Goal: Information Seeking & Learning: Understand process/instructions

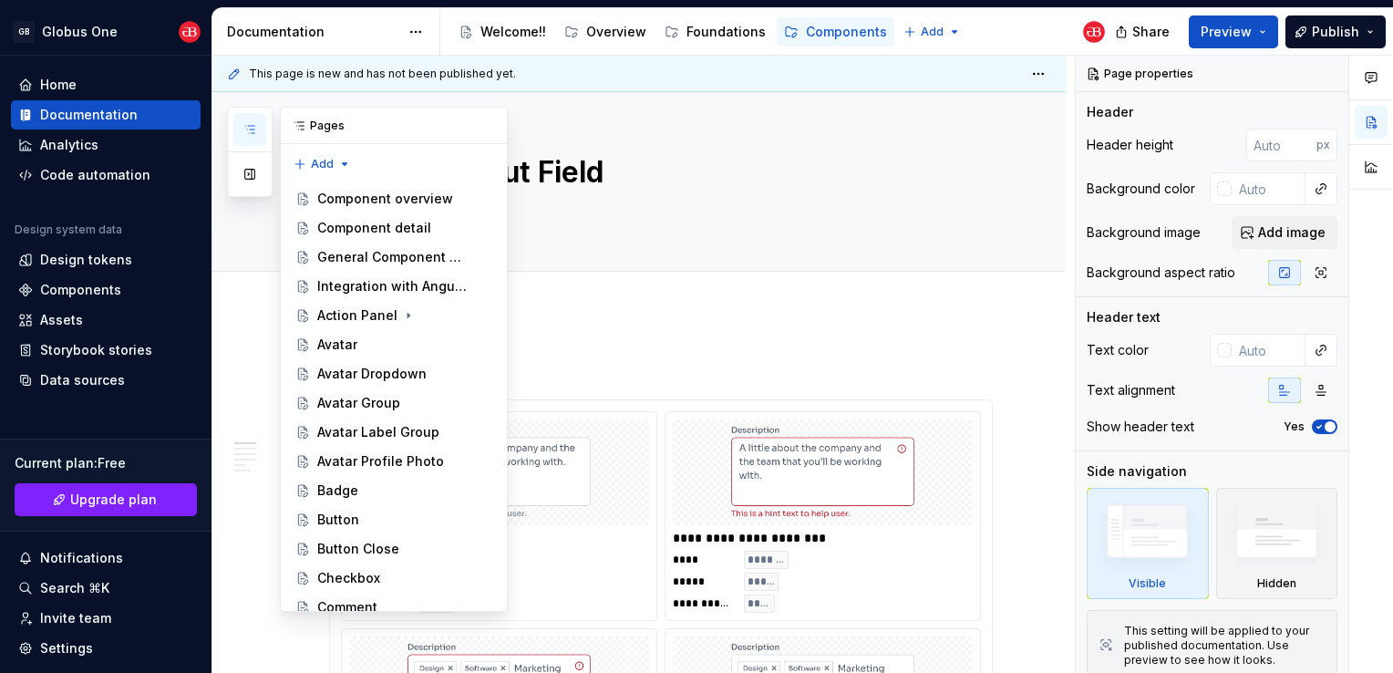
click at [257, 126] on button "button" at bounding box center [249, 129] width 33 height 33
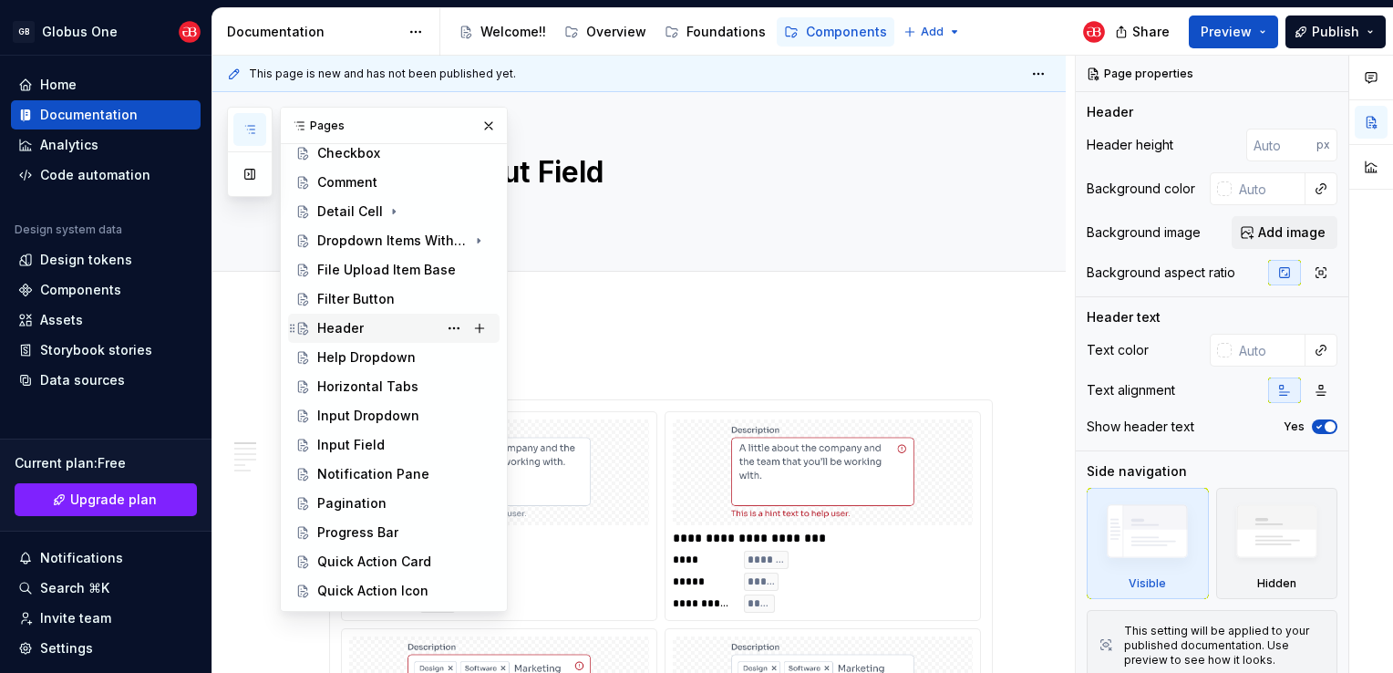
scroll to position [456, 0]
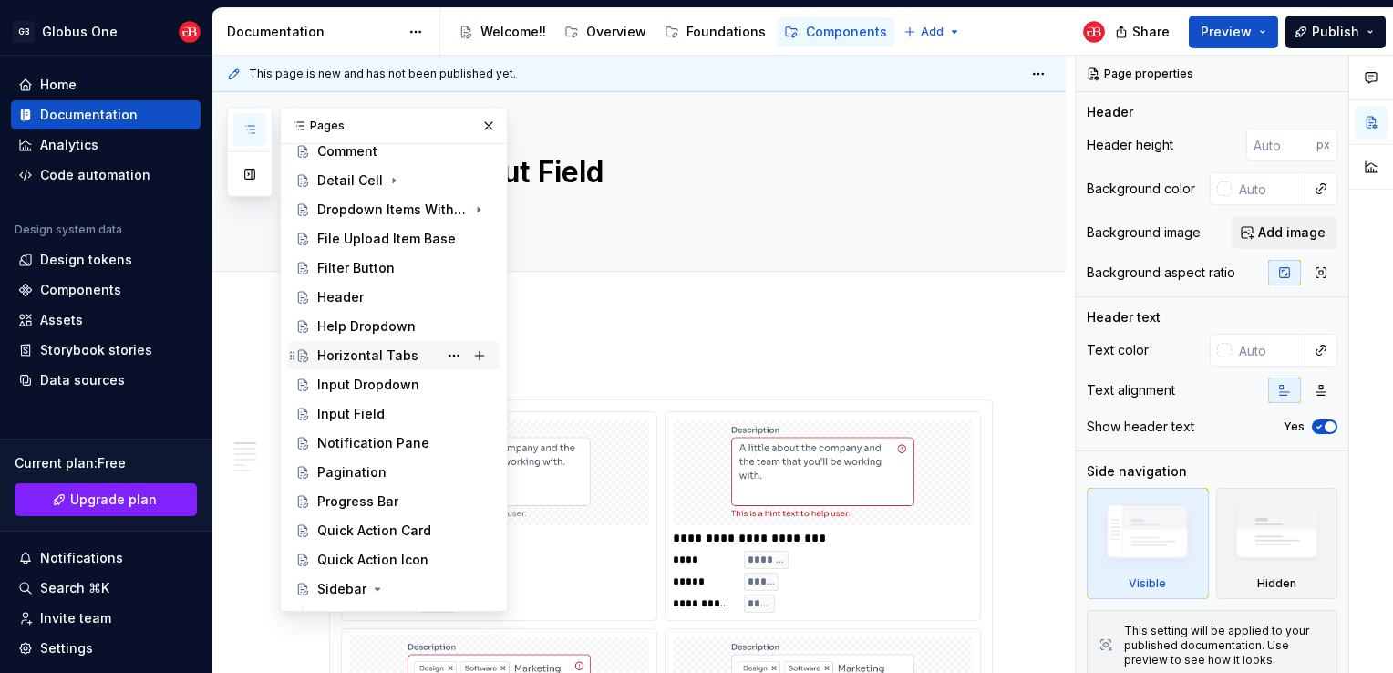
click at [363, 347] on div "Horizontal Tabs" at bounding box center [367, 356] width 101 height 18
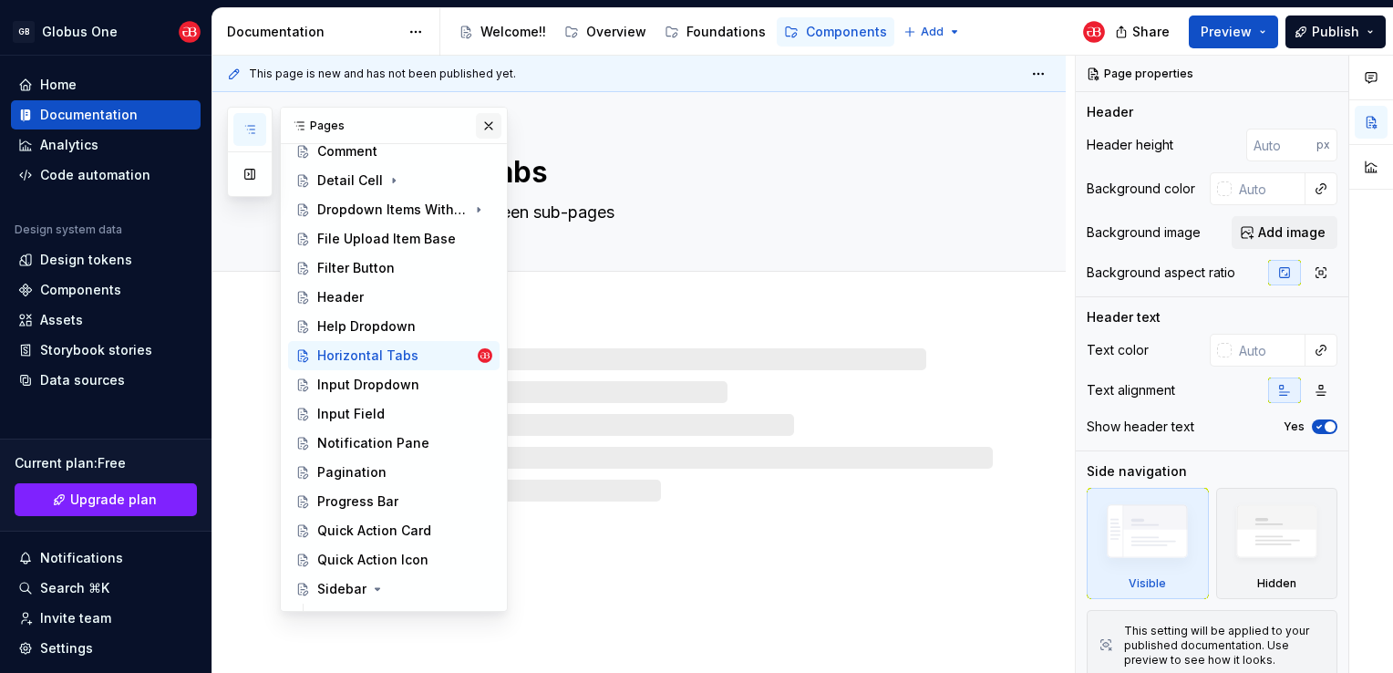
click at [482, 136] on button "button" at bounding box center [489, 126] width 26 height 26
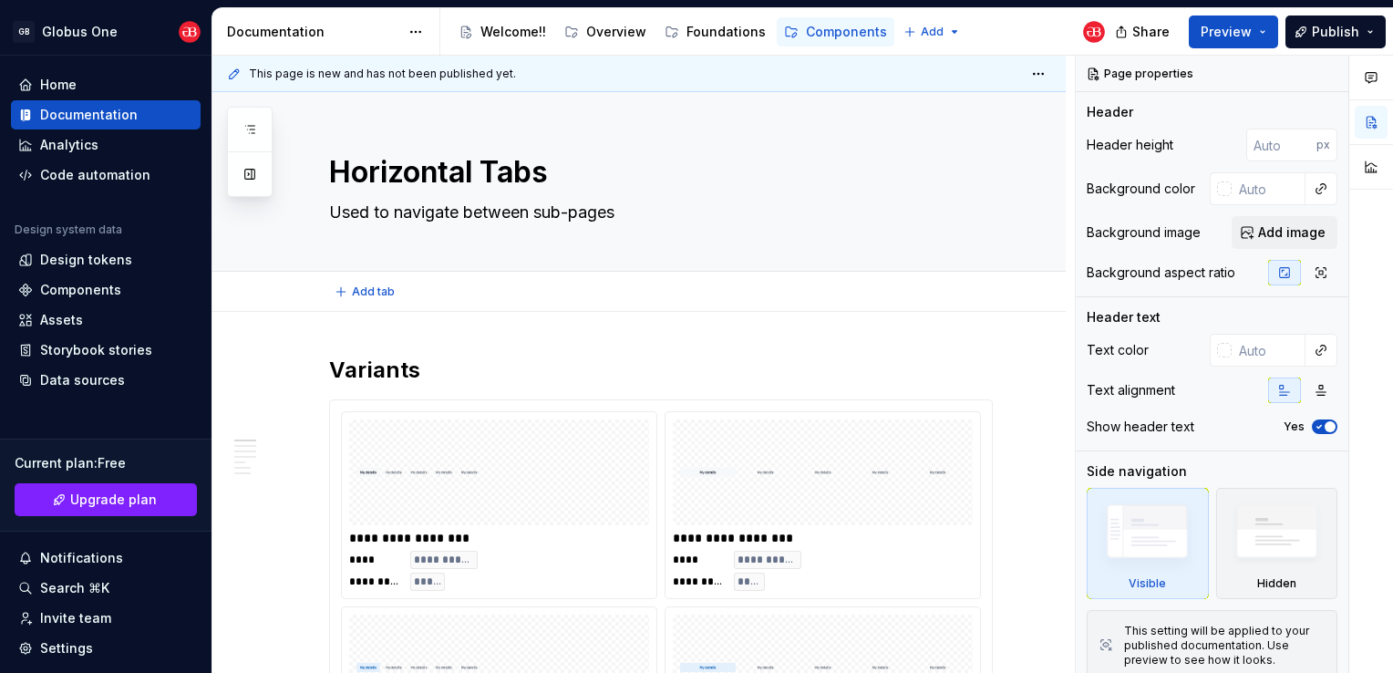
type textarea "*"
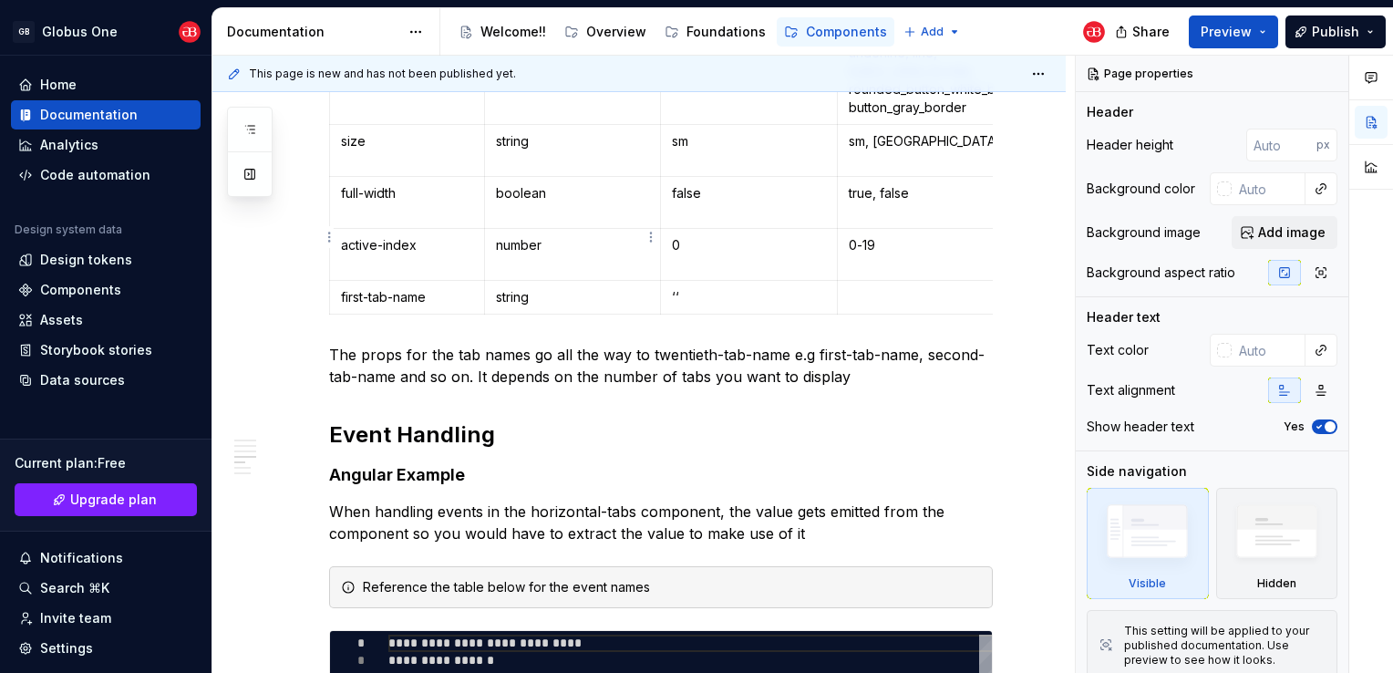
scroll to position [1915, 0]
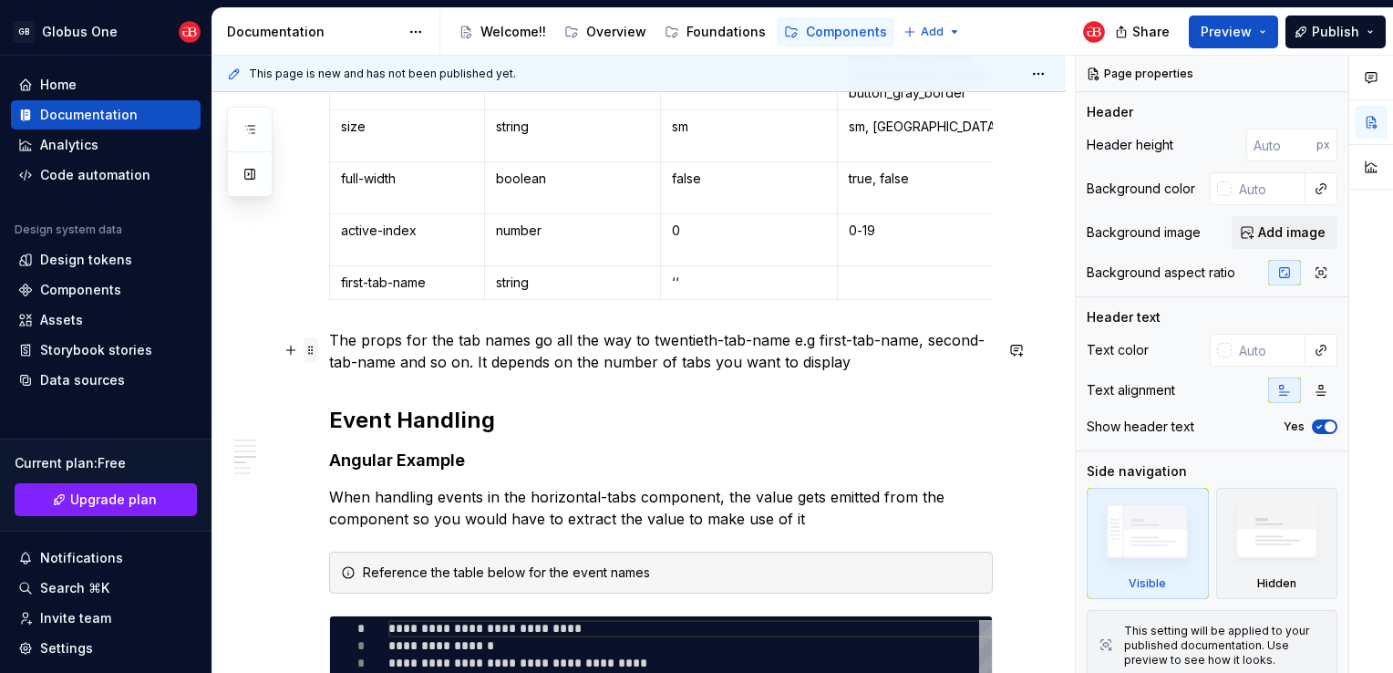
click at [313, 346] on span at bounding box center [311, 350] width 15 height 26
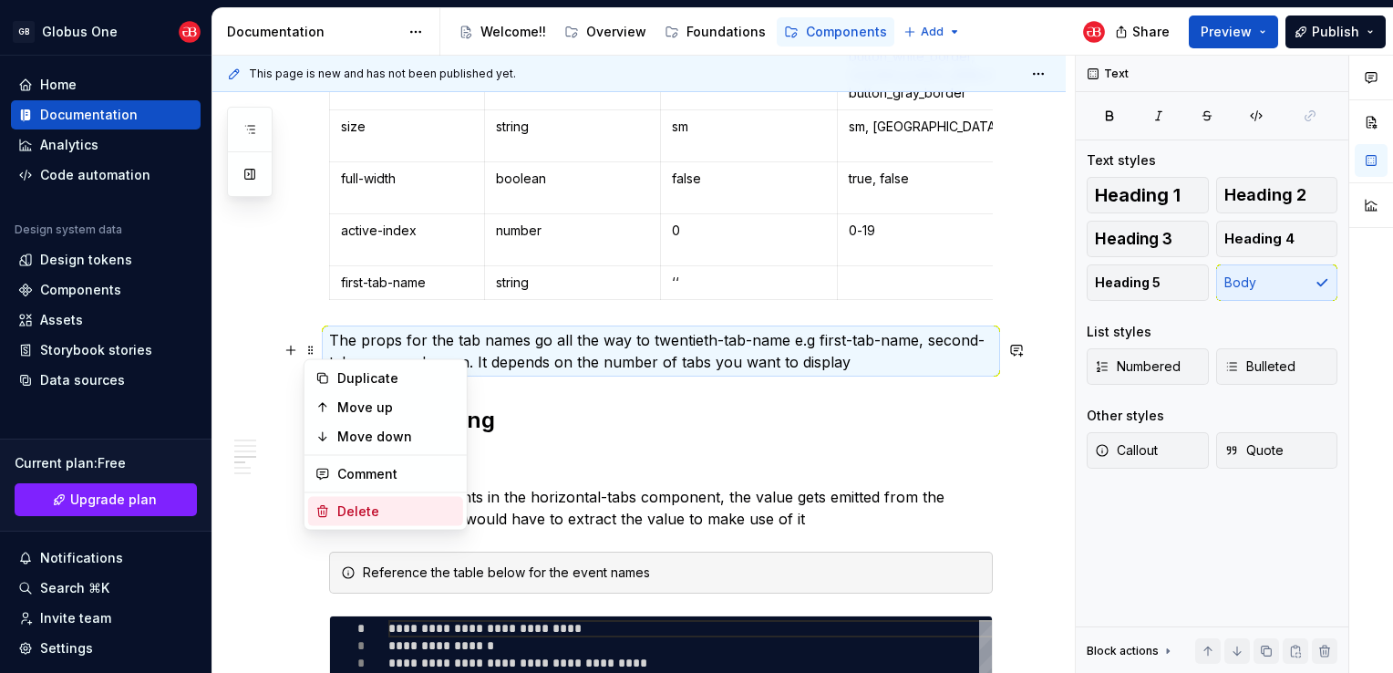
click at [388, 510] on div "Delete" at bounding box center [396, 511] width 119 height 18
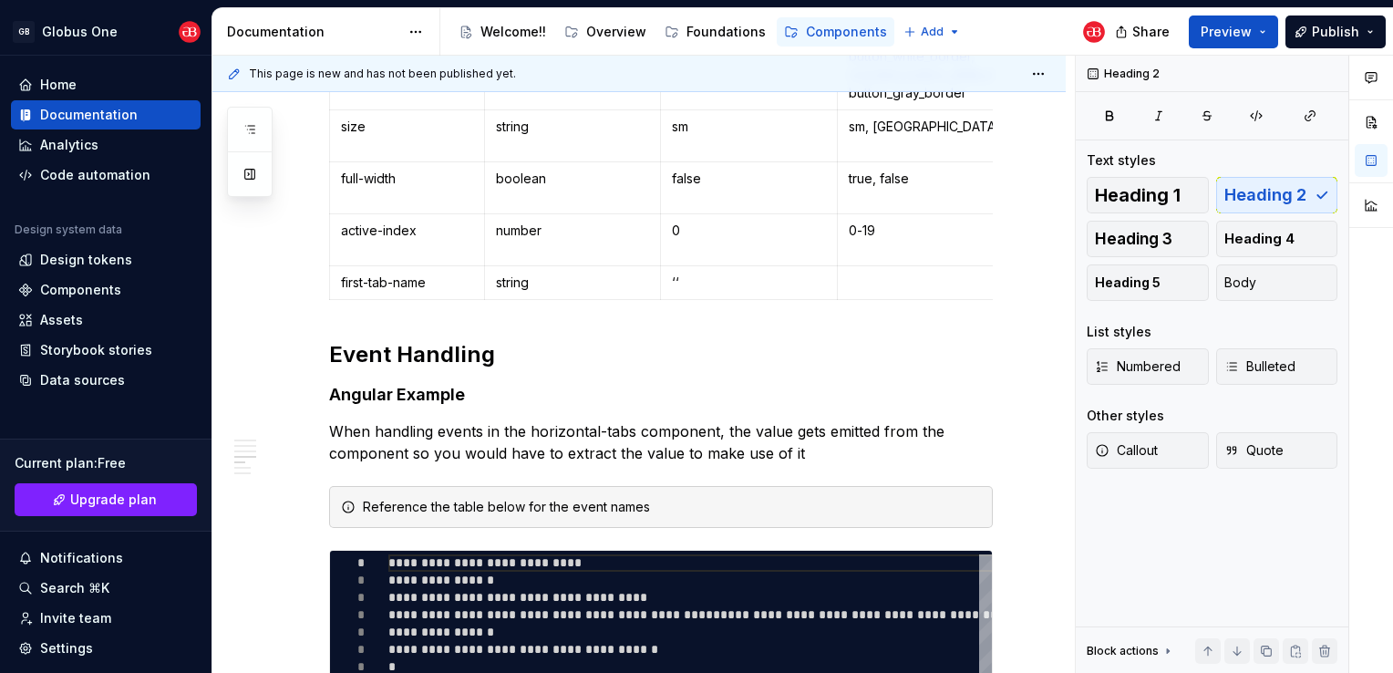
click at [330, 283] on td "first-tab-name" at bounding box center [407, 283] width 155 height 34
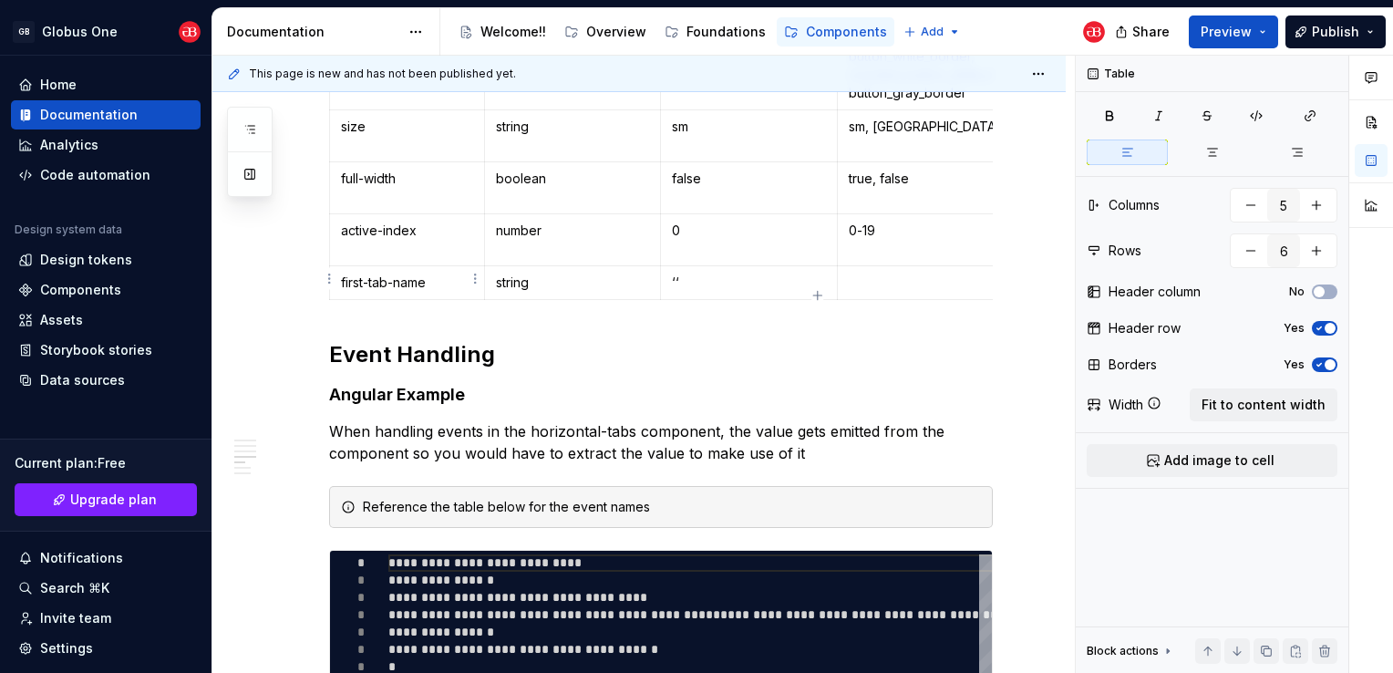
click at [329, 278] on html "GB Globus One Home Documentation Analytics Code automation Design system data D…" at bounding box center [696, 336] width 1393 height 673
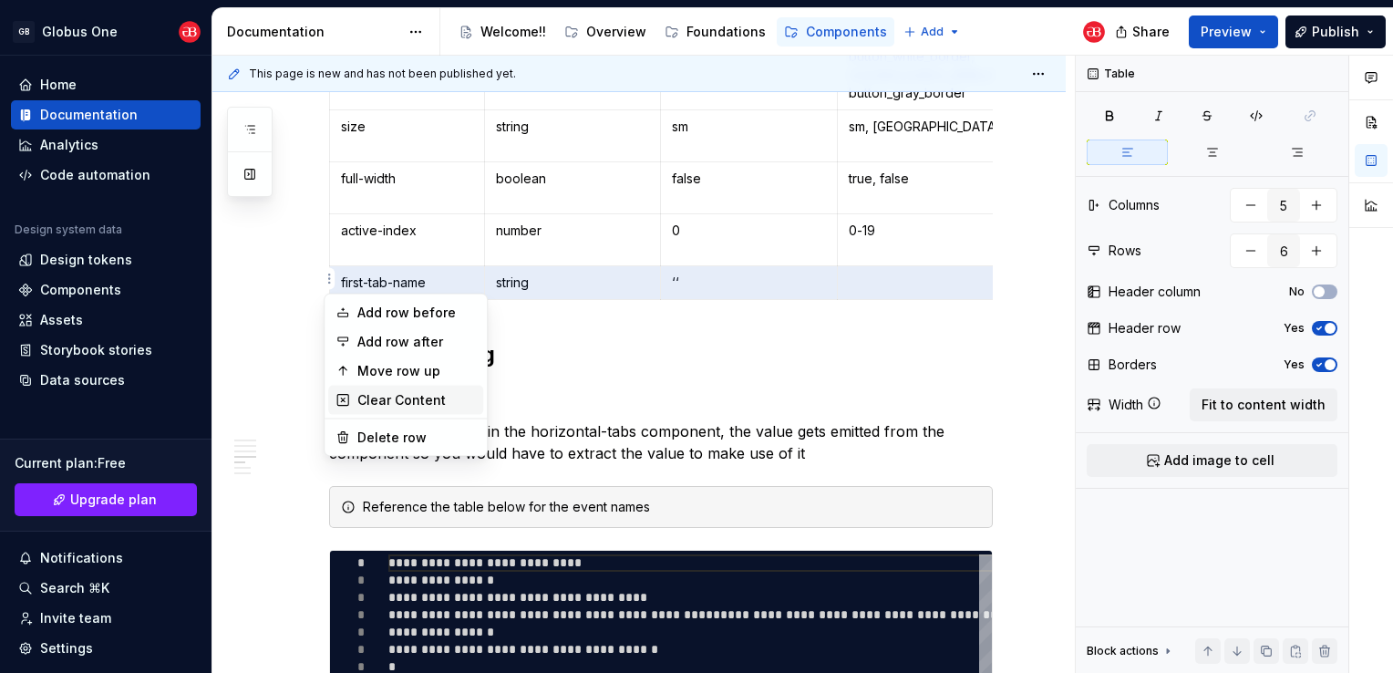
click at [387, 391] on div "Clear Content" at bounding box center [416, 400] width 119 height 18
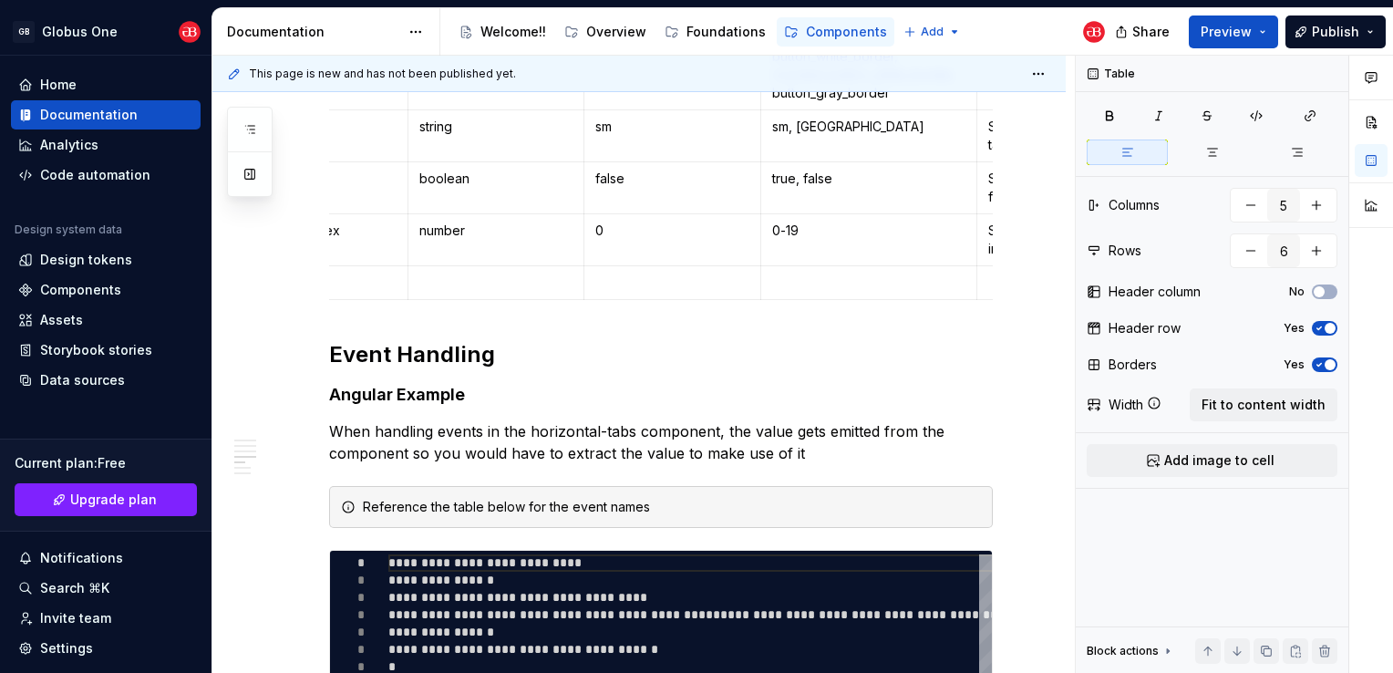
scroll to position [0, 0]
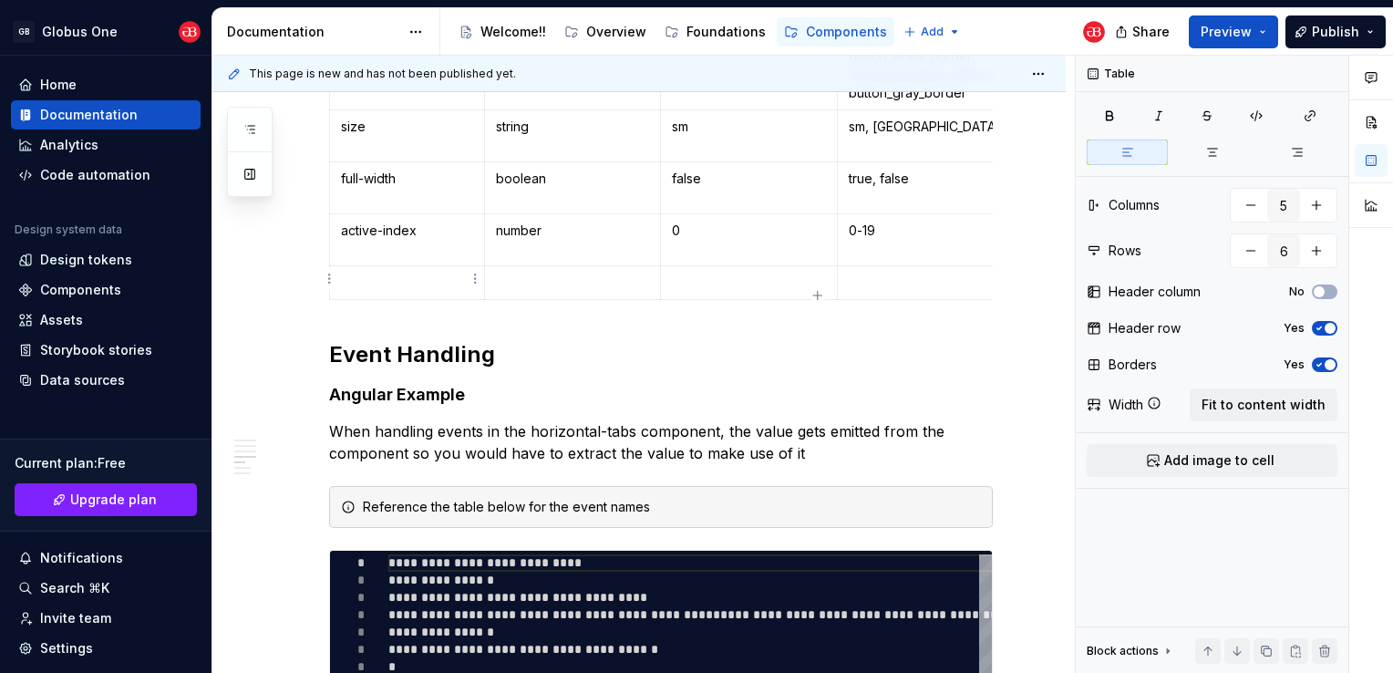
click at [418, 275] on p at bounding box center [407, 283] width 132 height 18
click at [543, 277] on p at bounding box center [572, 283] width 153 height 18
click at [525, 290] on td at bounding box center [572, 283] width 176 height 34
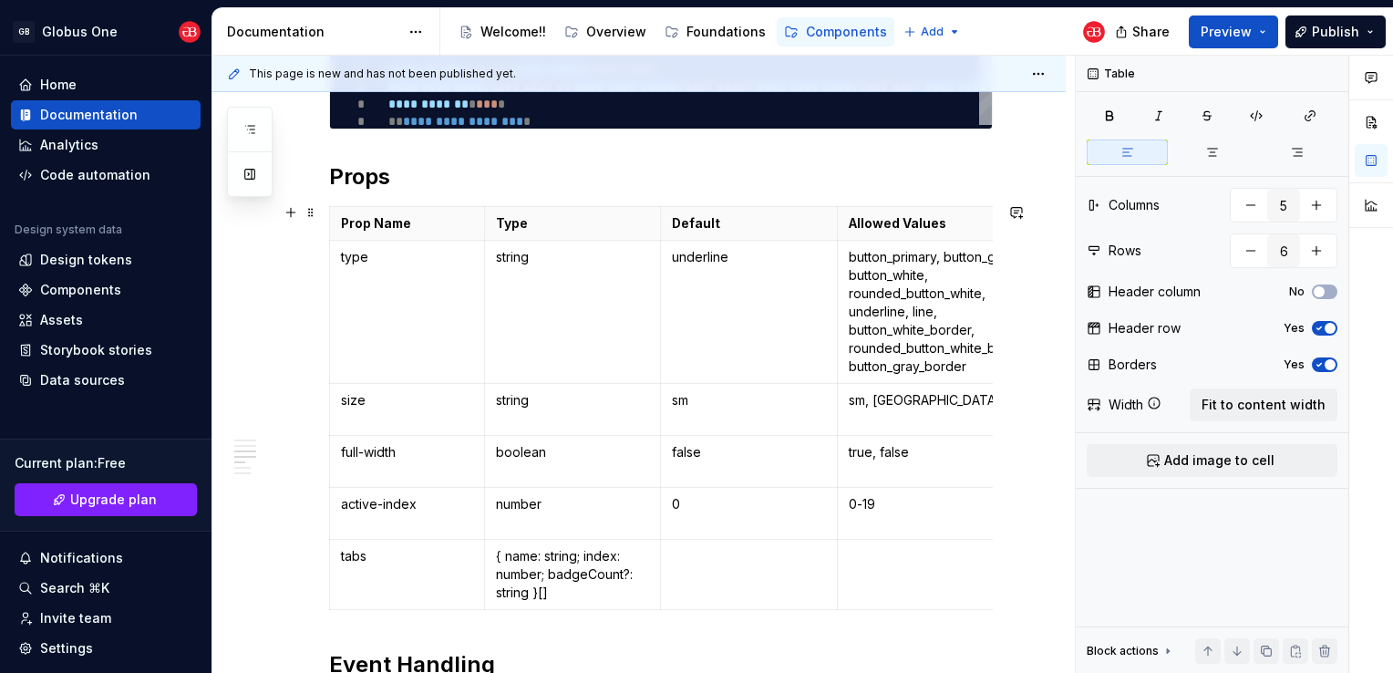
scroll to position [1824, 0]
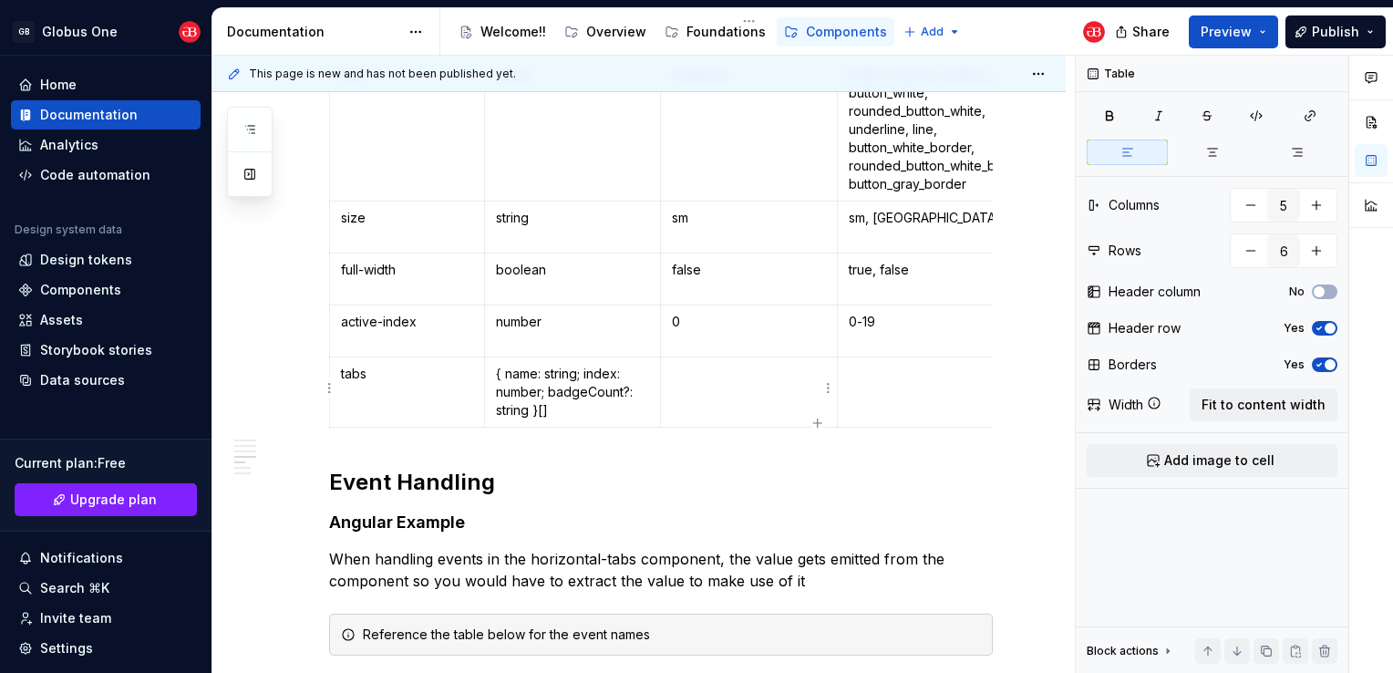
click at [744, 376] on p at bounding box center [749, 374] width 155 height 18
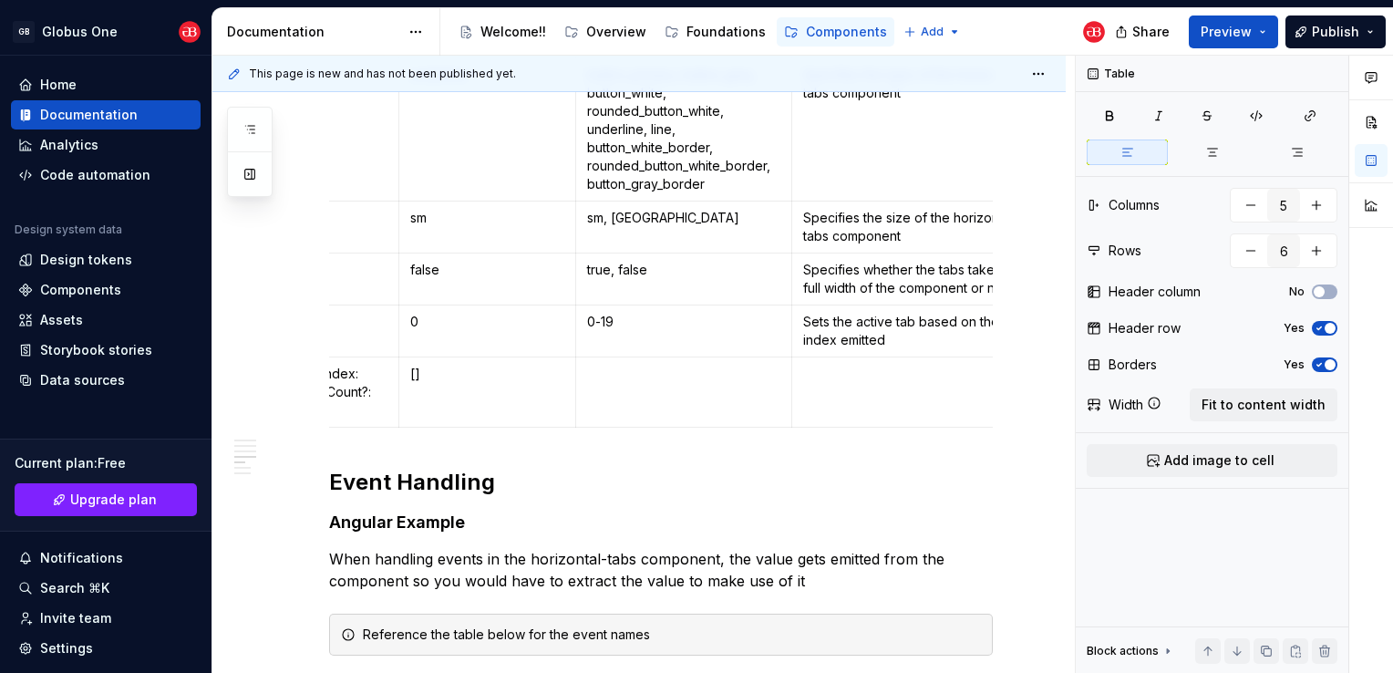
scroll to position [0, 256]
type textarea "*"
click at [658, 378] on p at bounding box center [689, 374] width 193 height 18
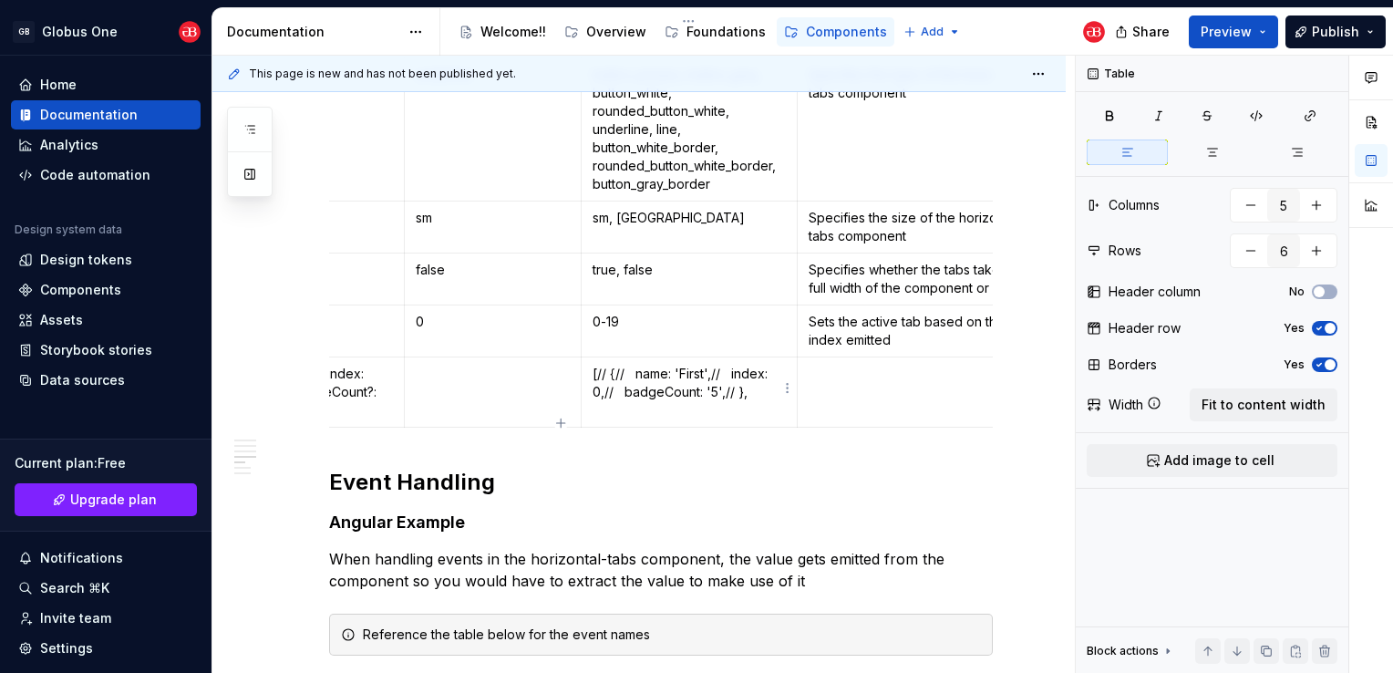
click at [621, 370] on p "[ // { // name: 'First', // index: 0, // badgeCount: '5', // }," at bounding box center [689, 383] width 193 height 36
type input "7"
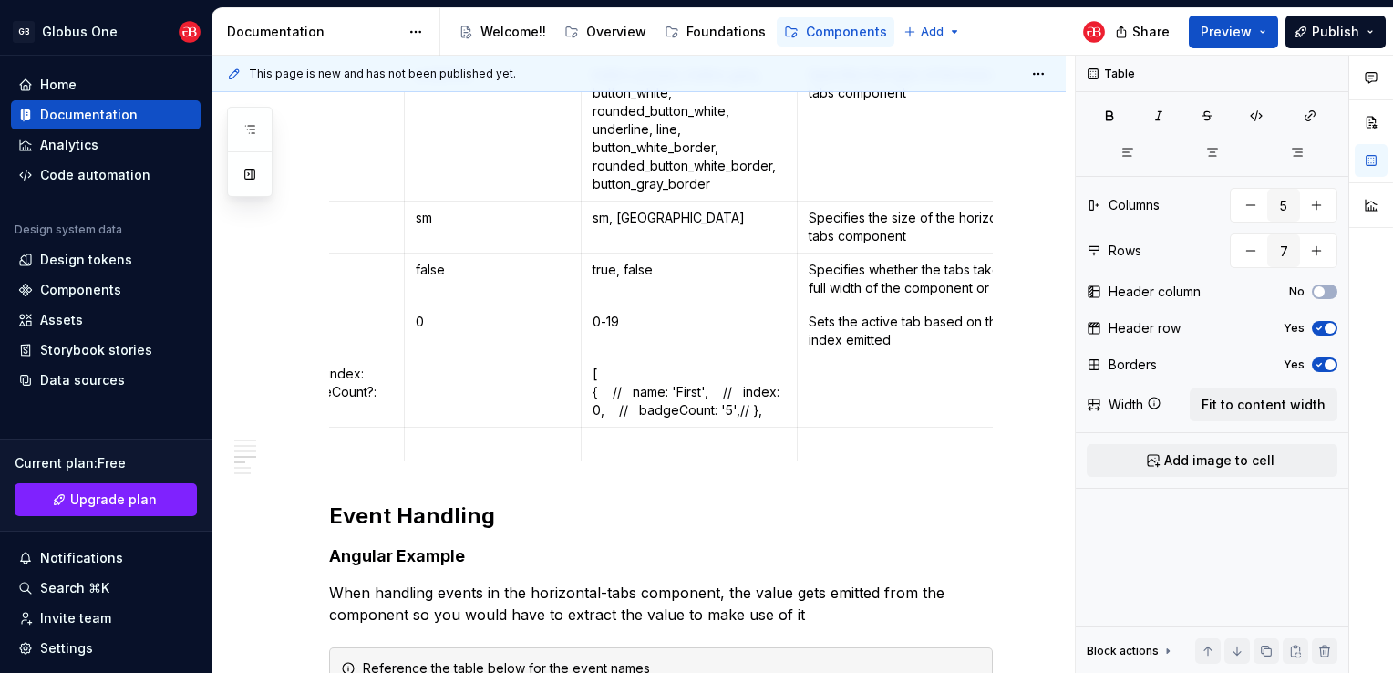
scroll to position [0, 7]
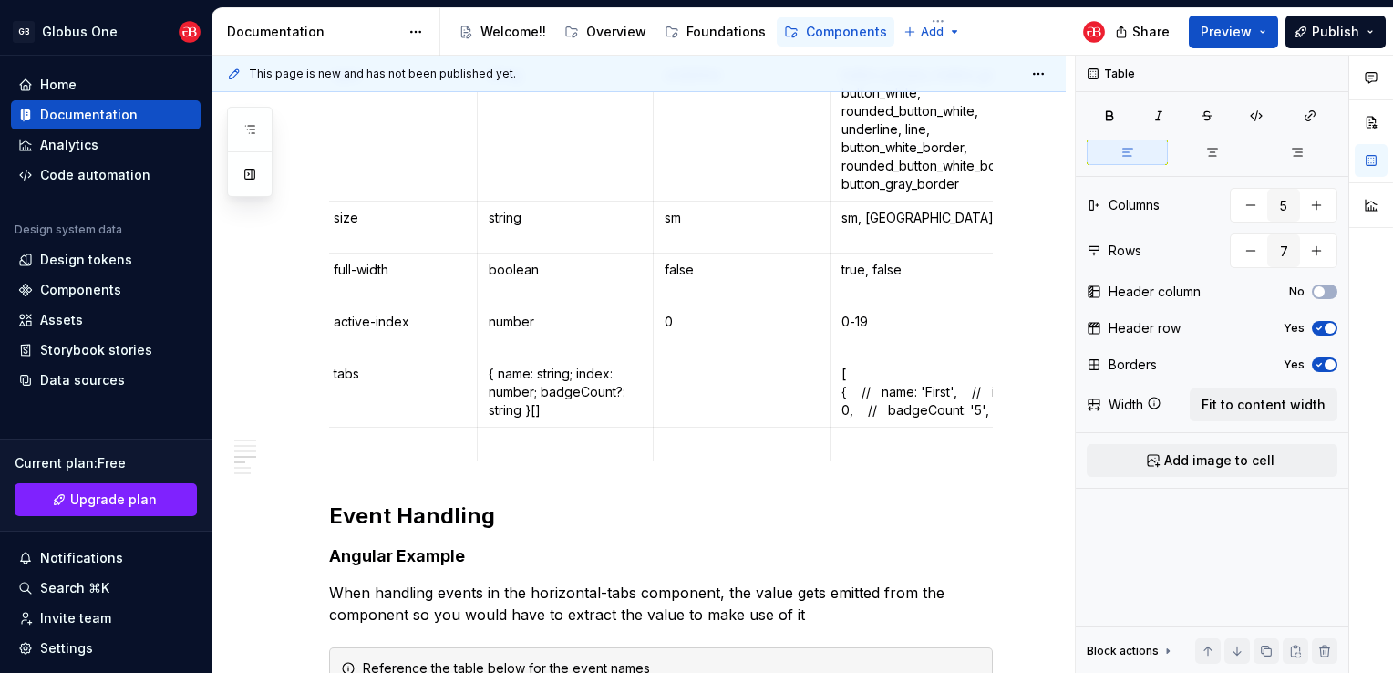
click at [883, 388] on p "[ { // name: 'First', // index: 0, // badgeCount: '5', // }," at bounding box center [938, 392] width 193 height 55
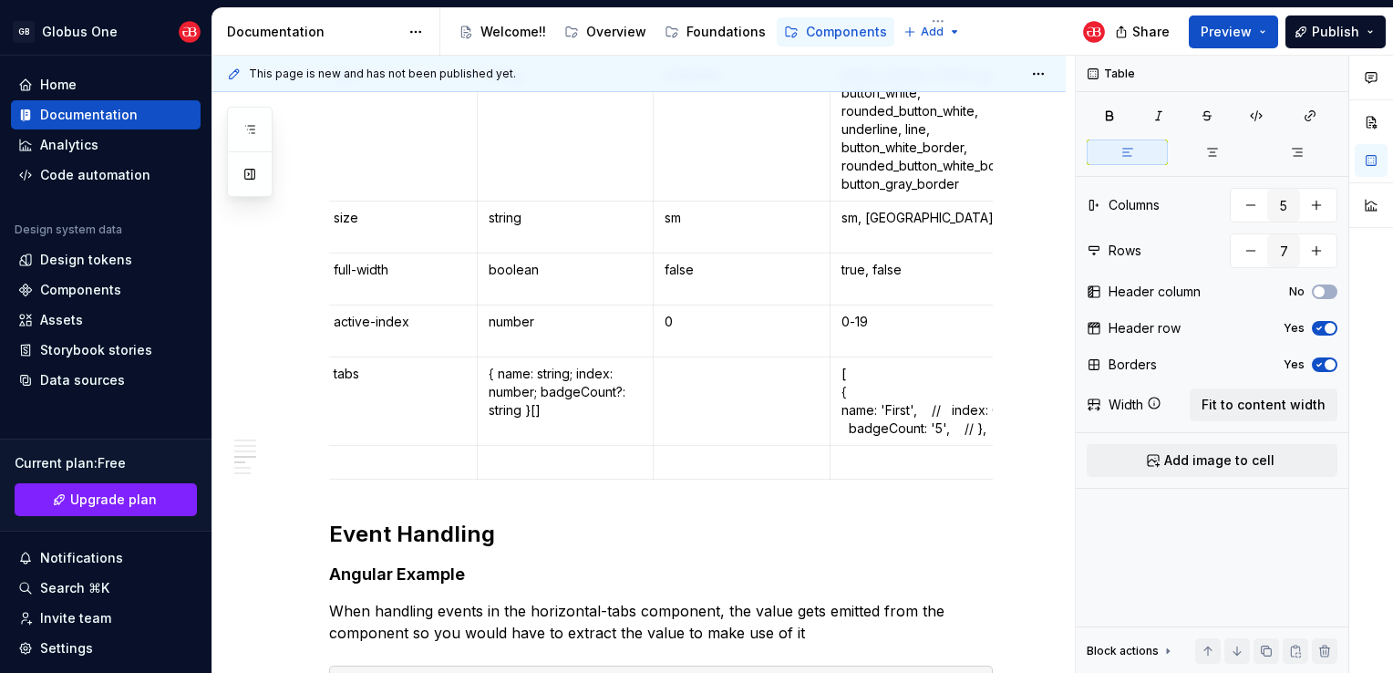
click at [969, 407] on p "[ { name: 'First', // index: 0, // badgeCount: '5', // }," at bounding box center [938, 401] width 193 height 73
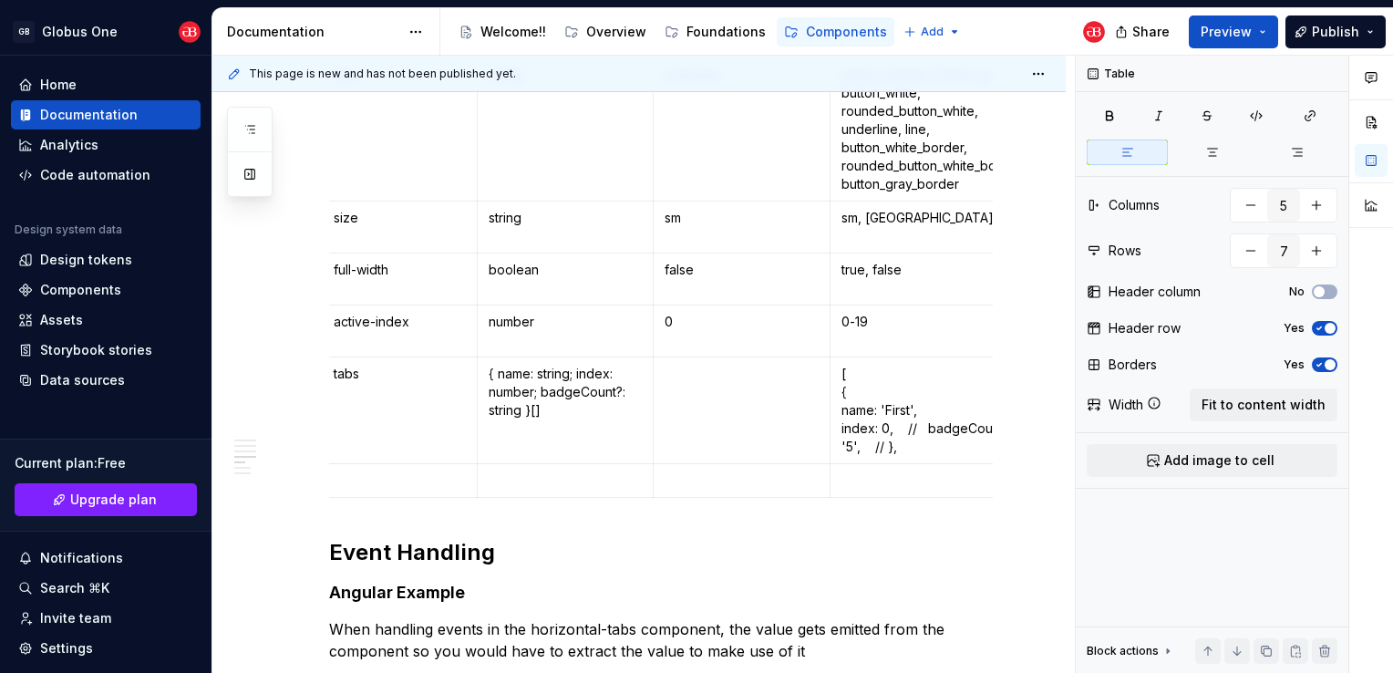
scroll to position [0, 77]
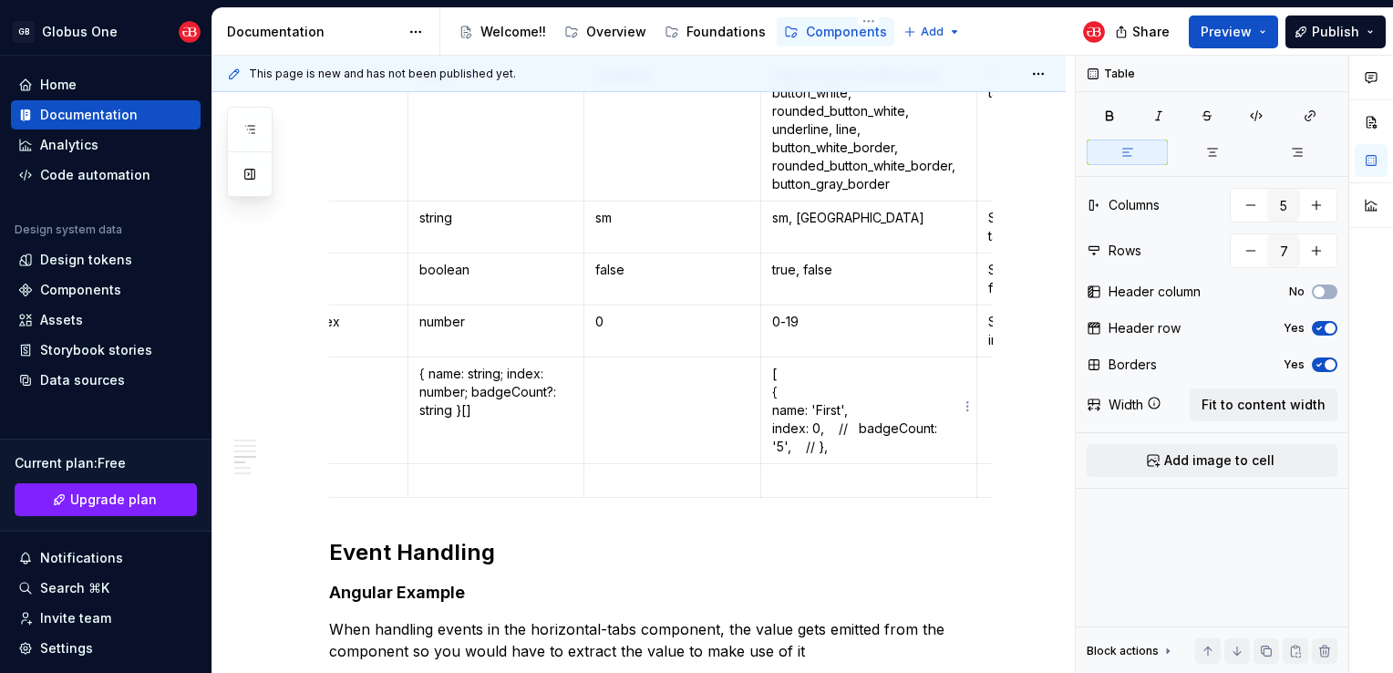
click at [770, 425] on td "[ { name: 'First', index: 0, // badgeCount: '5', // }," at bounding box center [869, 410] width 216 height 107
click at [872, 428] on p "[ { name: 'First', index: 0, // badgeCount: '5', // }," at bounding box center [868, 410] width 193 height 91
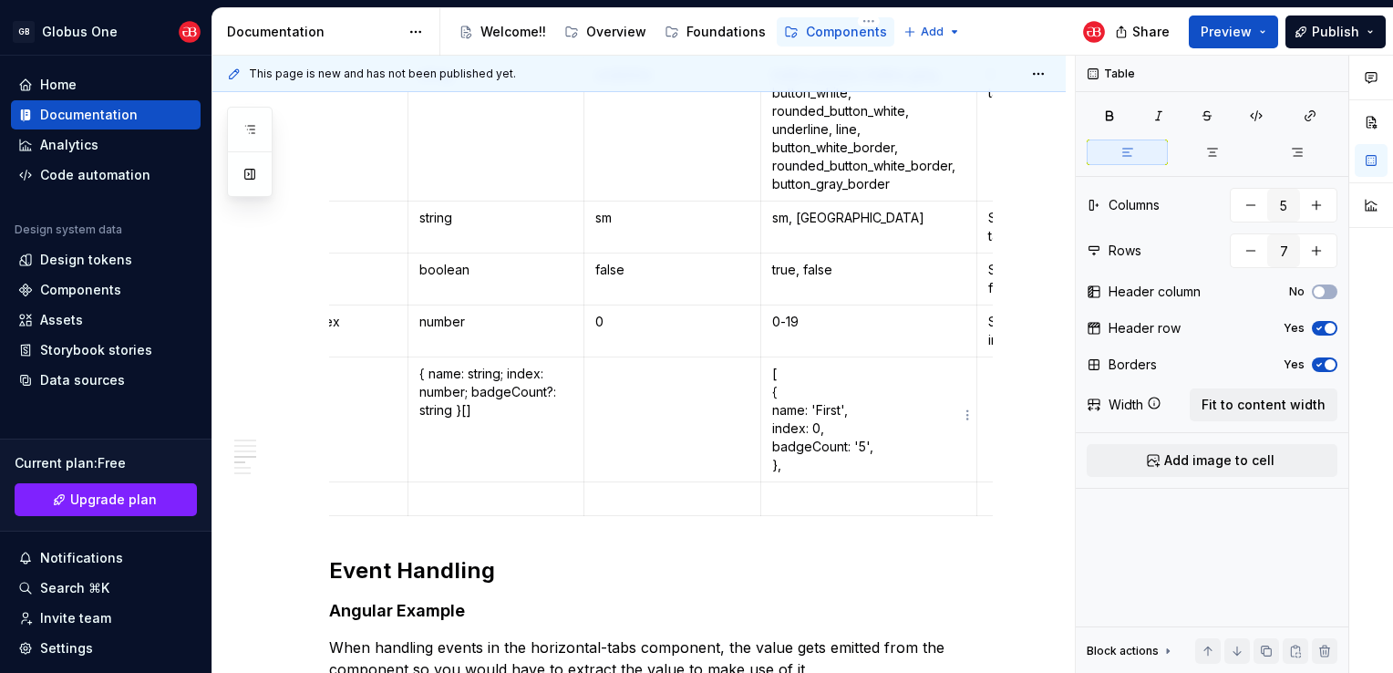
click at [835, 455] on p "[ { name: 'First', index: 0, badgeCount: '5', }," at bounding box center [868, 419] width 193 height 109
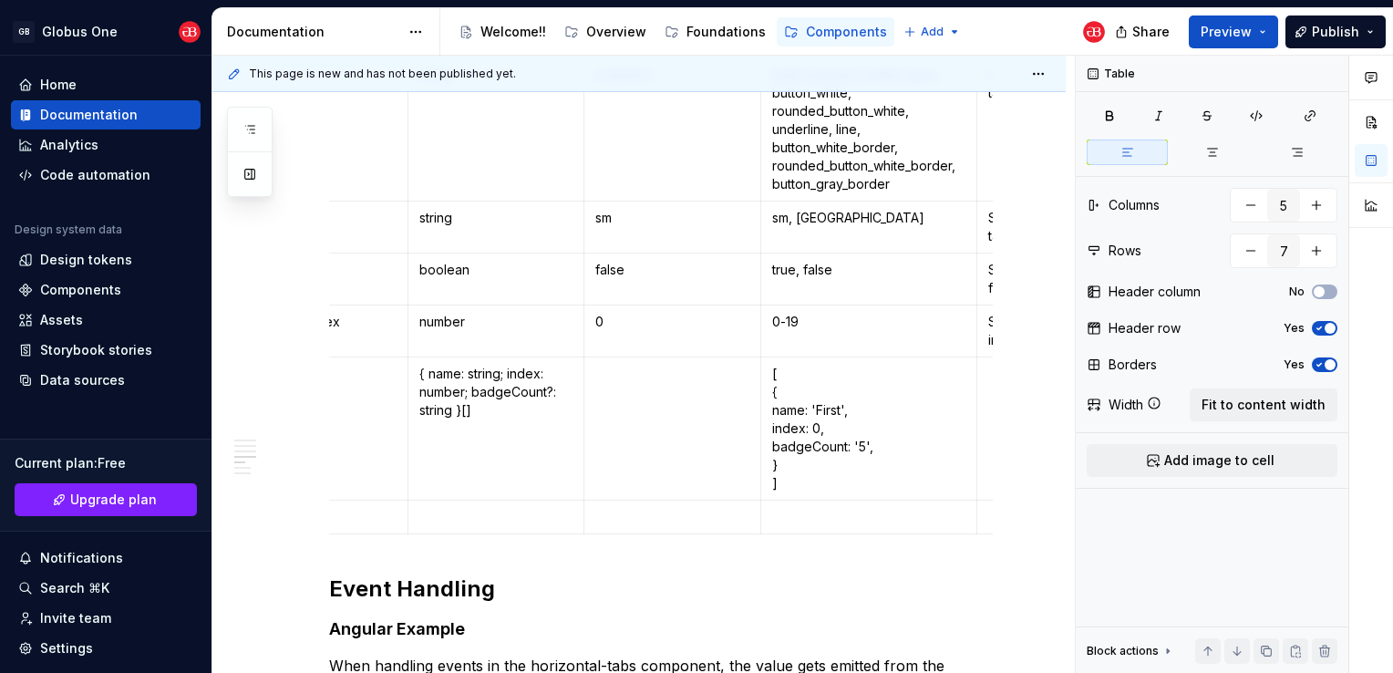
click at [642, 552] on div "**********" at bounding box center [661, 196] width 664 height 3328
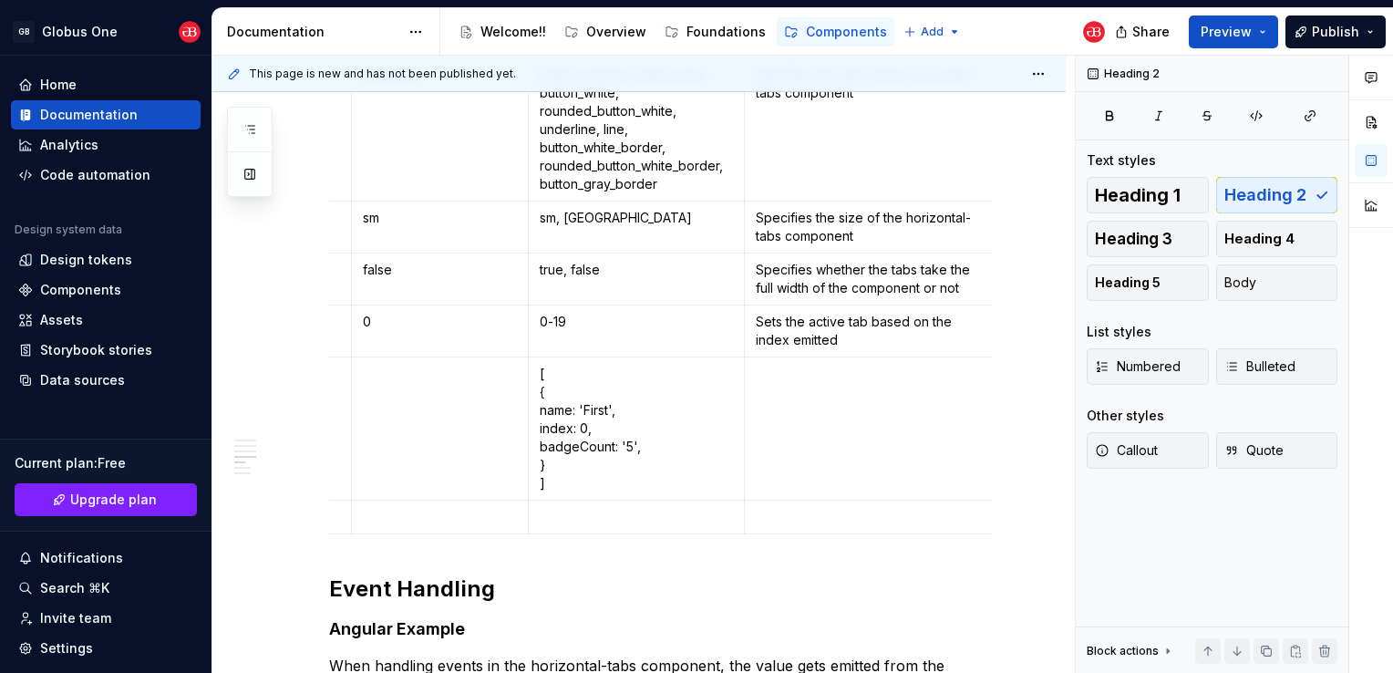
scroll to position [0, 314]
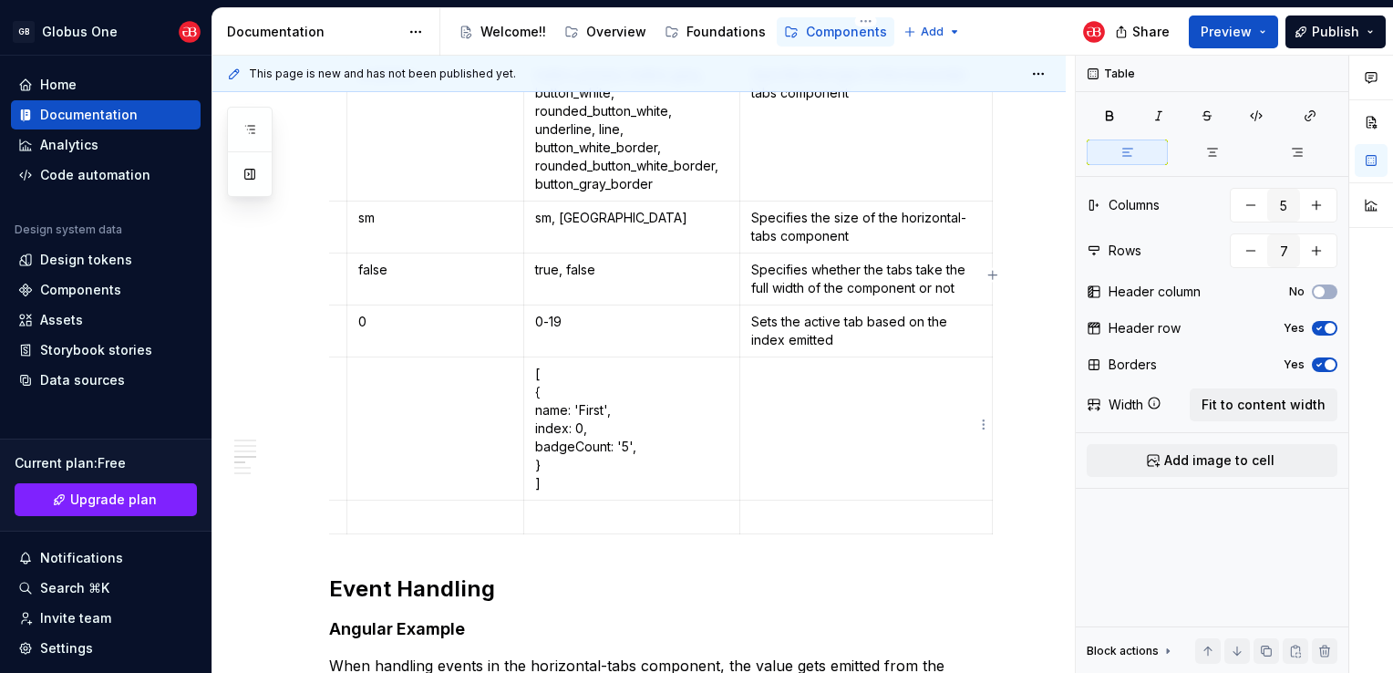
click at [816, 399] on td at bounding box center [866, 428] width 253 height 143
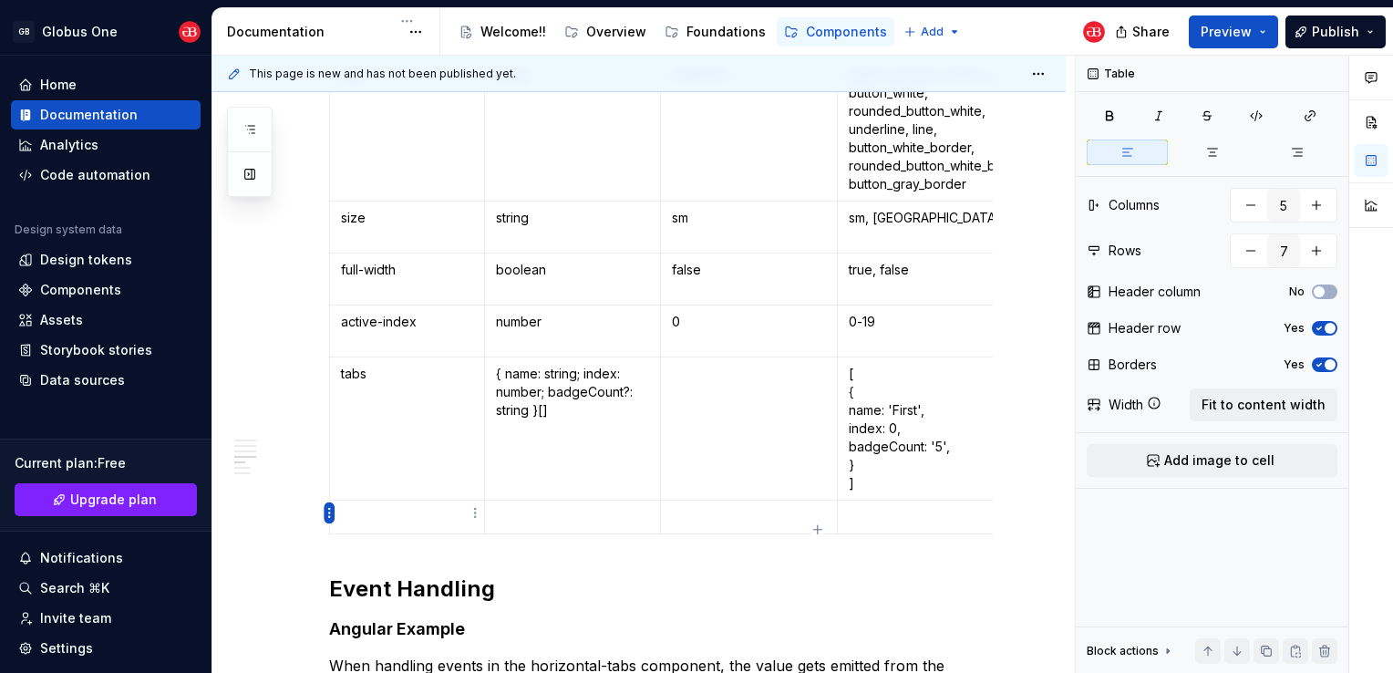
click at [325, 512] on html "GB Globus One Home Documentation Analytics Code automation Design system data D…" at bounding box center [696, 336] width 1393 height 673
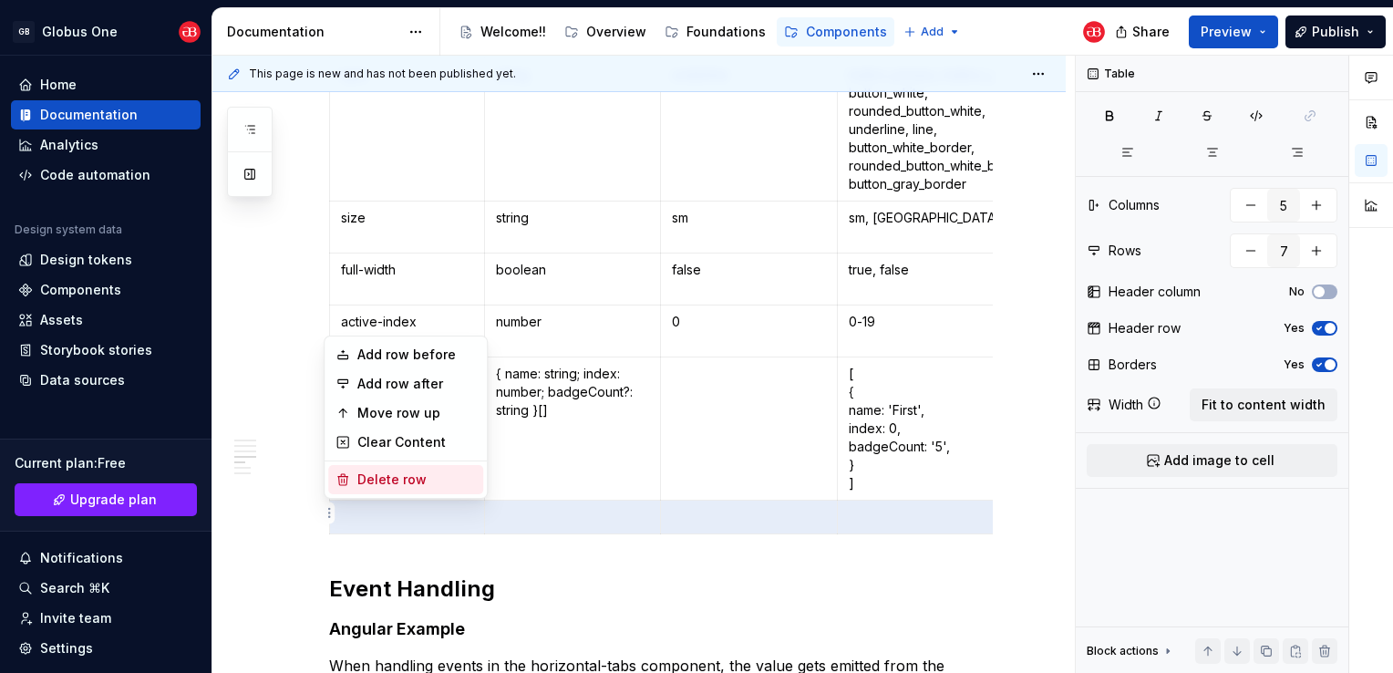
click at [452, 483] on div "Delete row" at bounding box center [416, 480] width 119 height 18
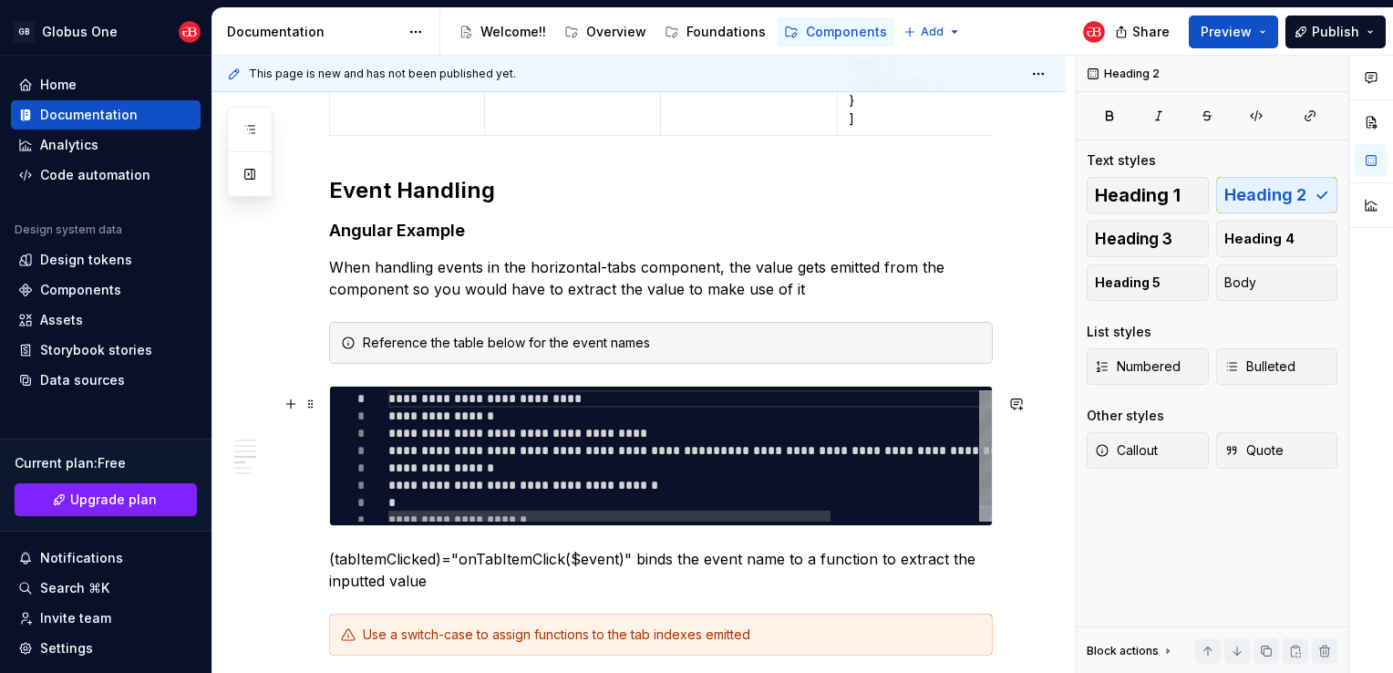
scroll to position [2280, 0]
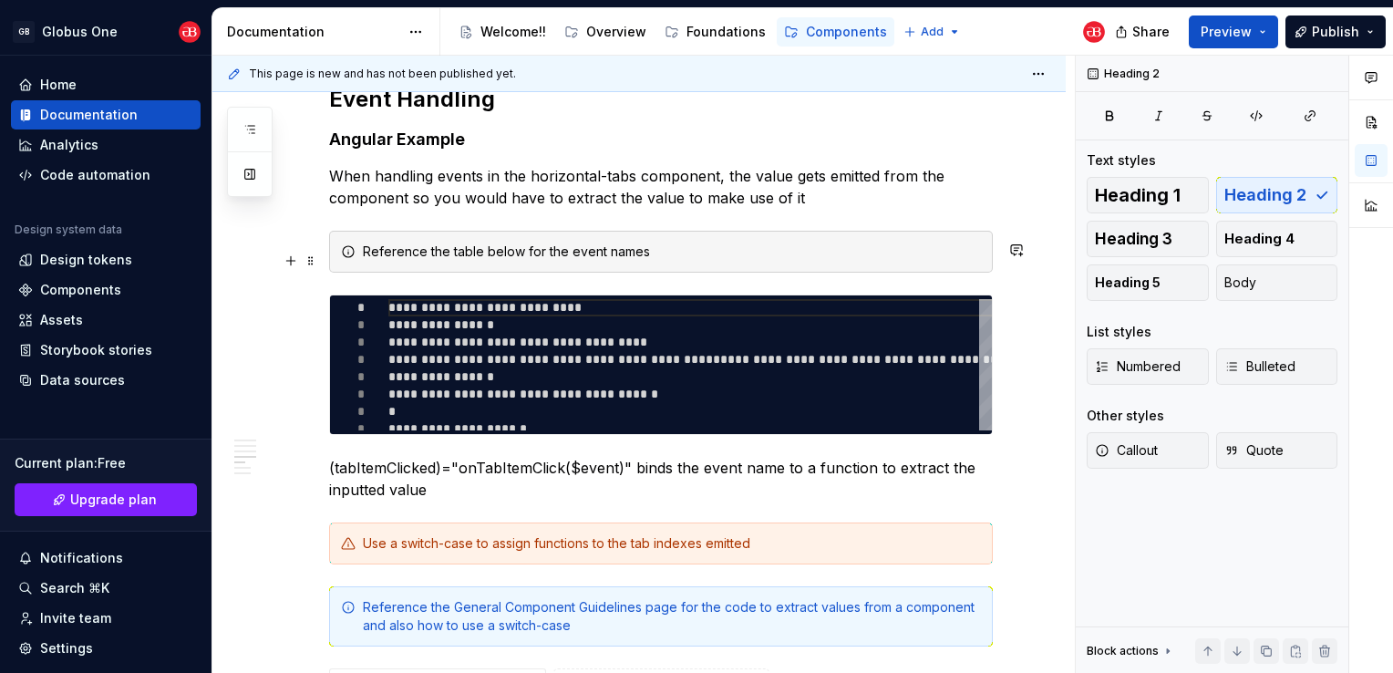
click at [648, 261] on div "Reference the table below for the event names" at bounding box center [672, 252] width 618 height 18
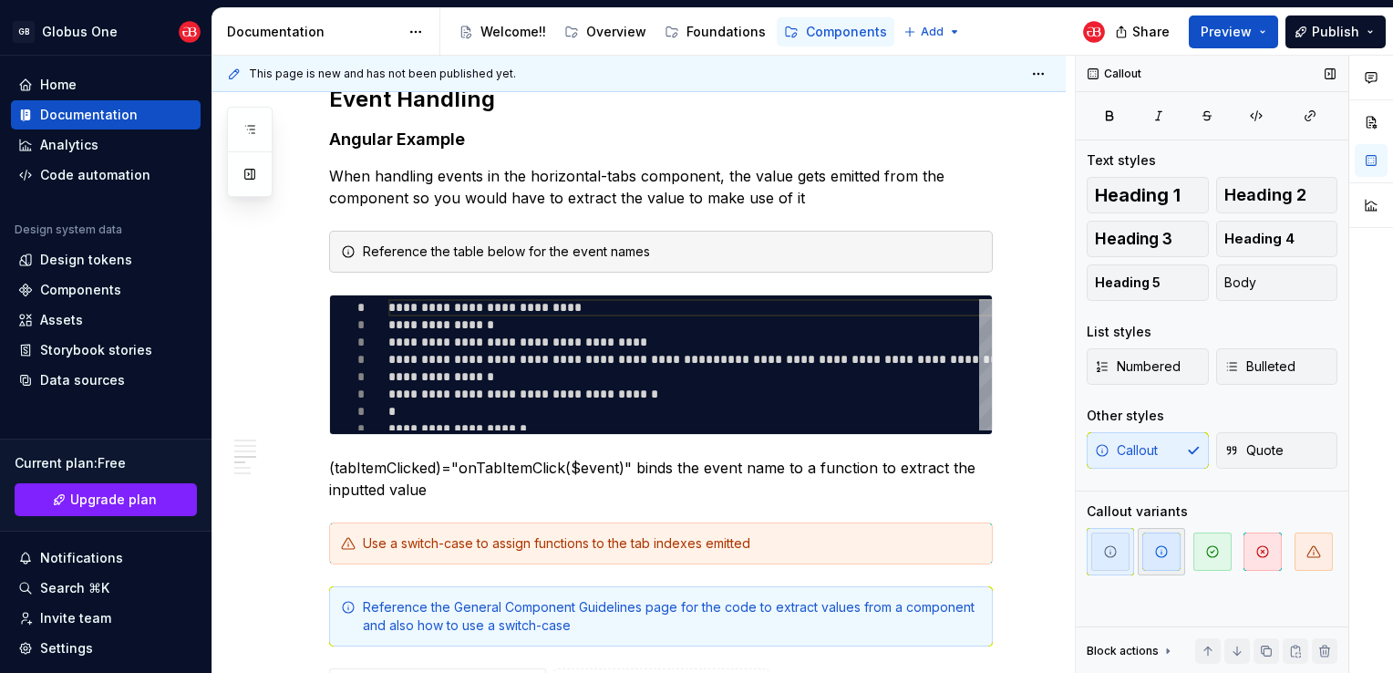
click at [1165, 545] on icon "button" at bounding box center [1161, 551] width 15 height 15
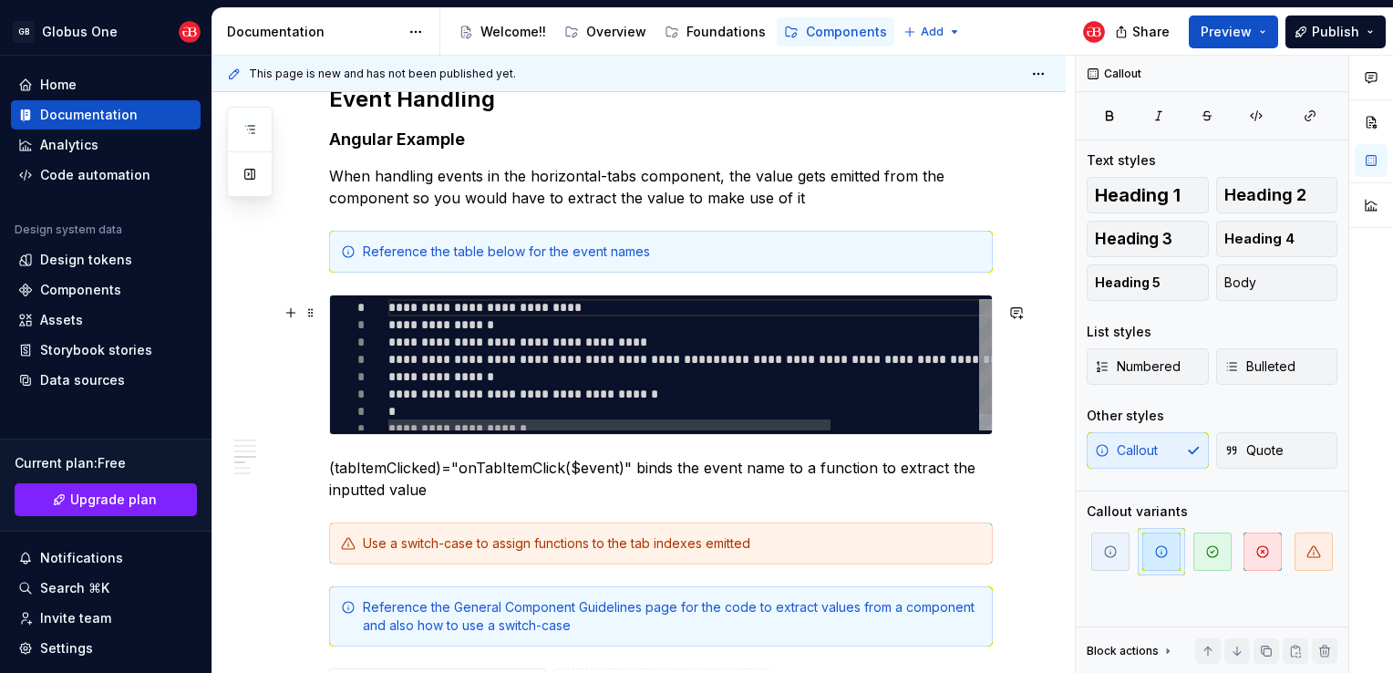
click at [475, 390] on div "**********" at bounding box center [790, 374] width 805 height 150
type textarea "*"
type textarea "**********"
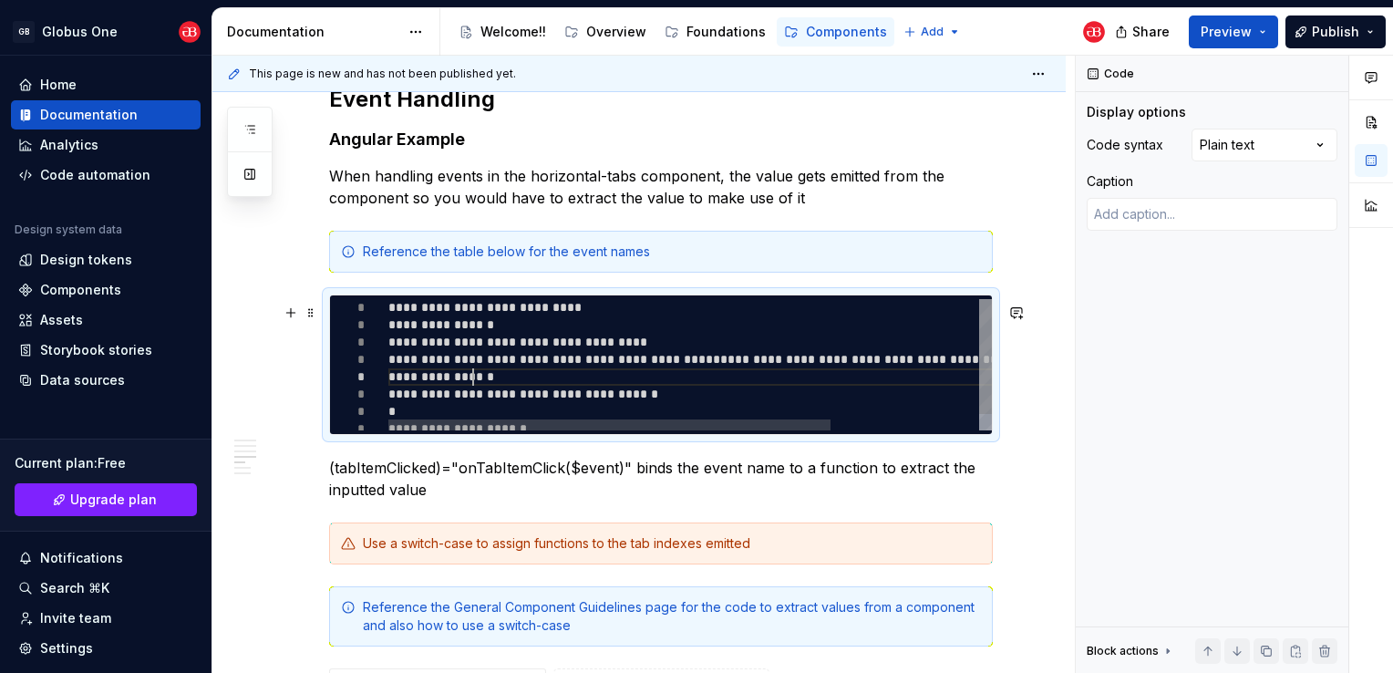
scroll to position [0, 146]
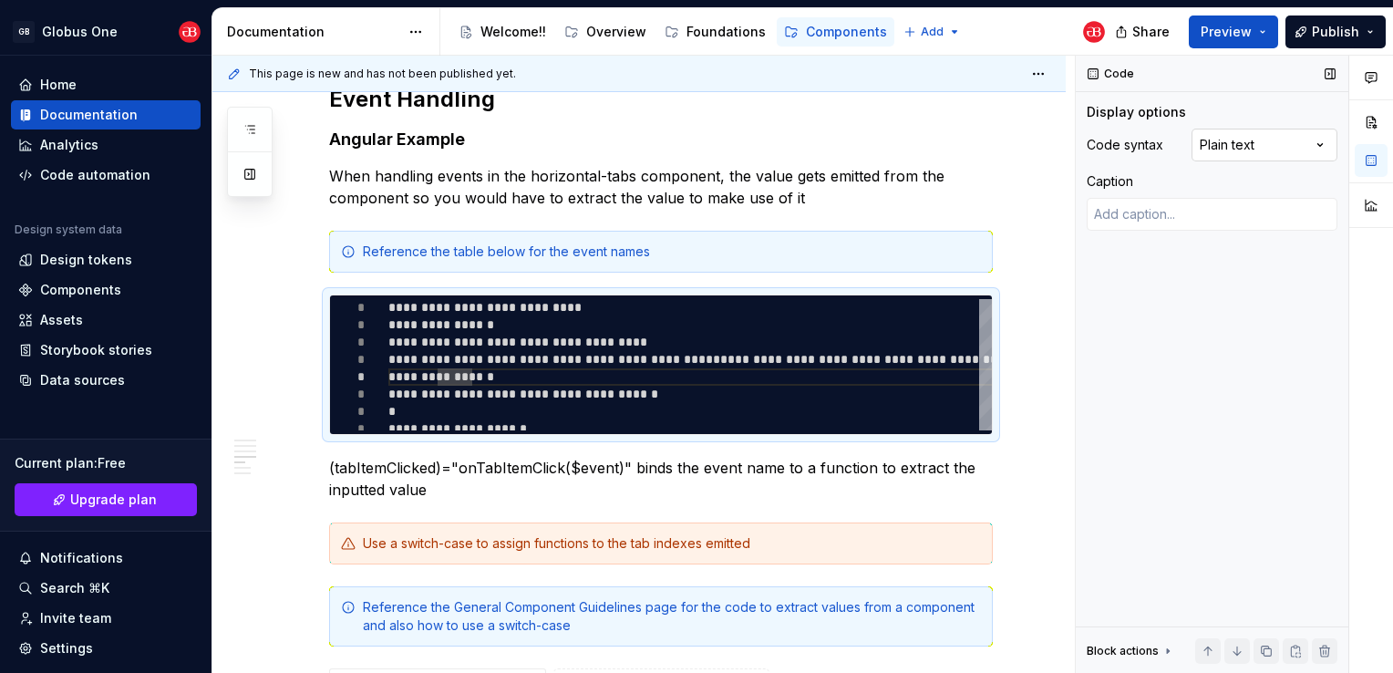
click at [1275, 145] on div "Comments Open comments No comments yet Select ‘Comment’ from the block context …" at bounding box center [1234, 365] width 317 height 618
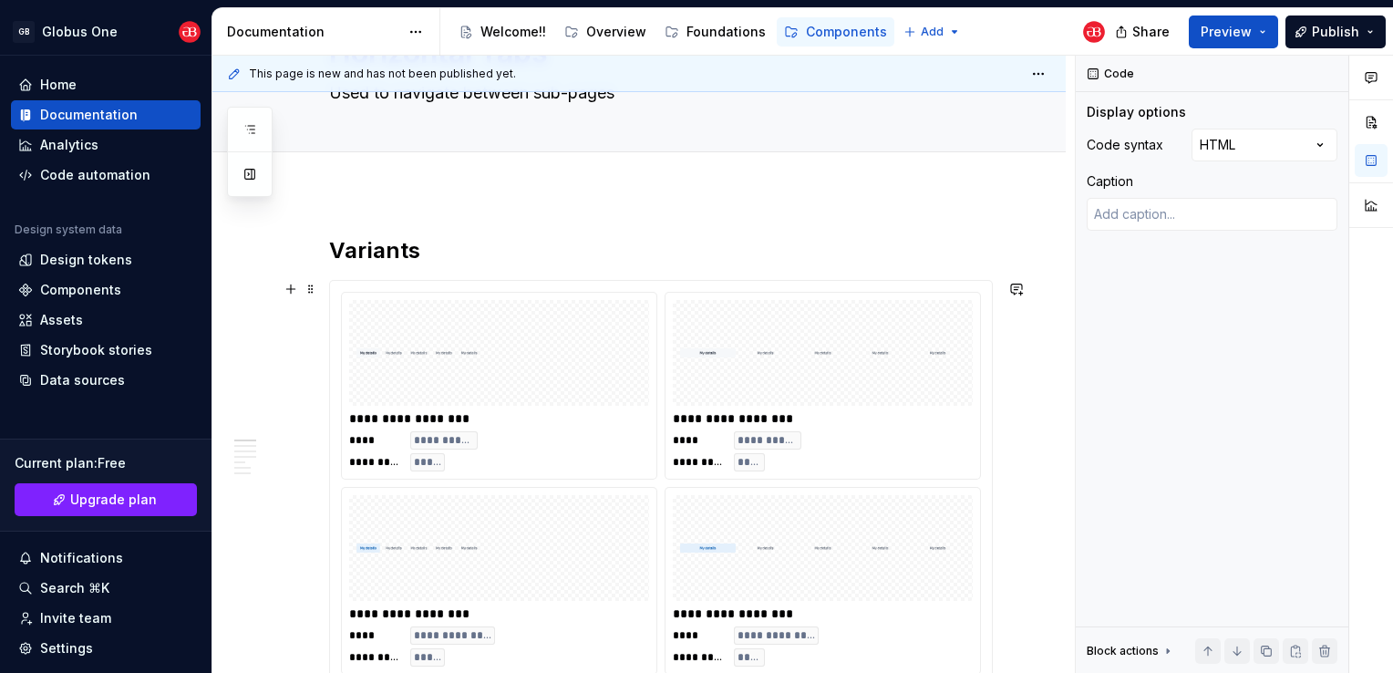
scroll to position [0, 0]
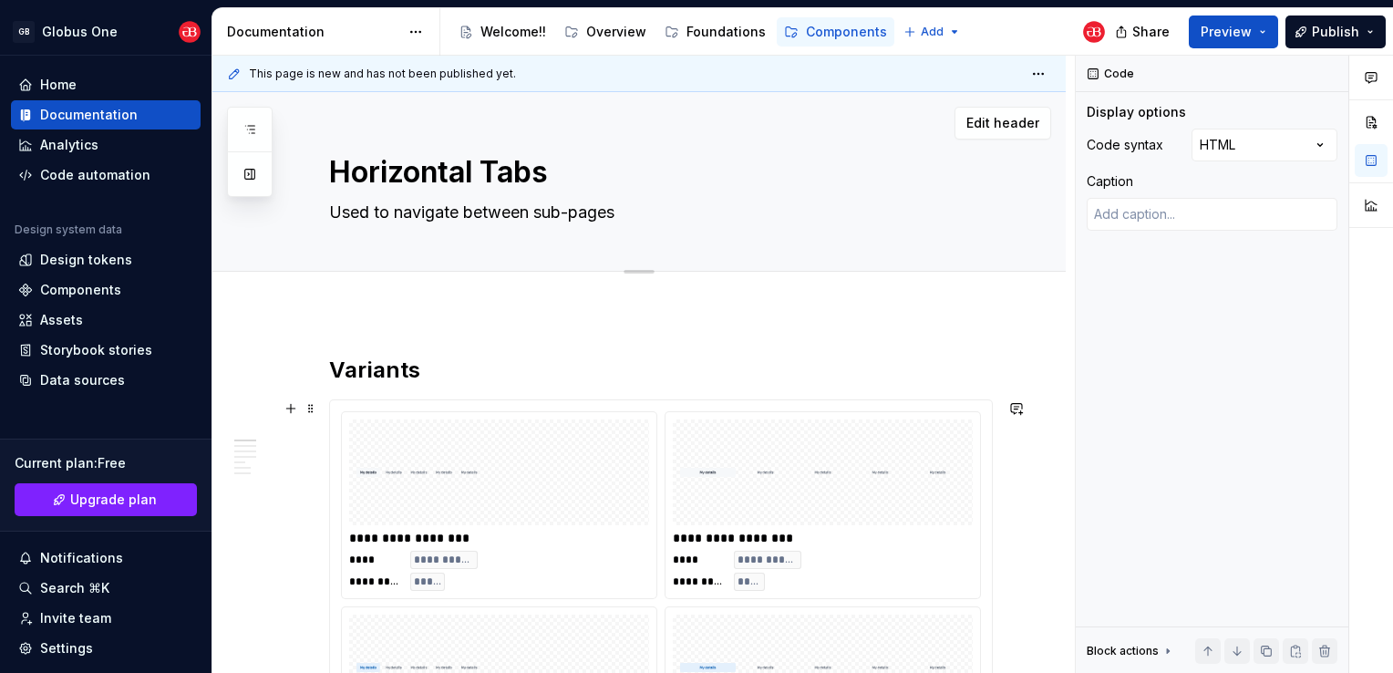
type textarea "*"
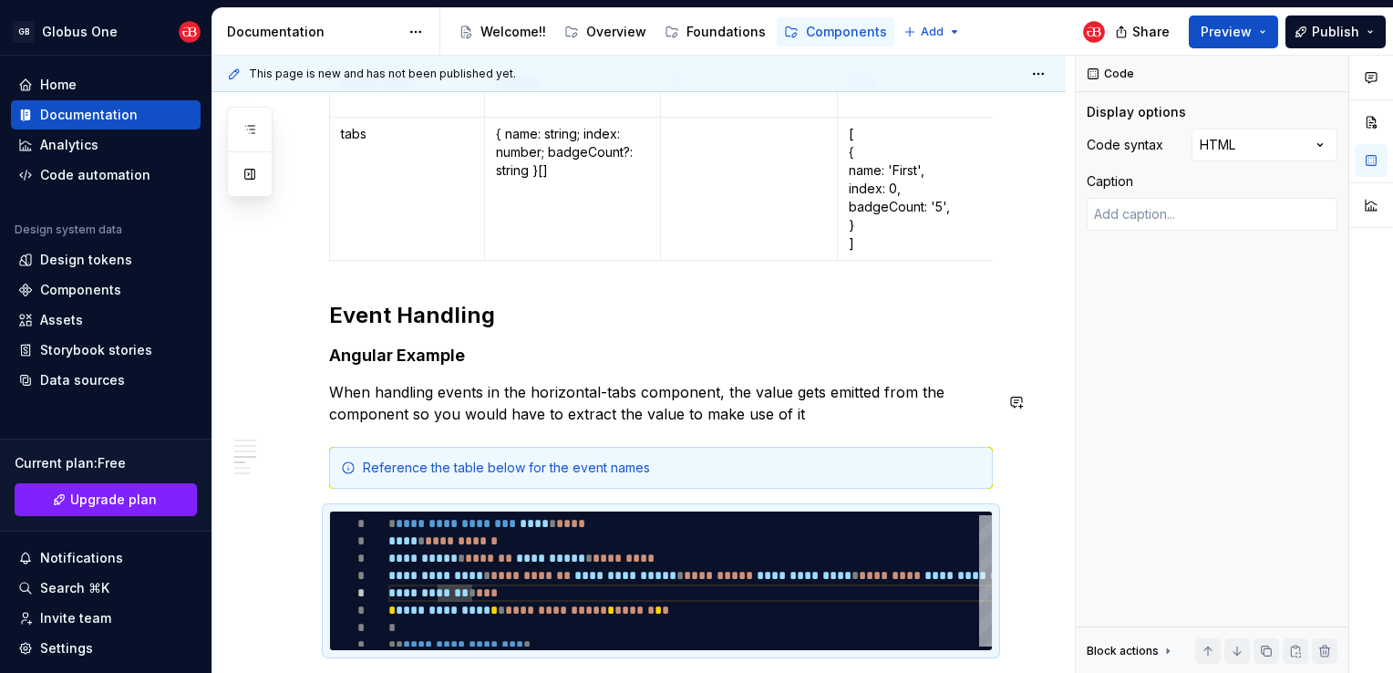
scroll to position [2034, 0]
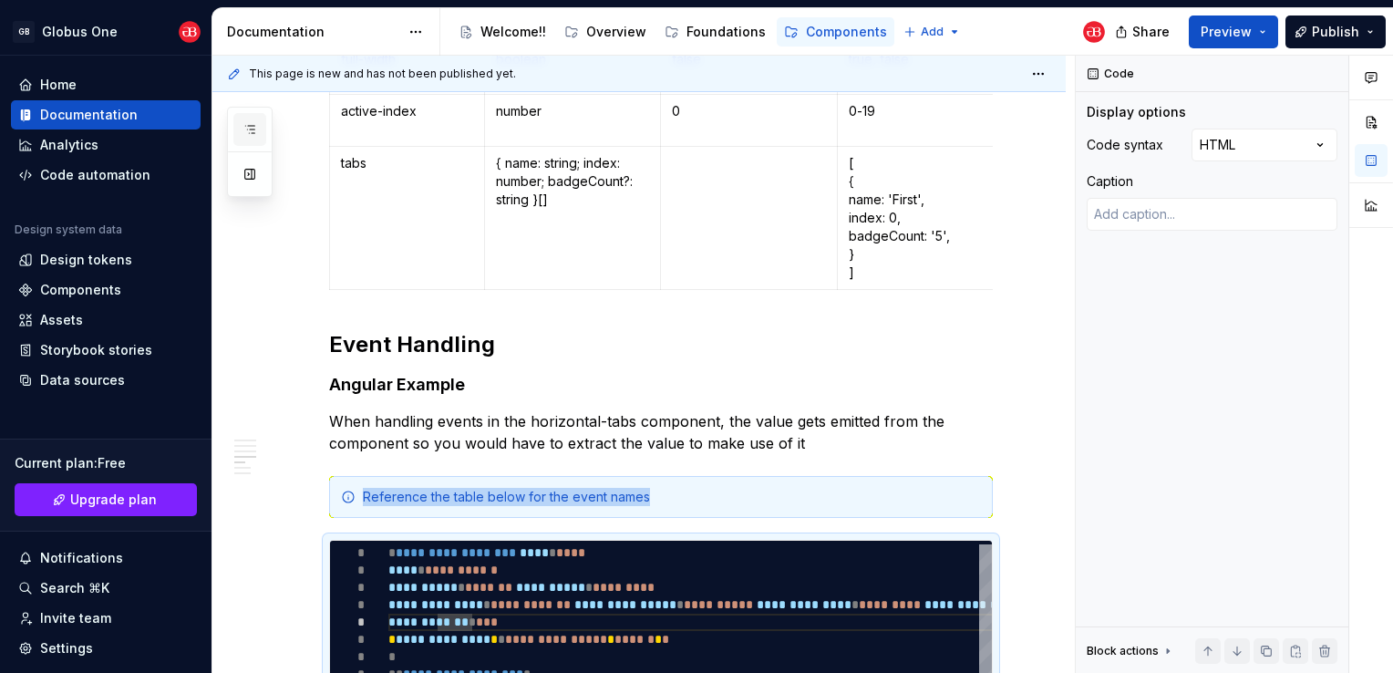
click at [263, 137] on button "button" at bounding box center [249, 129] width 33 height 33
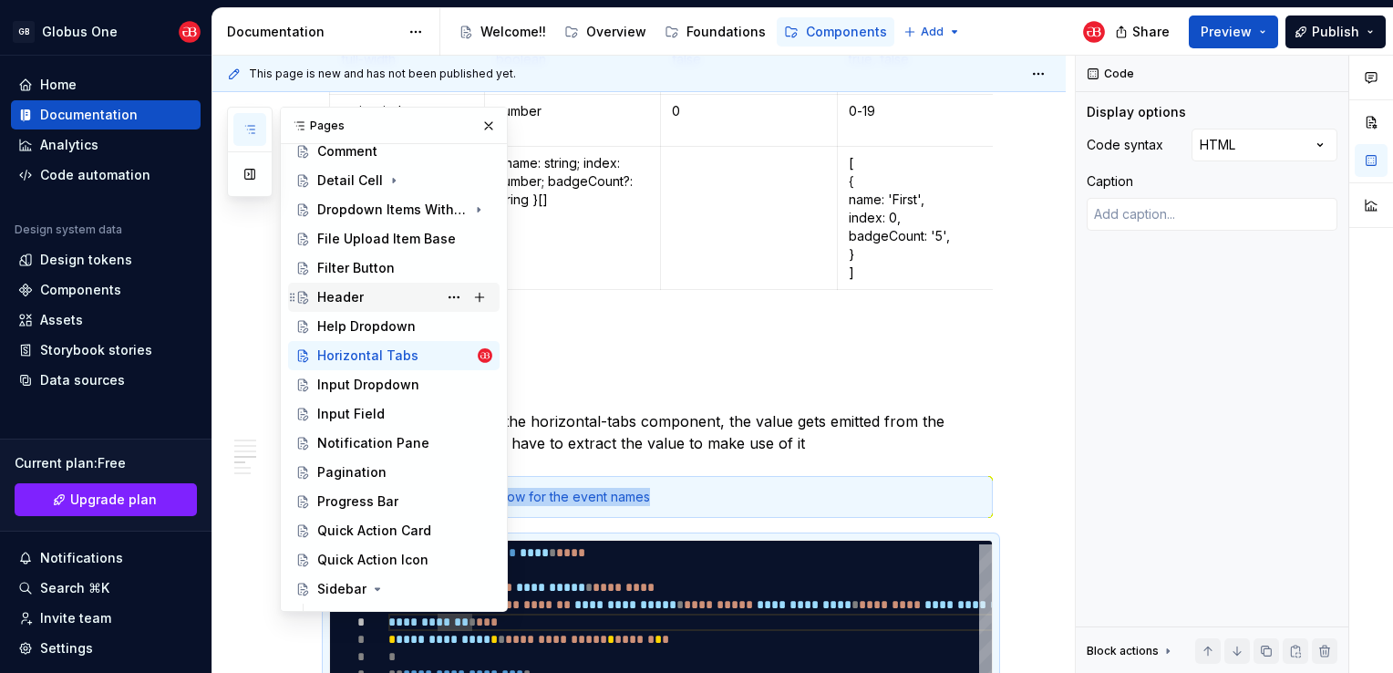
click at [358, 288] on div "Header" at bounding box center [340, 297] width 47 height 18
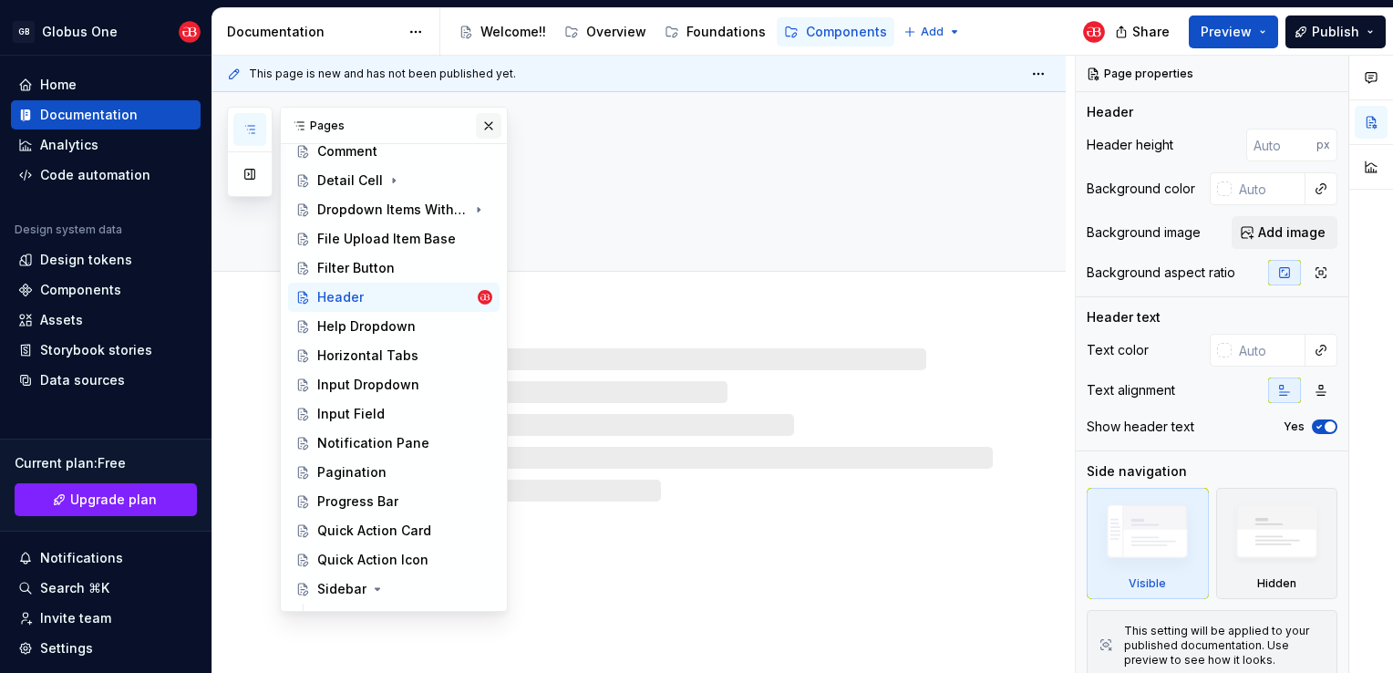
click at [478, 129] on button "button" at bounding box center [489, 126] width 26 height 26
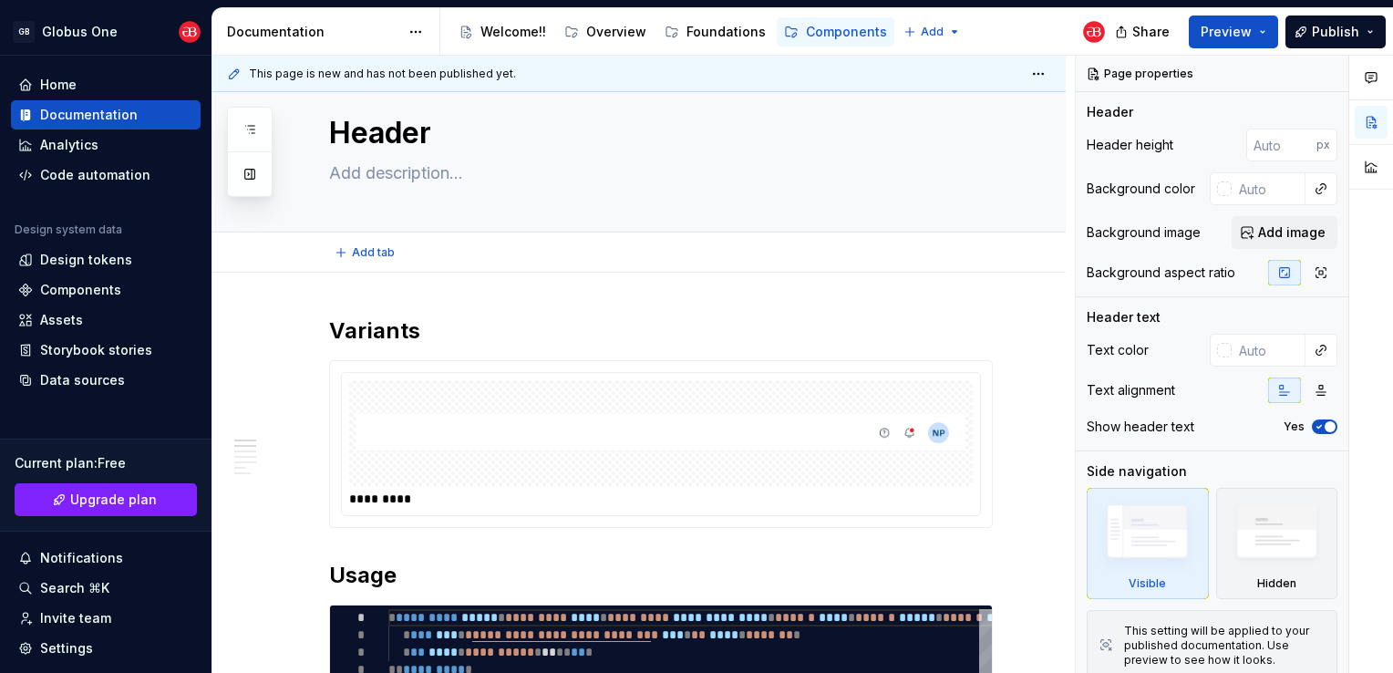
type textarea "*"
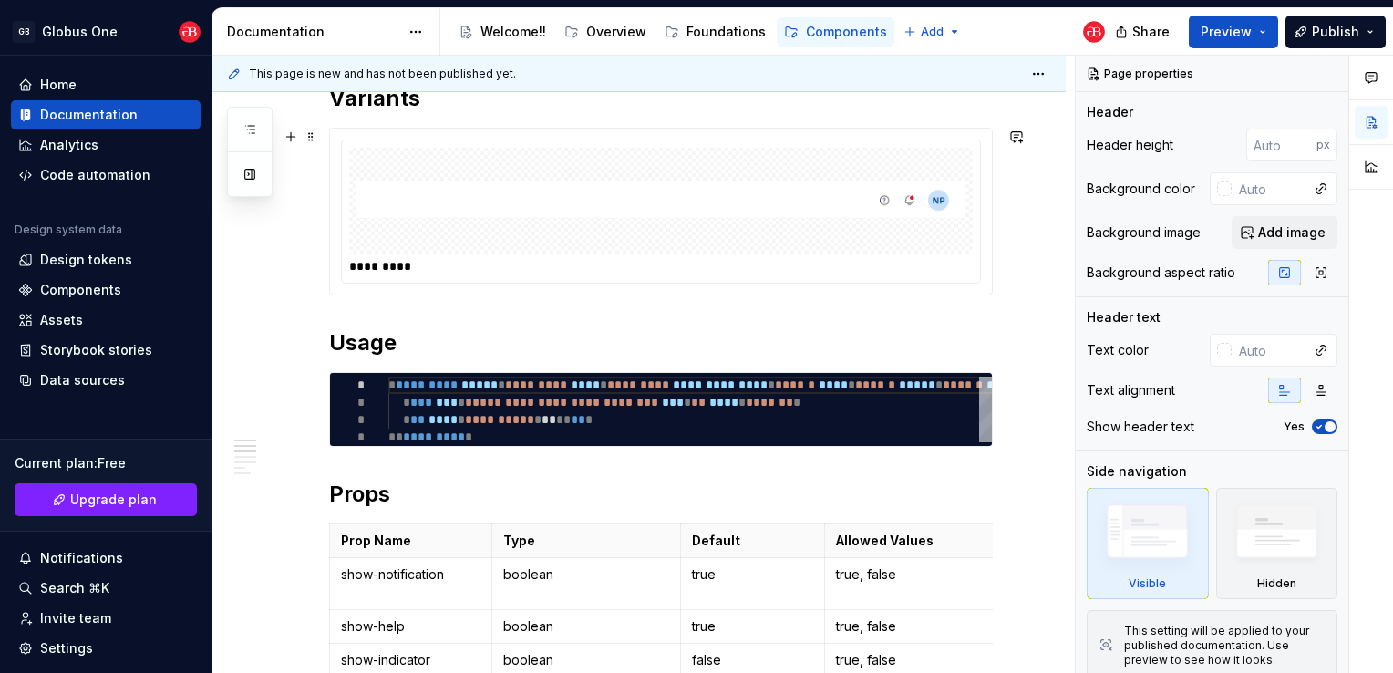
scroll to position [274, 0]
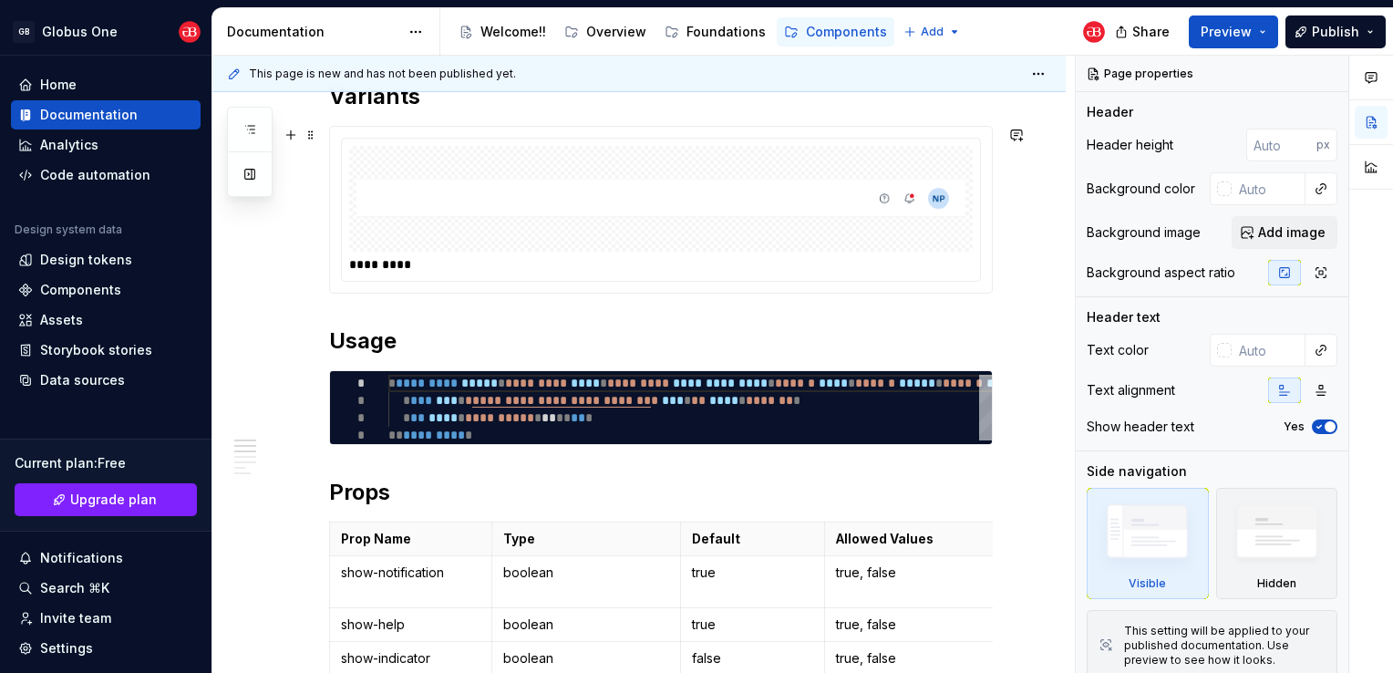
click at [746, 250] on div at bounding box center [661, 199] width 624 height 106
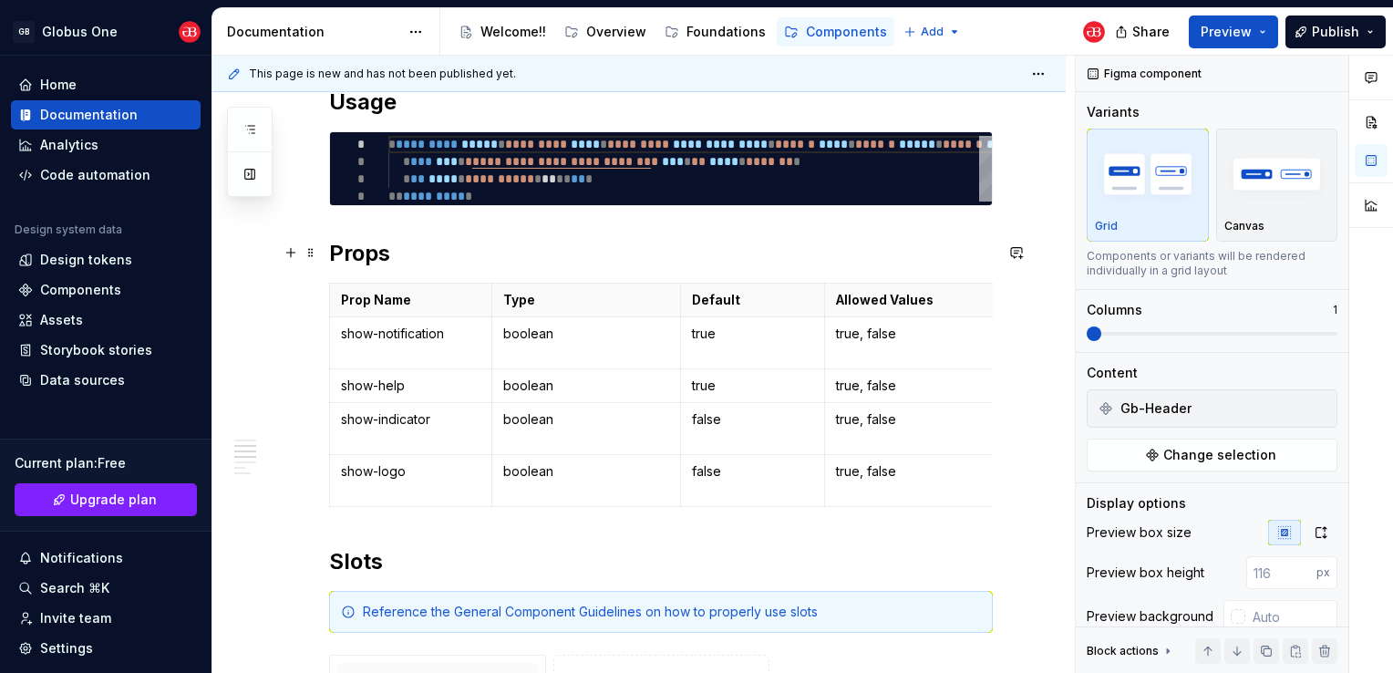
scroll to position [547, 0]
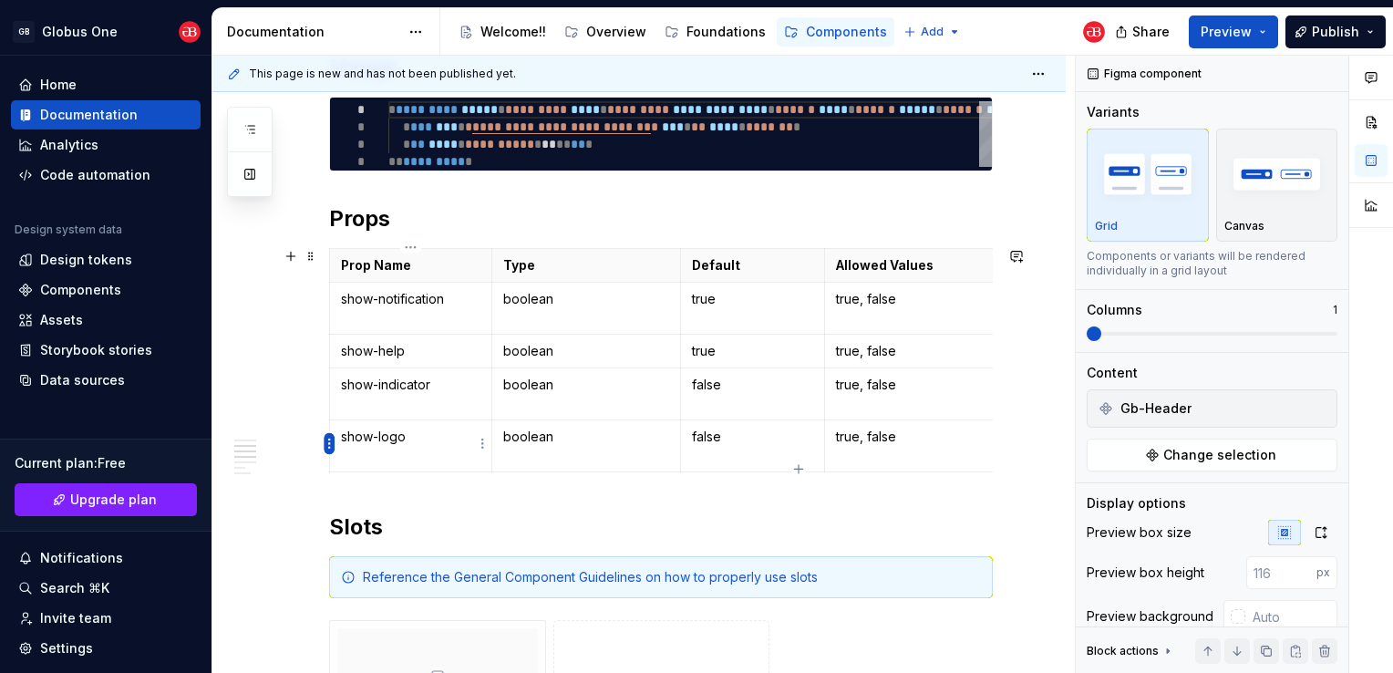
click at [324, 447] on html "GB Globus One Home Documentation Analytics Code automation Design system data D…" at bounding box center [696, 336] width 1393 height 673
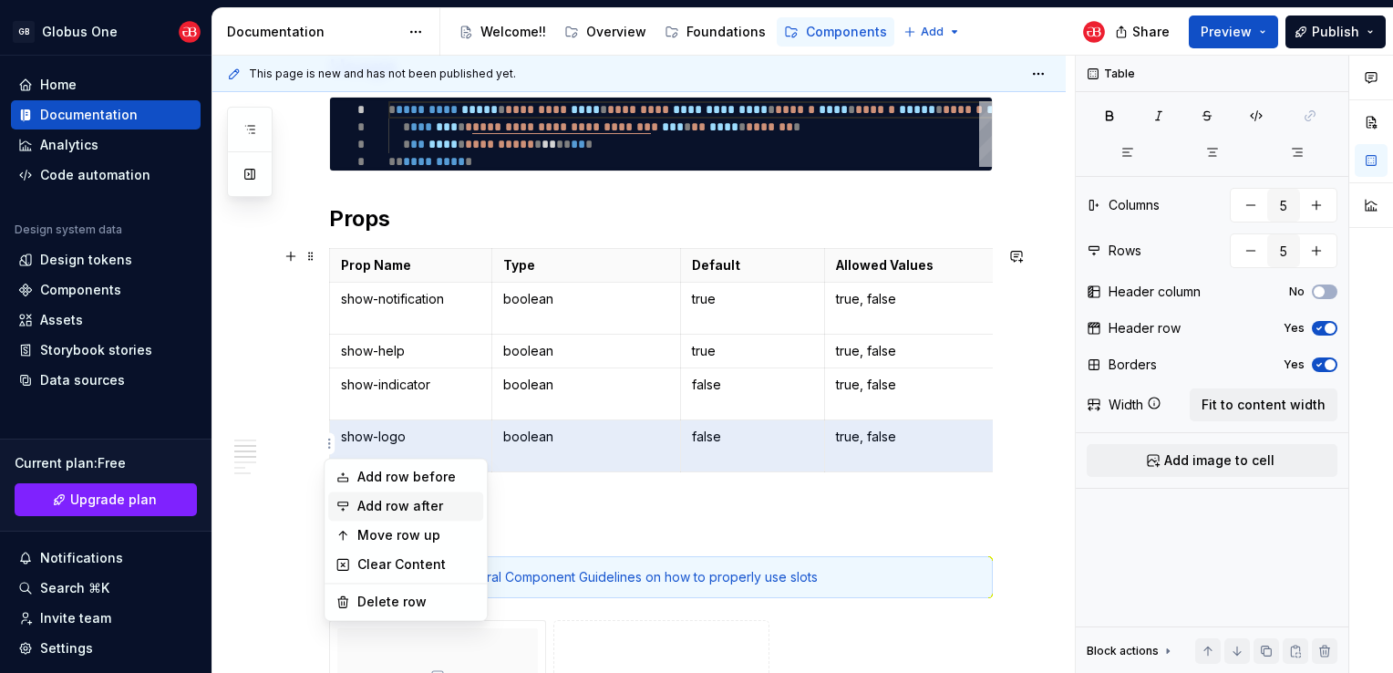
click at [394, 506] on div "Add row after" at bounding box center [416, 506] width 119 height 18
type input "6"
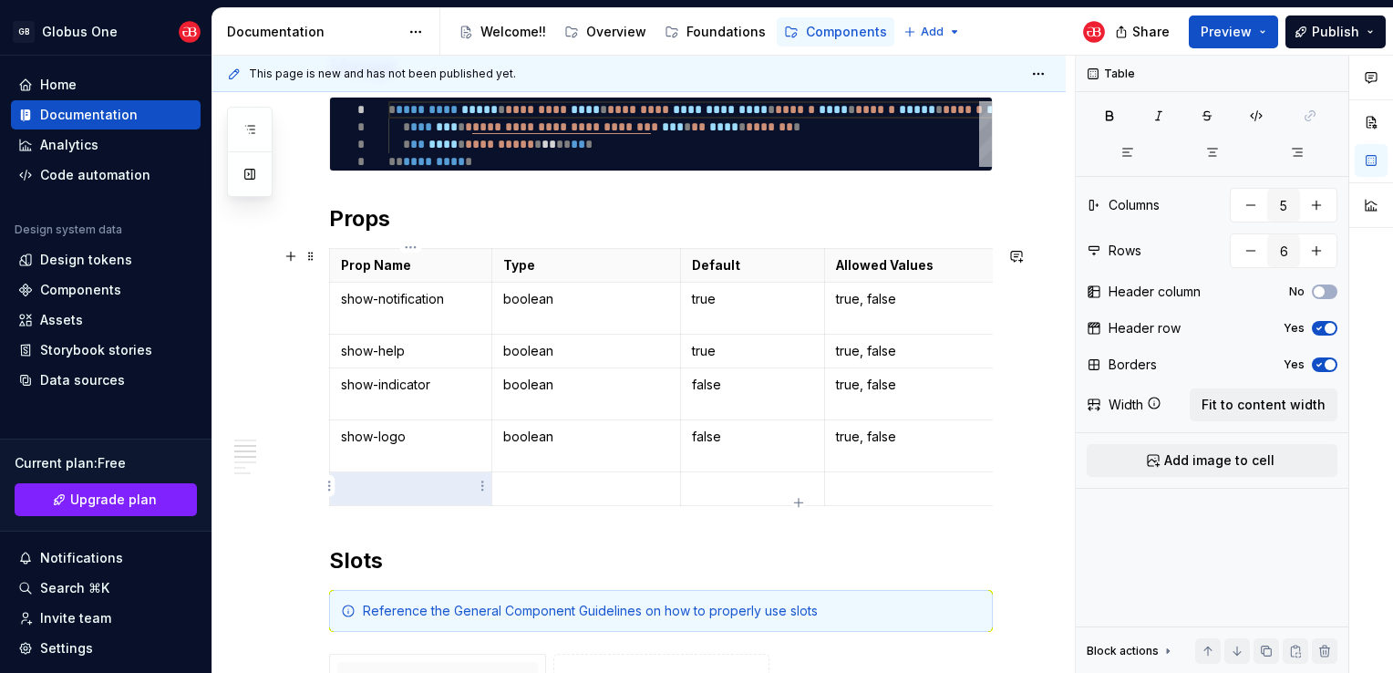
click at [387, 491] on p at bounding box center [411, 489] width 140 height 18
type textarea "*"
click at [744, 487] on p at bounding box center [753, 489] width 122 height 18
click at [926, 484] on p at bounding box center [927, 489] width 182 height 18
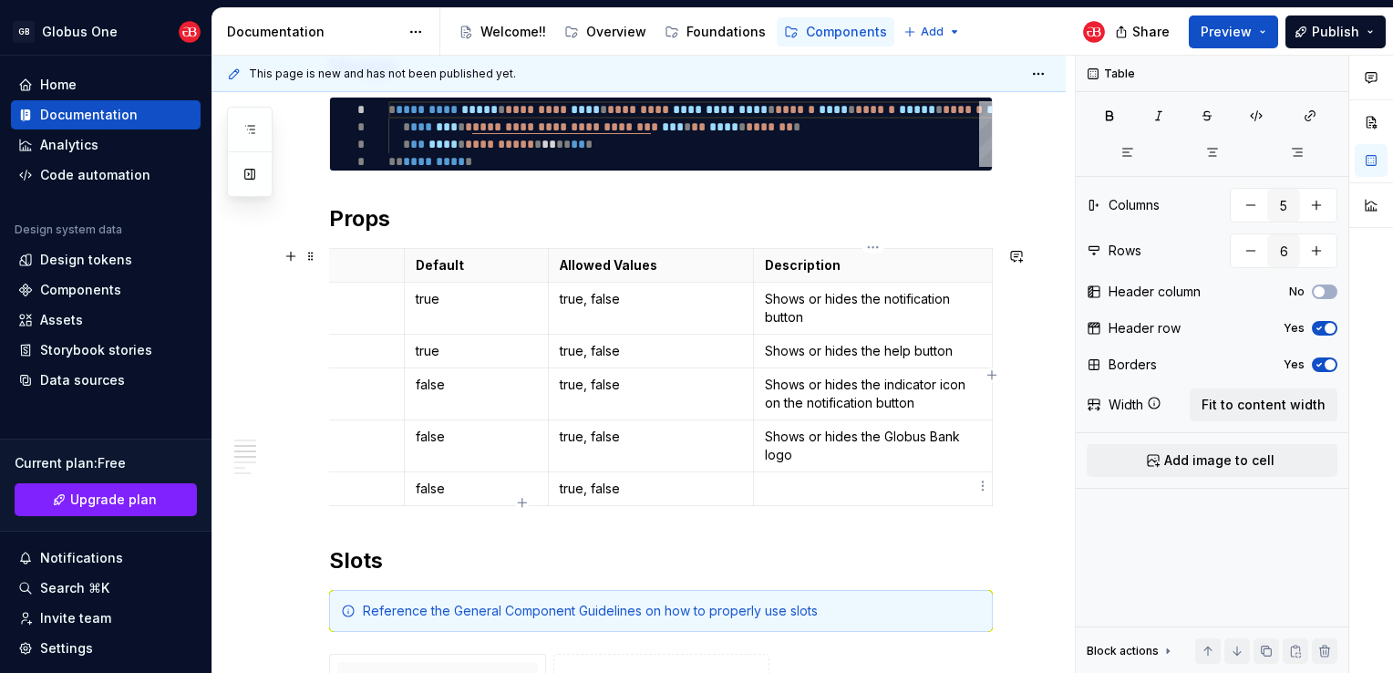
click at [897, 473] on td at bounding box center [873, 489] width 239 height 34
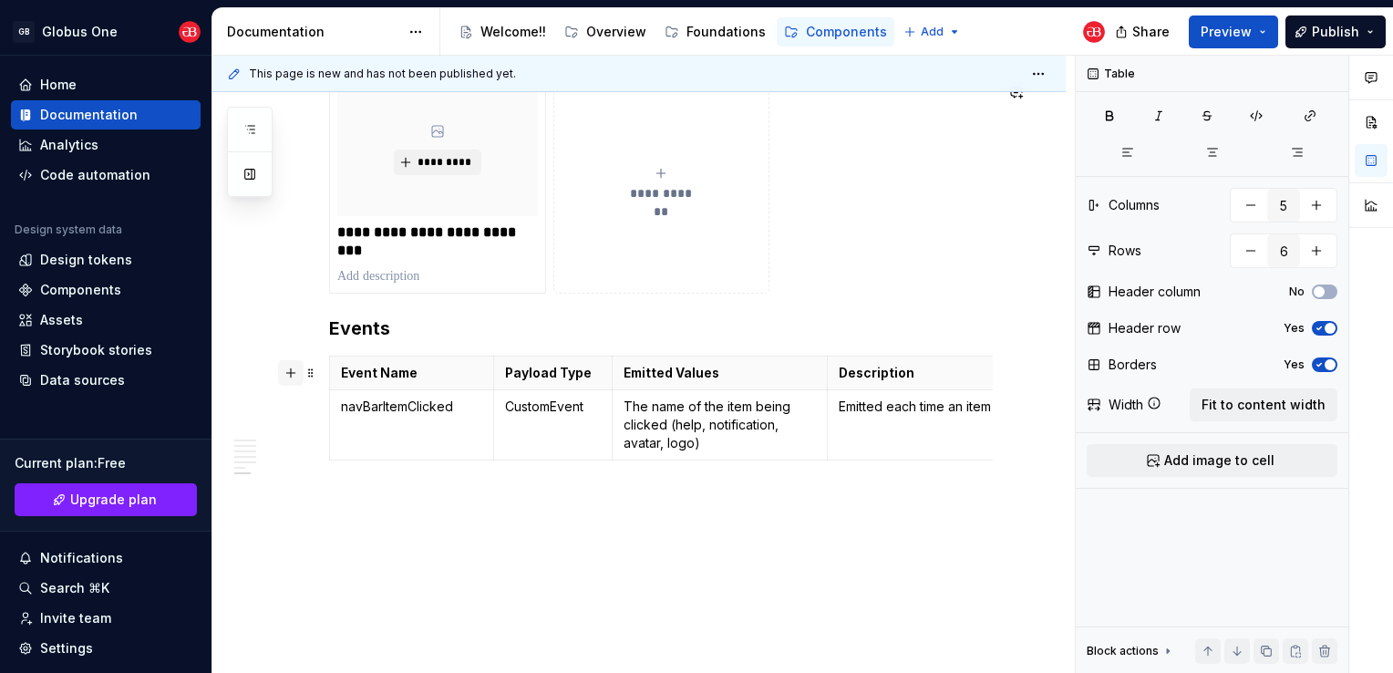
scroll to position [2081, 0]
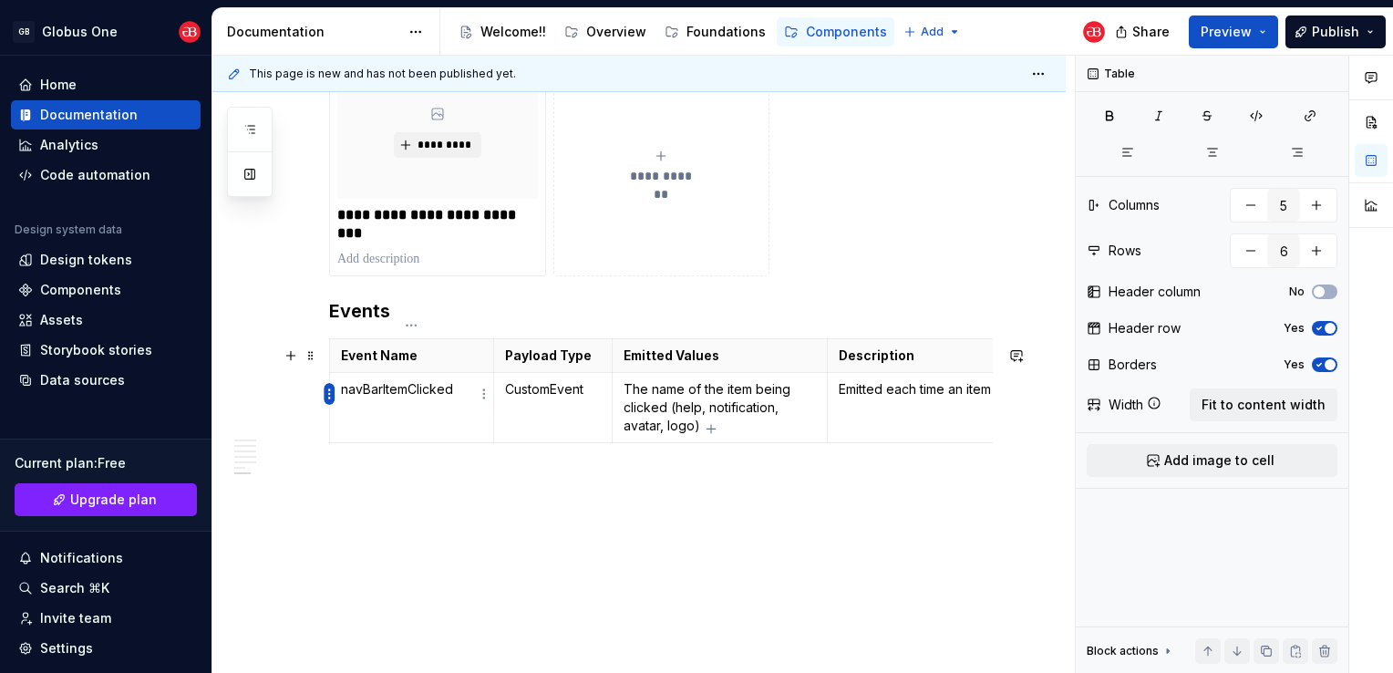
click at [328, 396] on html "GB Globus One Home Documentation Analytics Code automation Design system data D…" at bounding box center [696, 336] width 1393 height 673
type input "4"
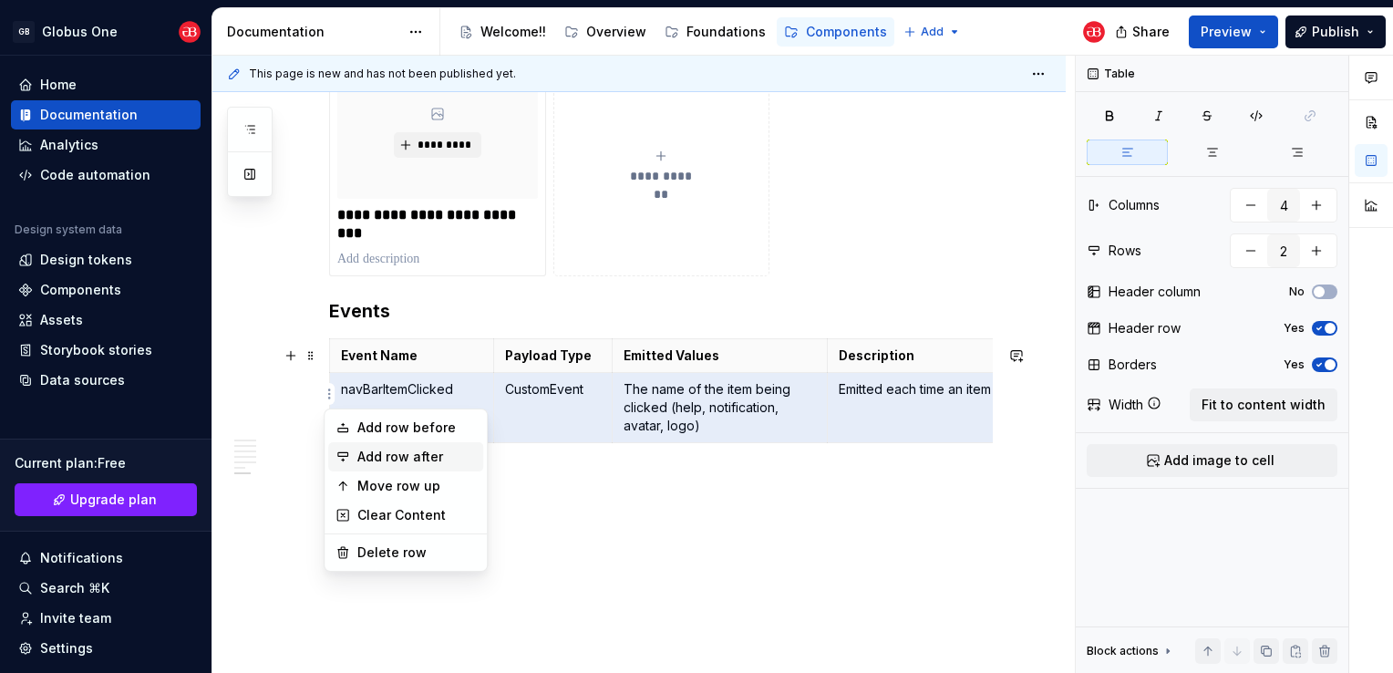
click at [368, 447] on div "Add row after" at bounding box center [405, 456] width 155 height 29
type input "3"
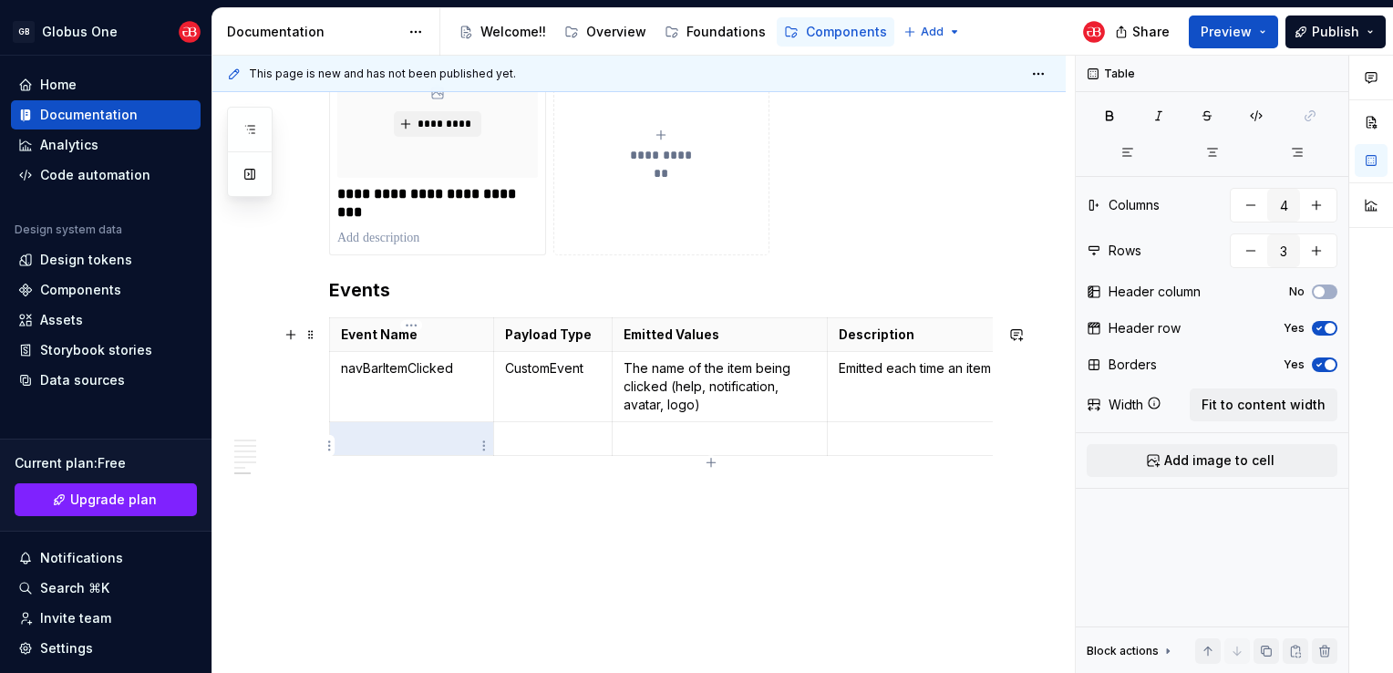
click at [396, 444] on p at bounding box center [411, 438] width 141 height 18
click at [540, 440] on p at bounding box center [553, 438] width 96 height 18
click at [714, 441] on p at bounding box center [720, 438] width 193 height 18
click at [908, 461] on td at bounding box center [960, 447] width 265 height 52
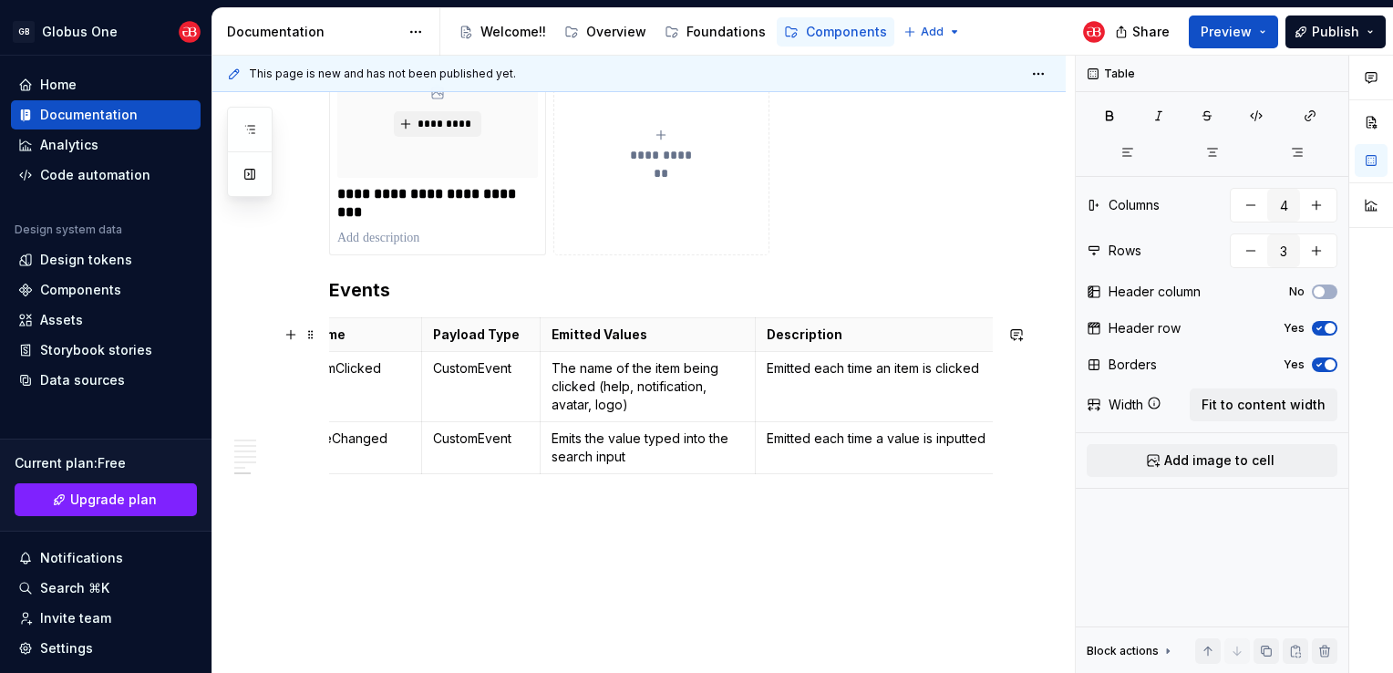
scroll to position [0, 0]
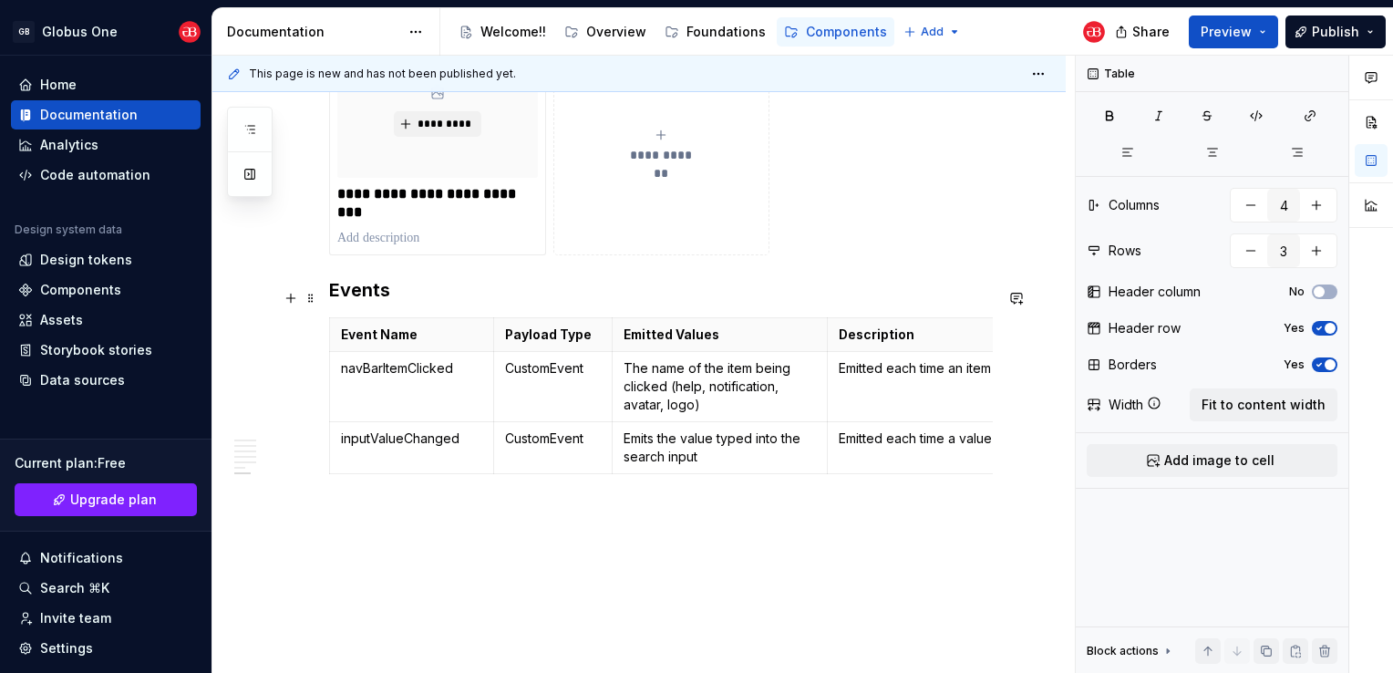
type textarea "*"
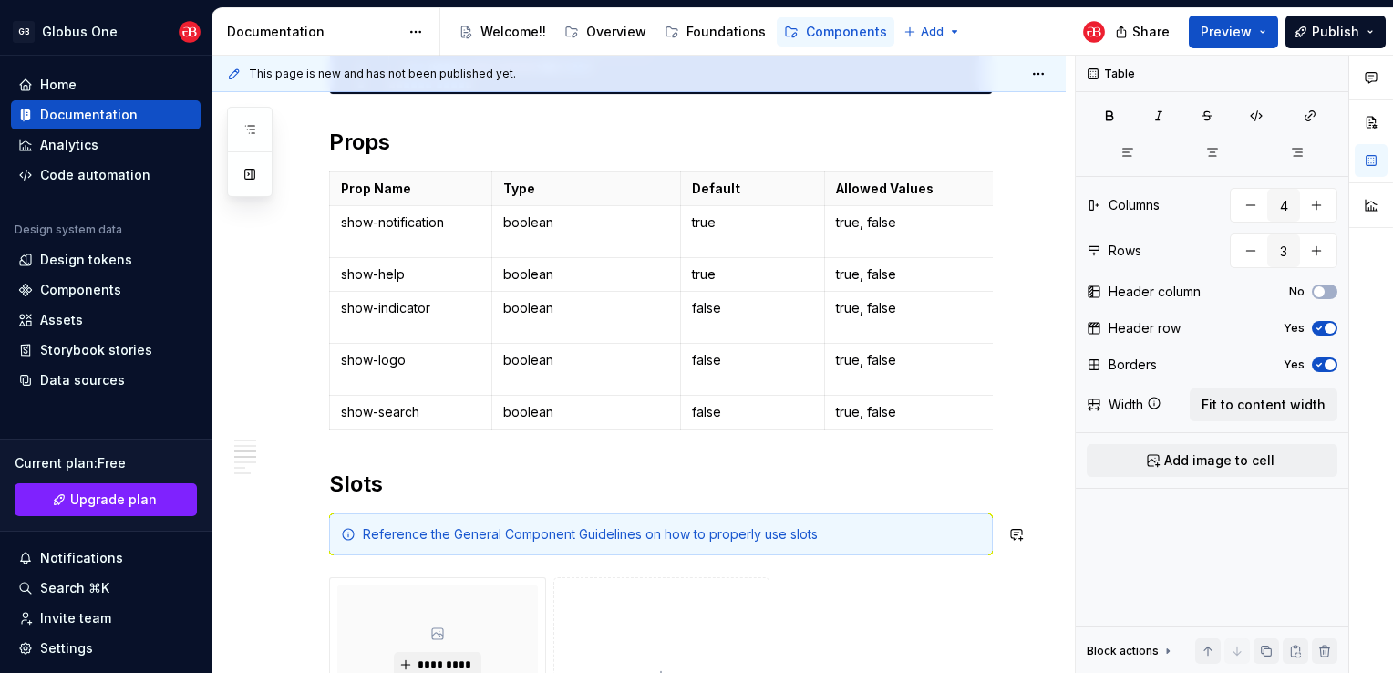
scroll to position [622, 0]
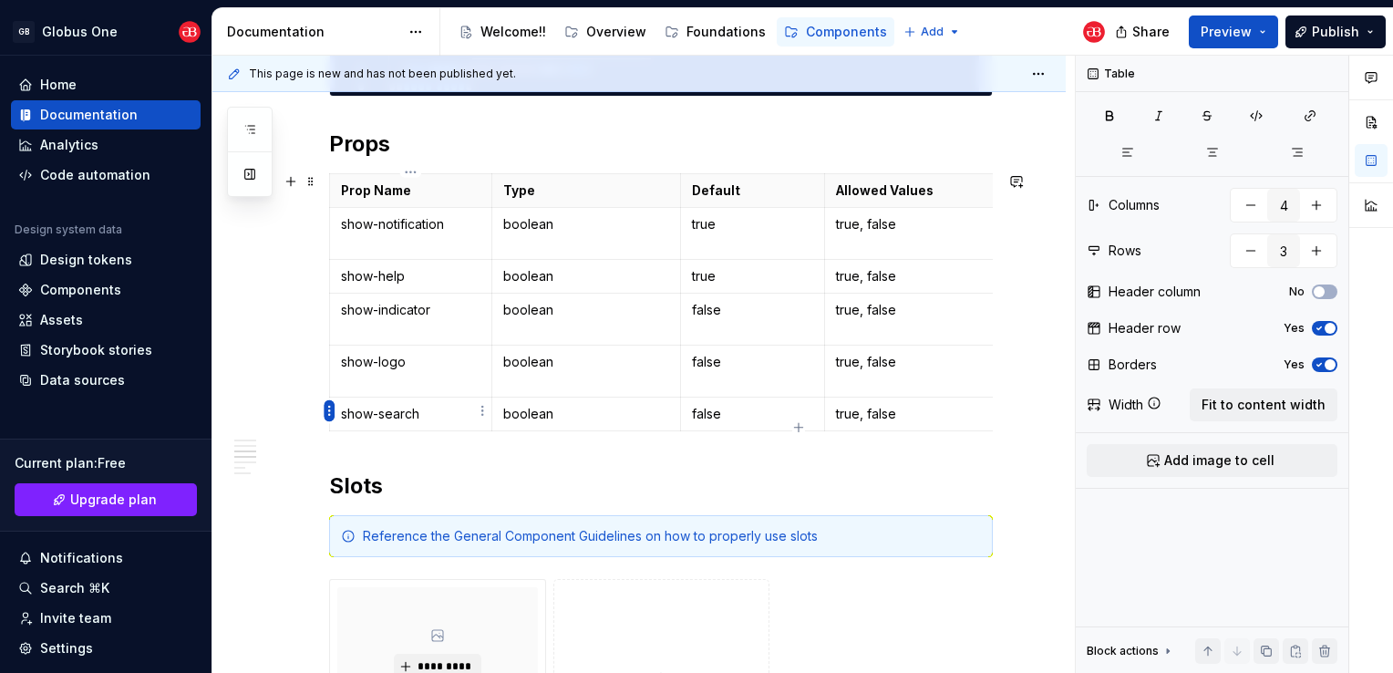
click at [328, 410] on html "GB Globus One Home Documentation Analytics Code automation Design system data D…" at bounding box center [696, 336] width 1393 height 673
type input "5"
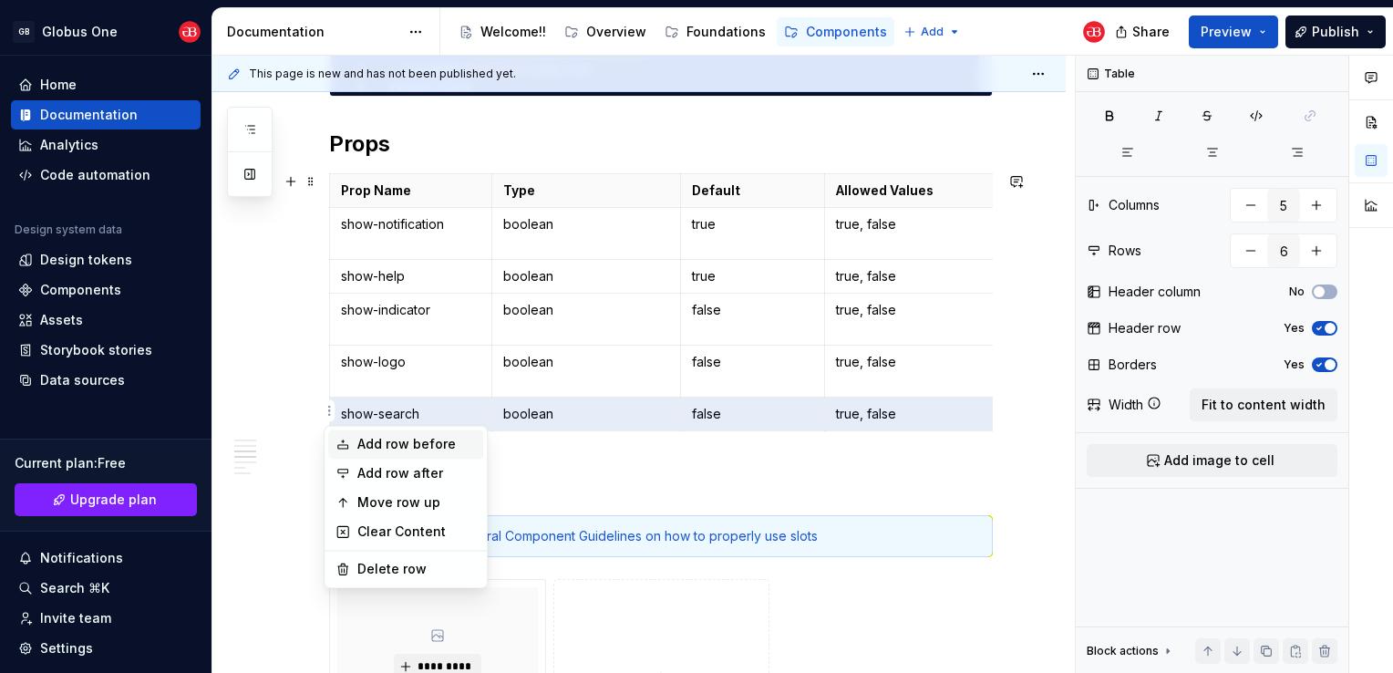
click at [422, 438] on div "Add row before" at bounding box center [416, 444] width 119 height 18
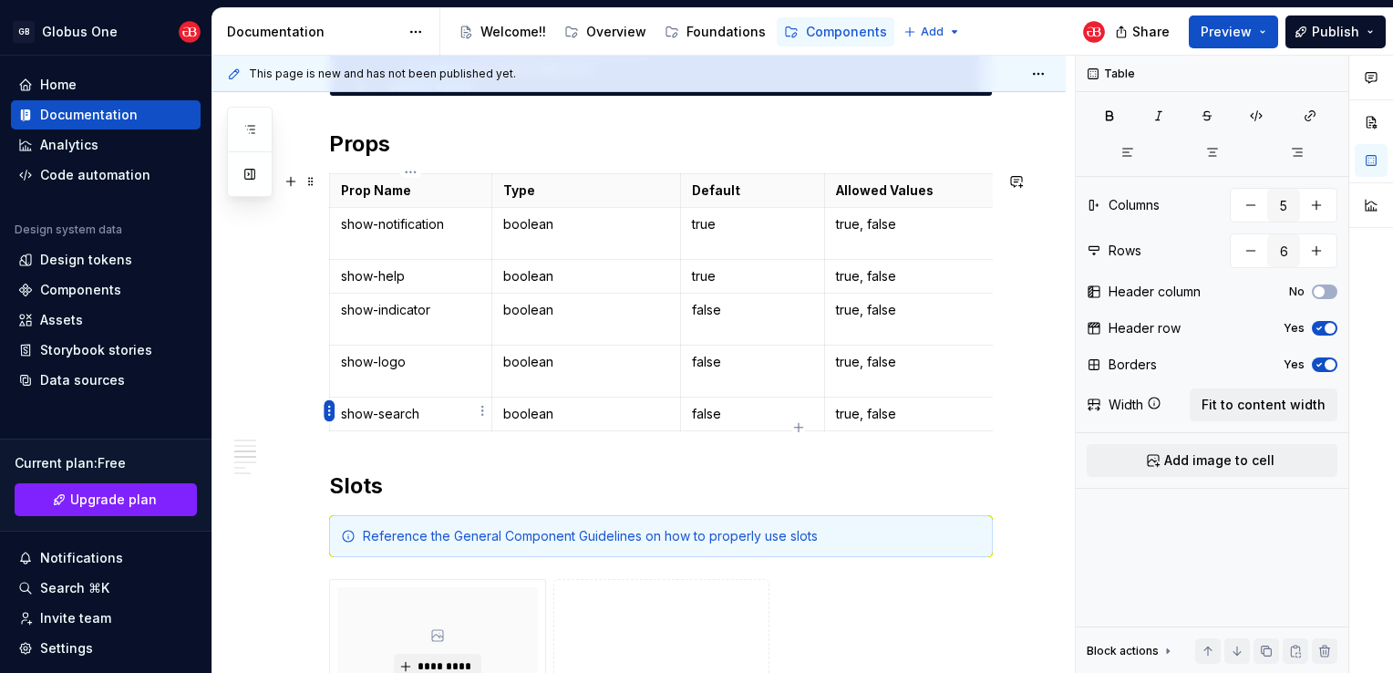
click at [329, 410] on html "GB Globus One Home Documentation Analytics Code automation Design system data D…" at bounding box center [696, 336] width 1393 height 673
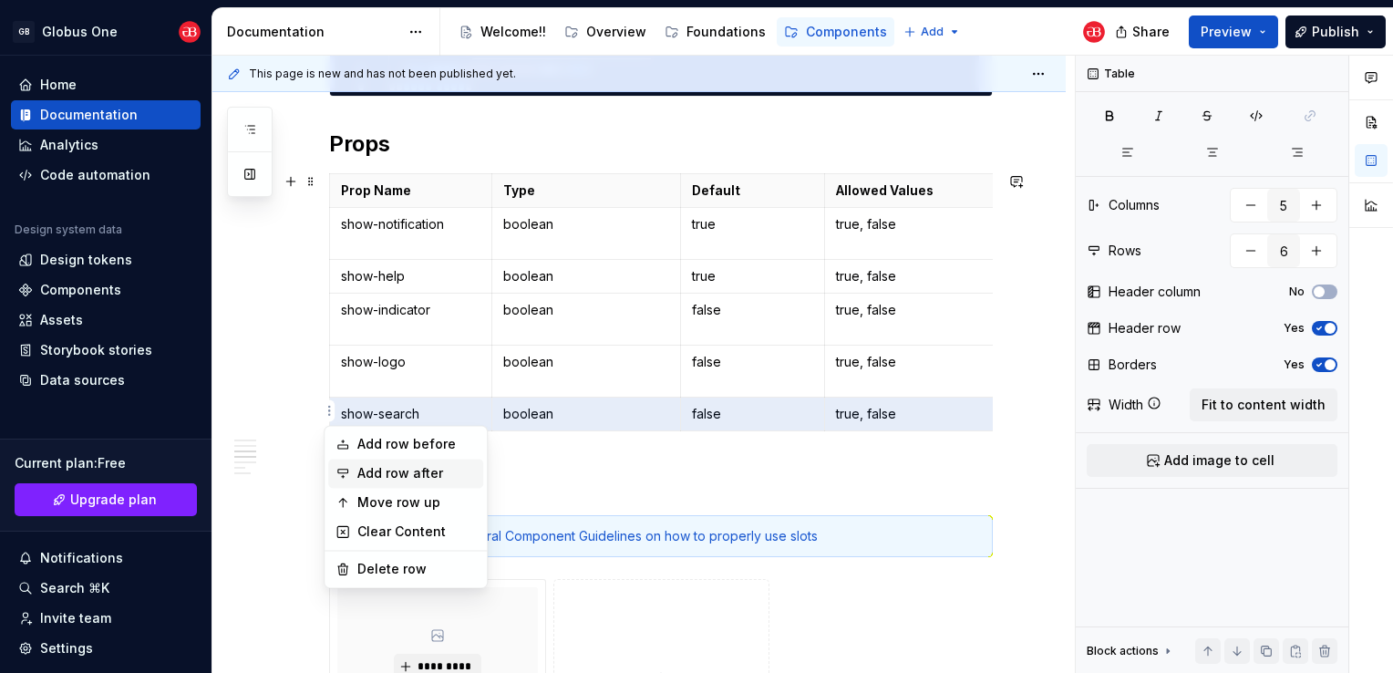
click at [419, 470] on div "Add row after" at bounding box center [416, 473] width 119 height 18
type input "7"
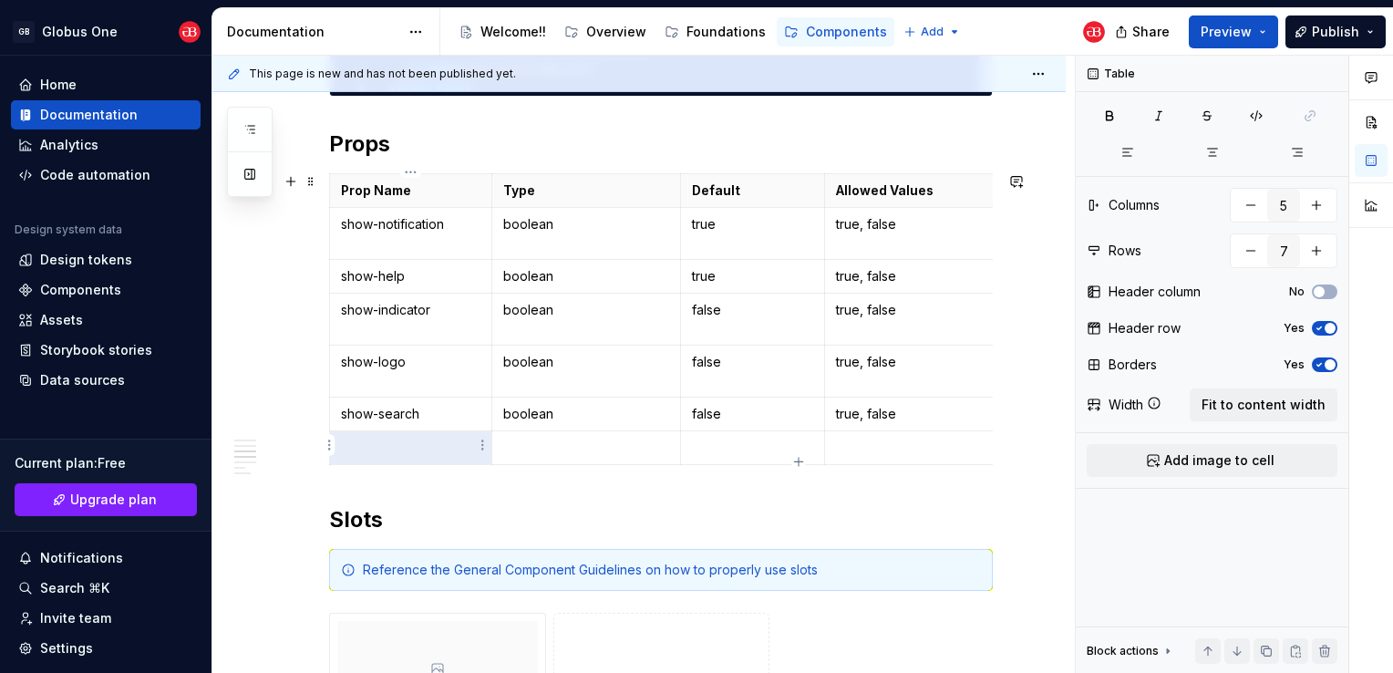
click at [412, 447] on p at bounding box center [411, 448] width 140 height 18
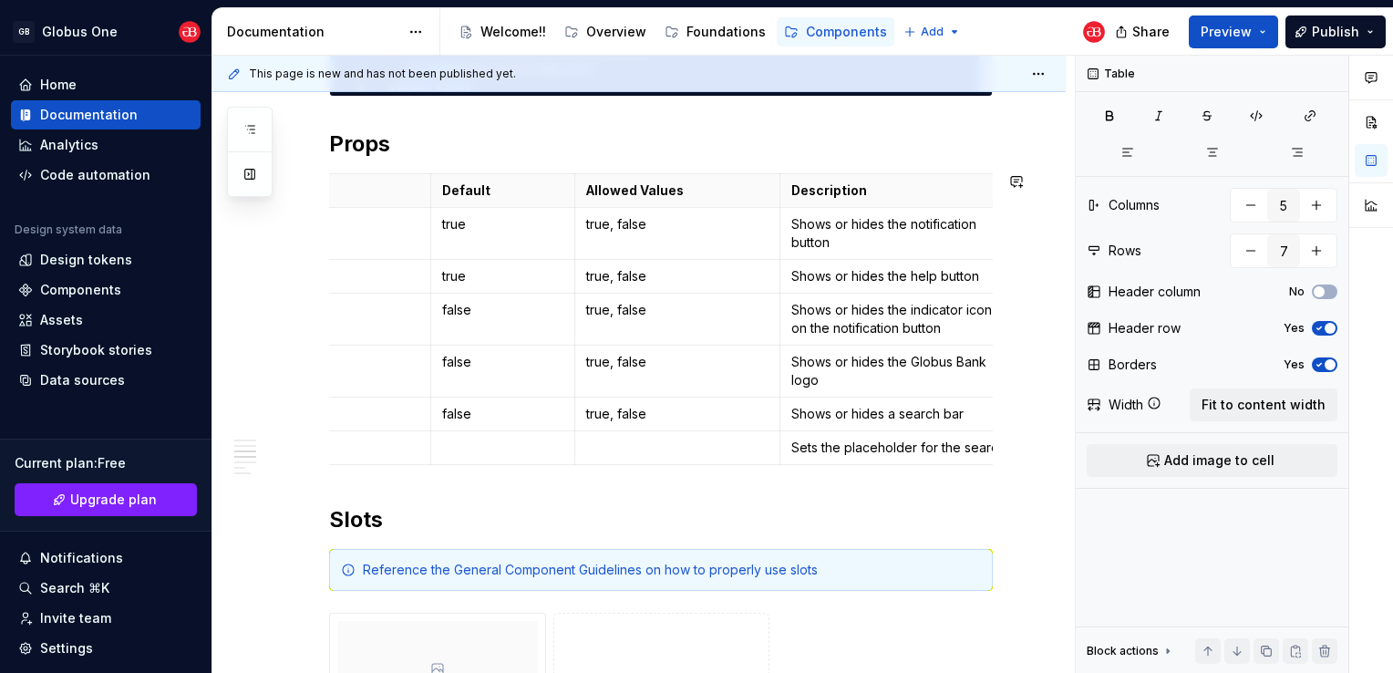
scroll to position [0, 264]
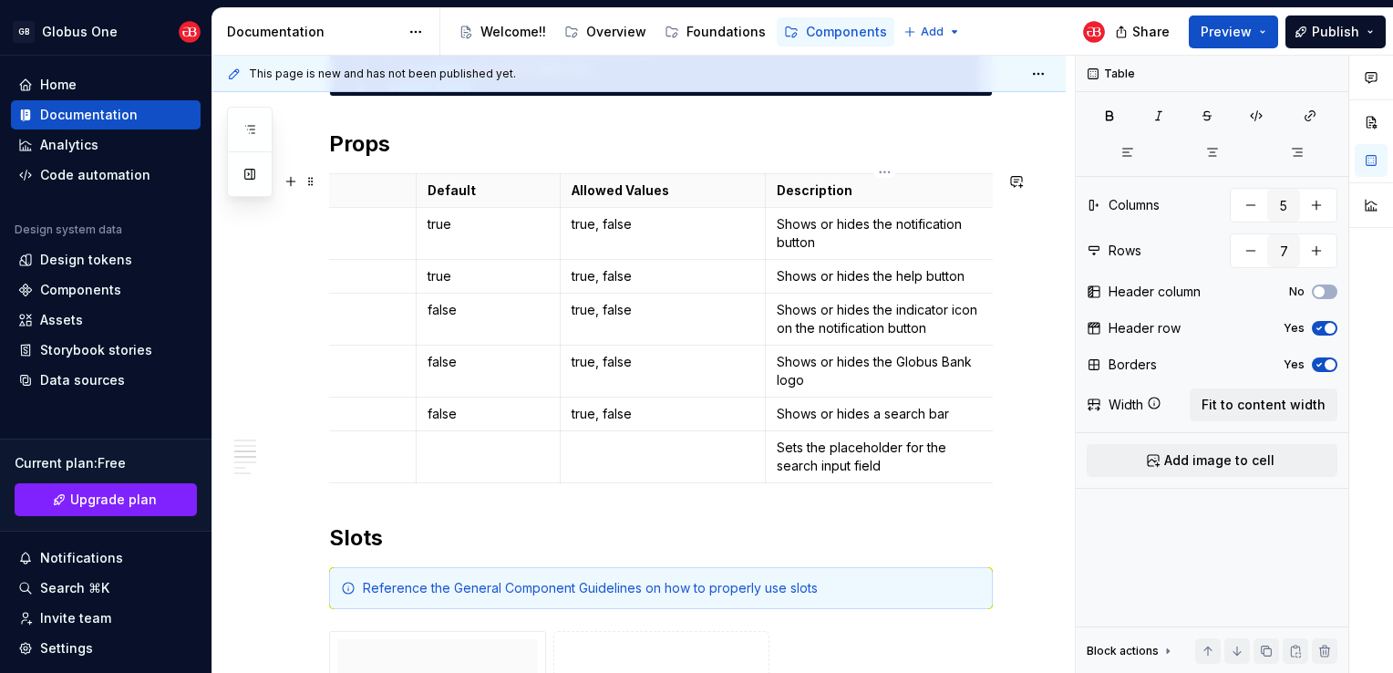
click at [952, 413] on p "Shows or hides a search bar" at bounding box center [885, 414] width 216 height 18
drag, startPoint x: 949, startPoint y: 412, endPoint x: 936, endPoint y: 439, distance: 29.8
click at [936, 439] on p "Sets the placeholder for the search input field" at bounding box center [885, 457] width 216 height 36
click at [963, 447] on p "Sets the placeholder for the search input field" at bounding box center [885, 457] width 216 height 36
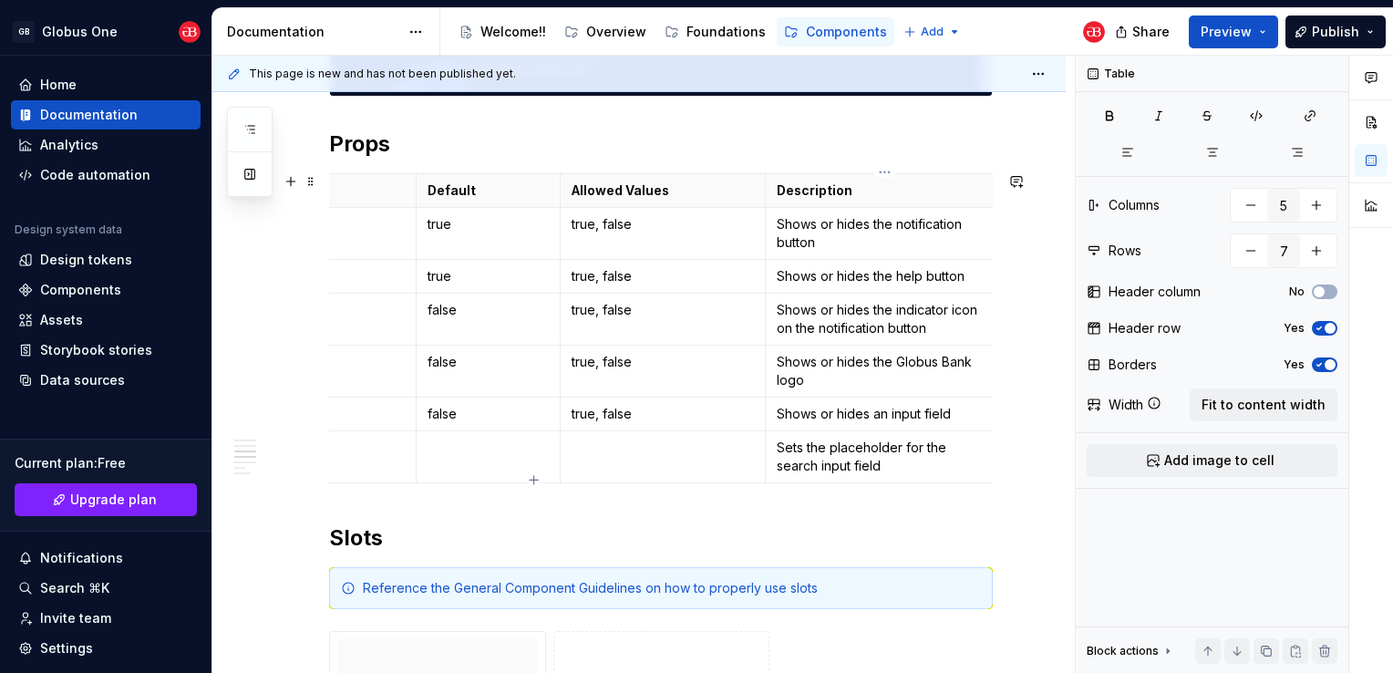
click at [963, 447] on p "Sets the placeholder for the search input field" at bounding box center [885, 457] width 216 height 36
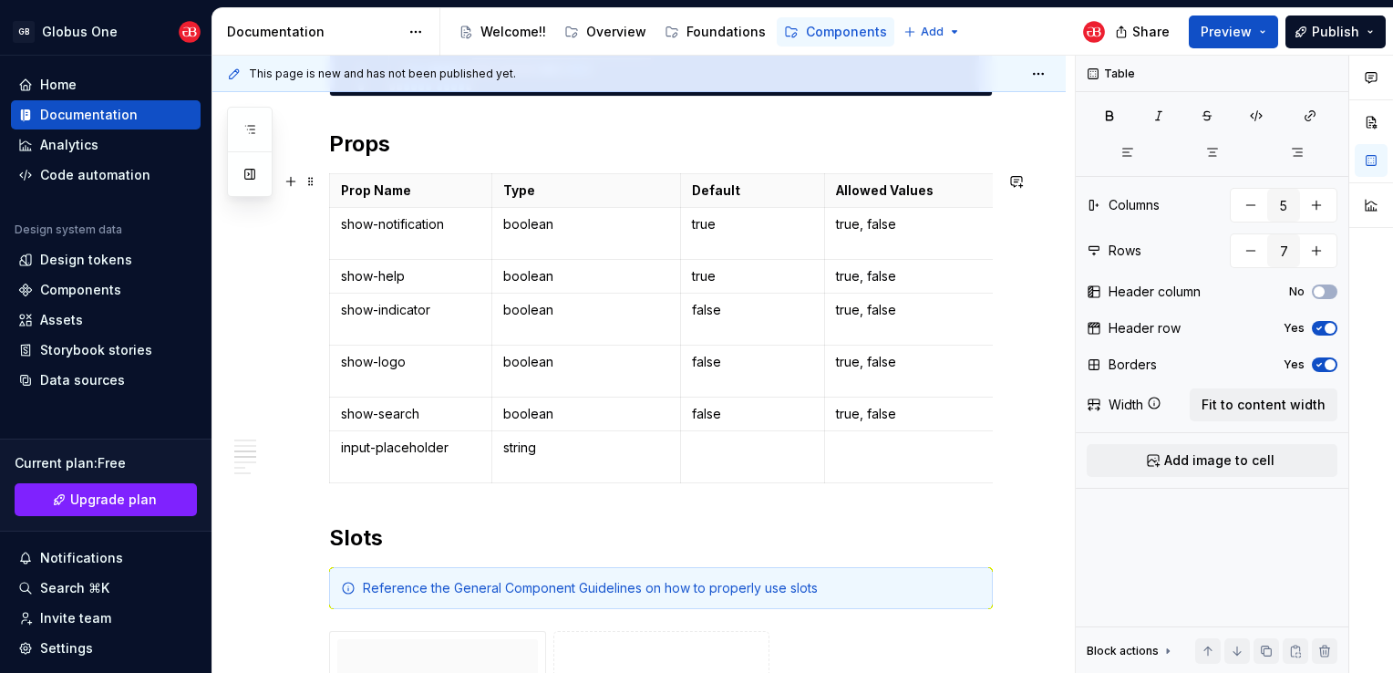
type textarea "*"
click at [330, 444] on html "GB Globus One Home Documentation Analytics Code automation Design system data D…" at bounding box center [696, 336] width 1393 height 673
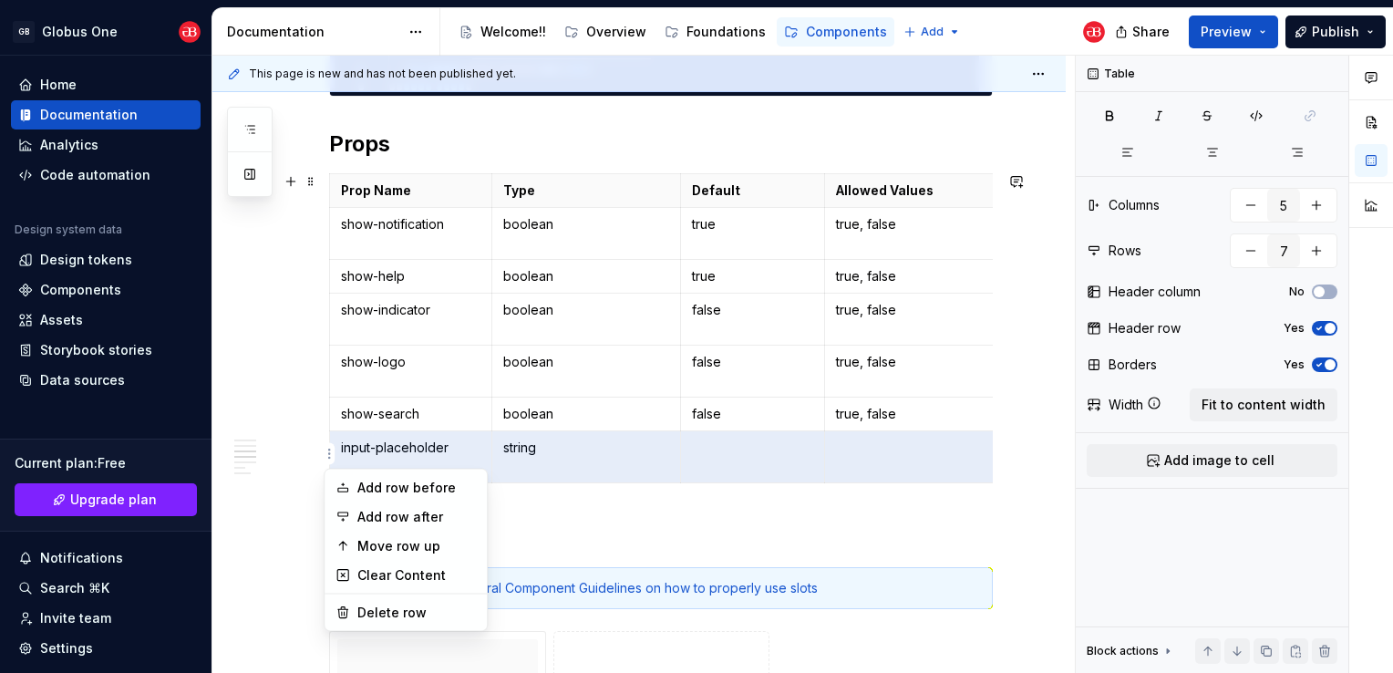
scroll to position [0, 269]
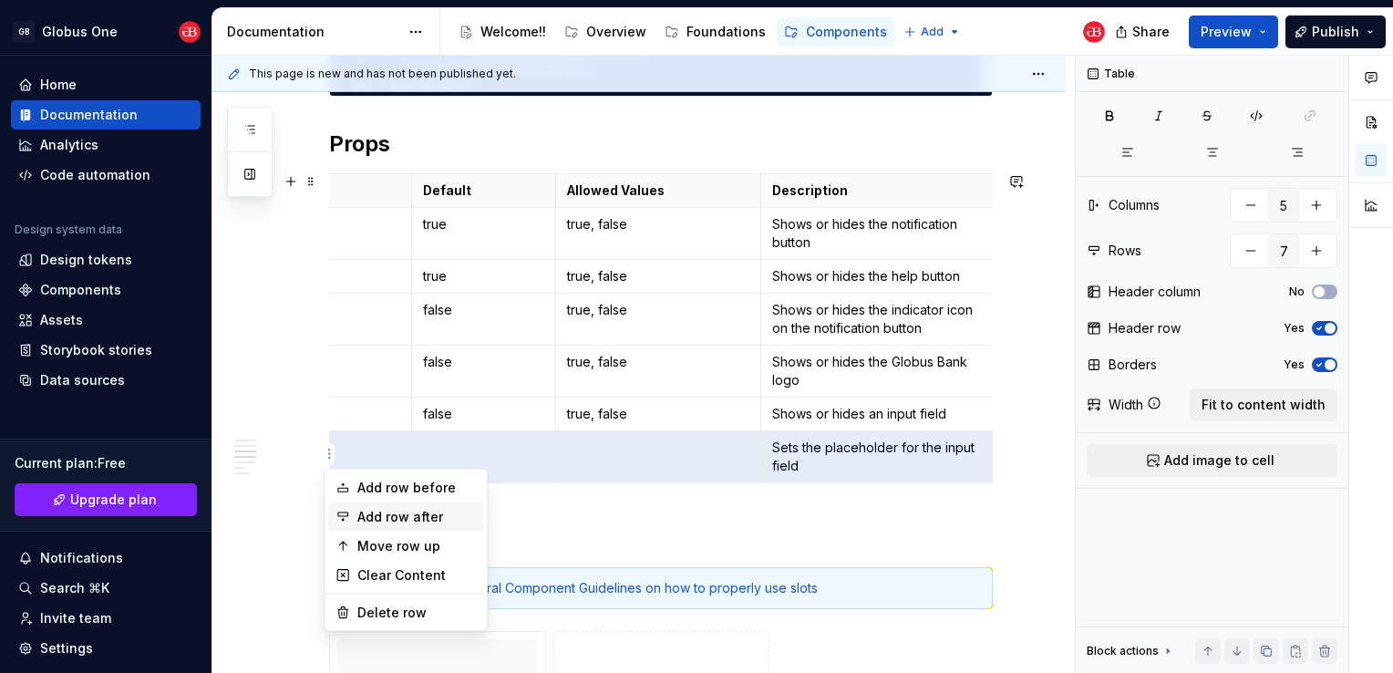
click at [380, 521] on div "Add row after" at bounding box center [416, 517] width 119 height 18
type input "8"
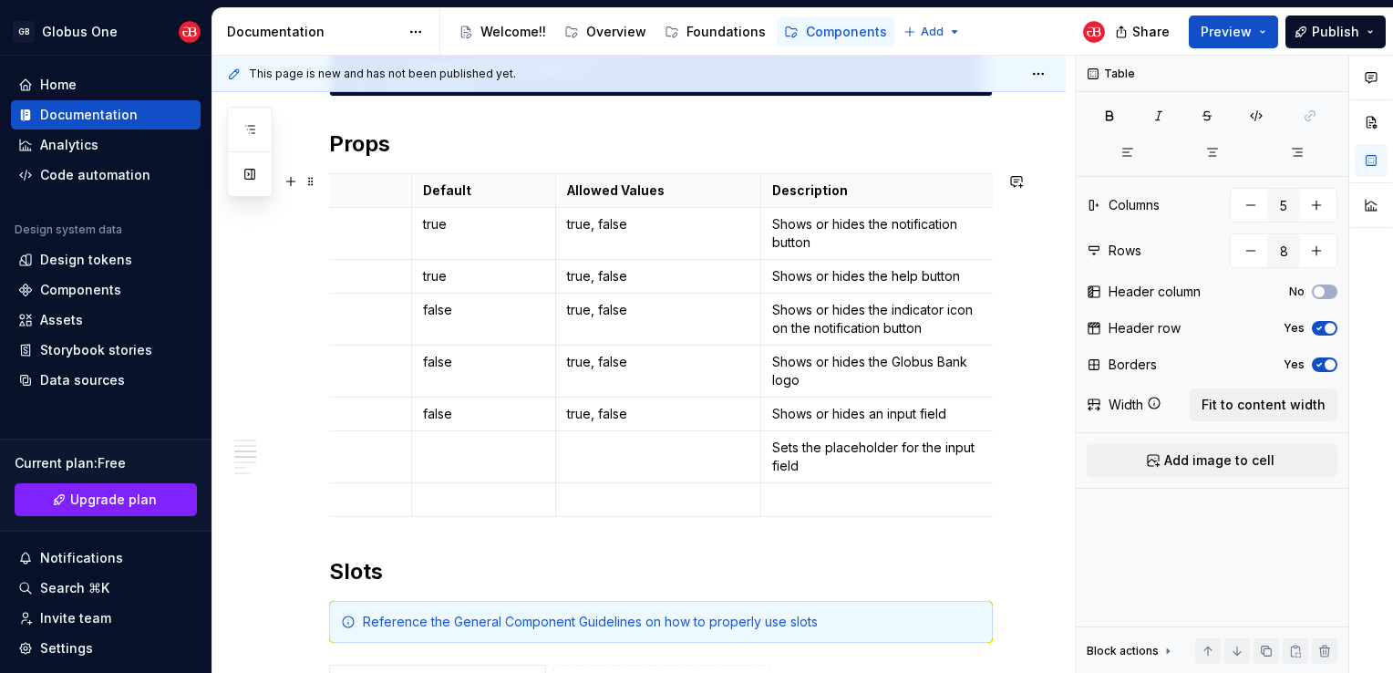
scroll to position [0, 7]
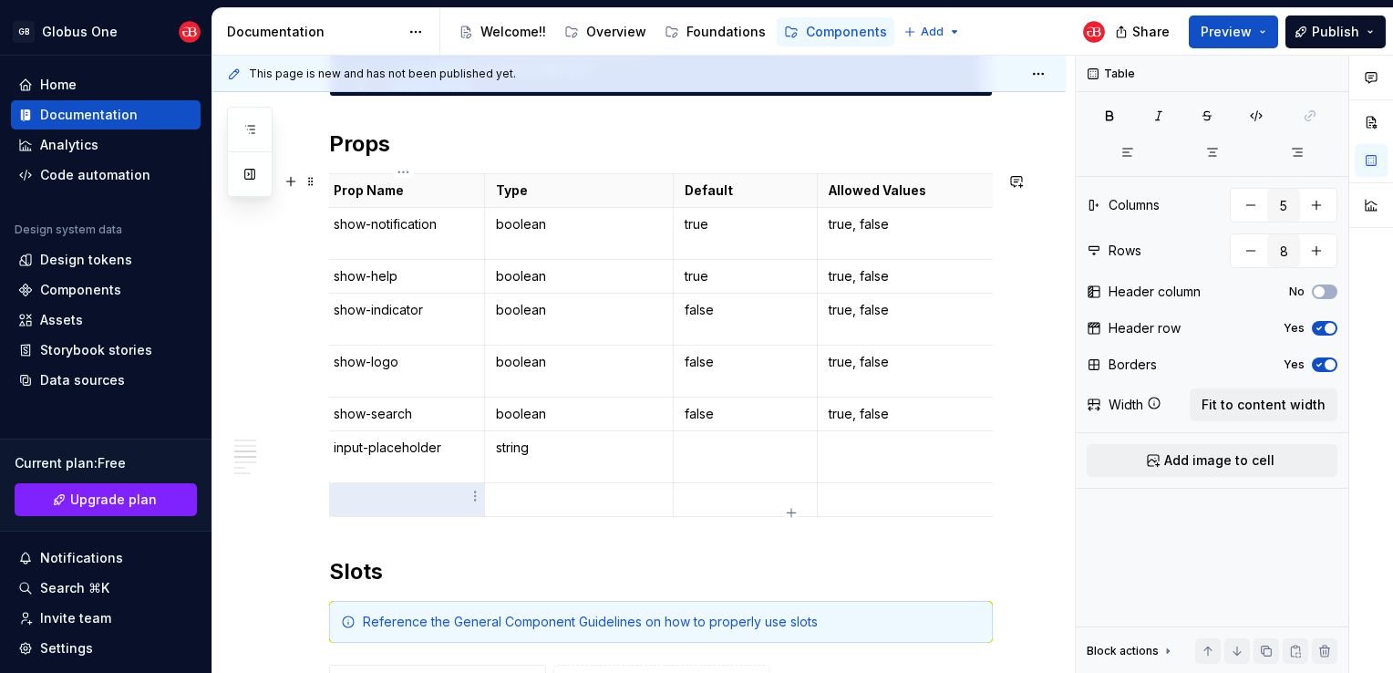
click at [409, 502] on p at bounding box center [404, 500] width 140 height 18
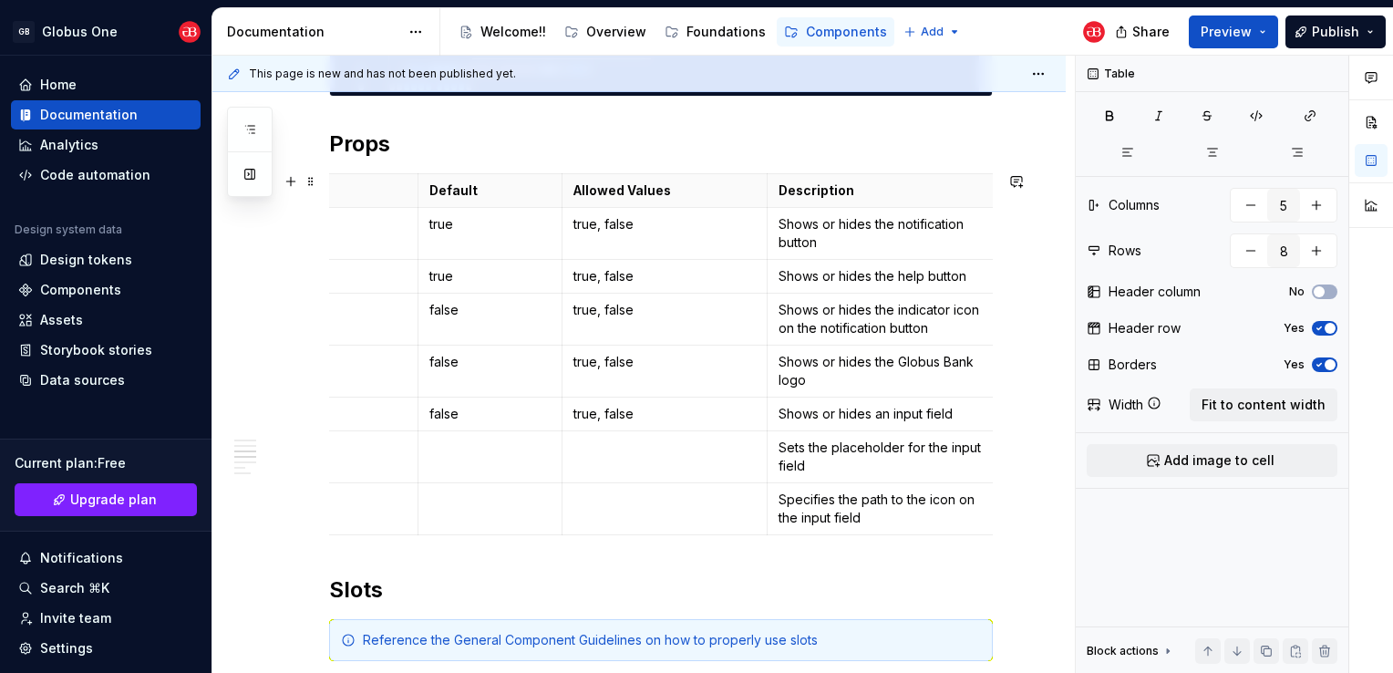
scroll to position [0, 0]
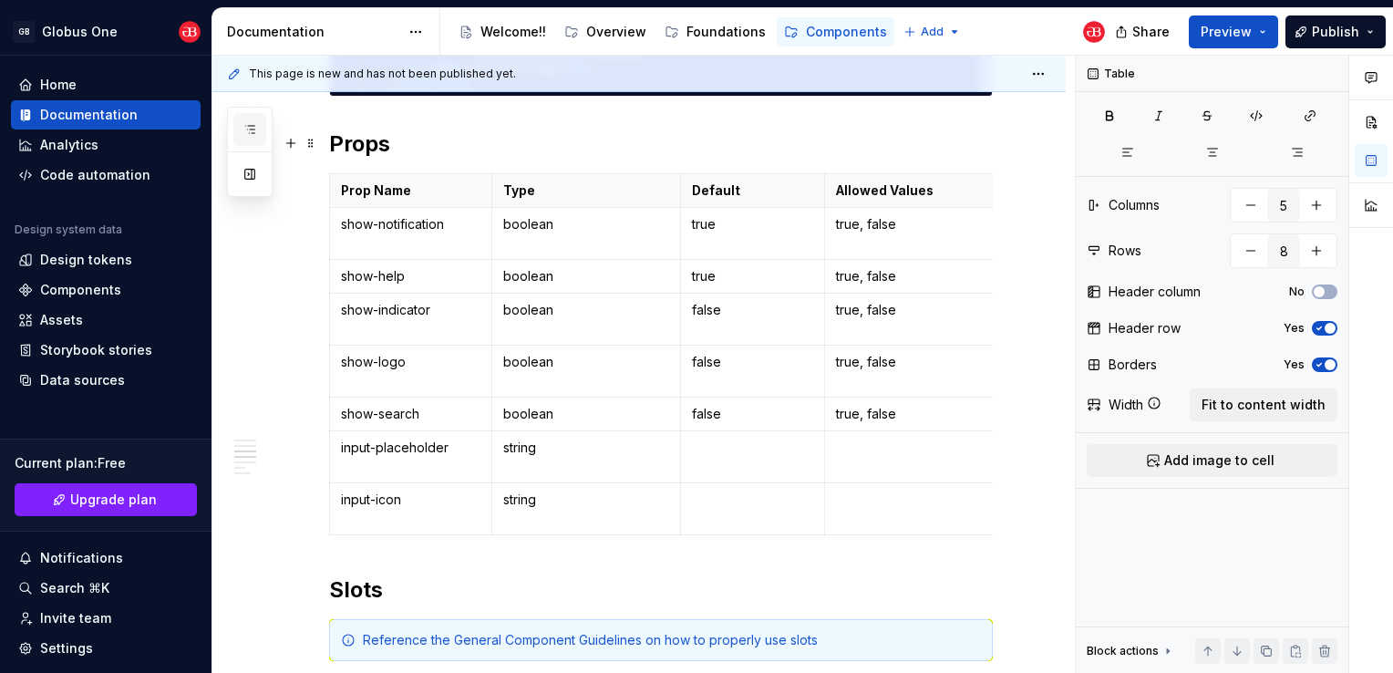
click at [257, 127] on button "button" at bounding box center [249, 129] width 33 height 33
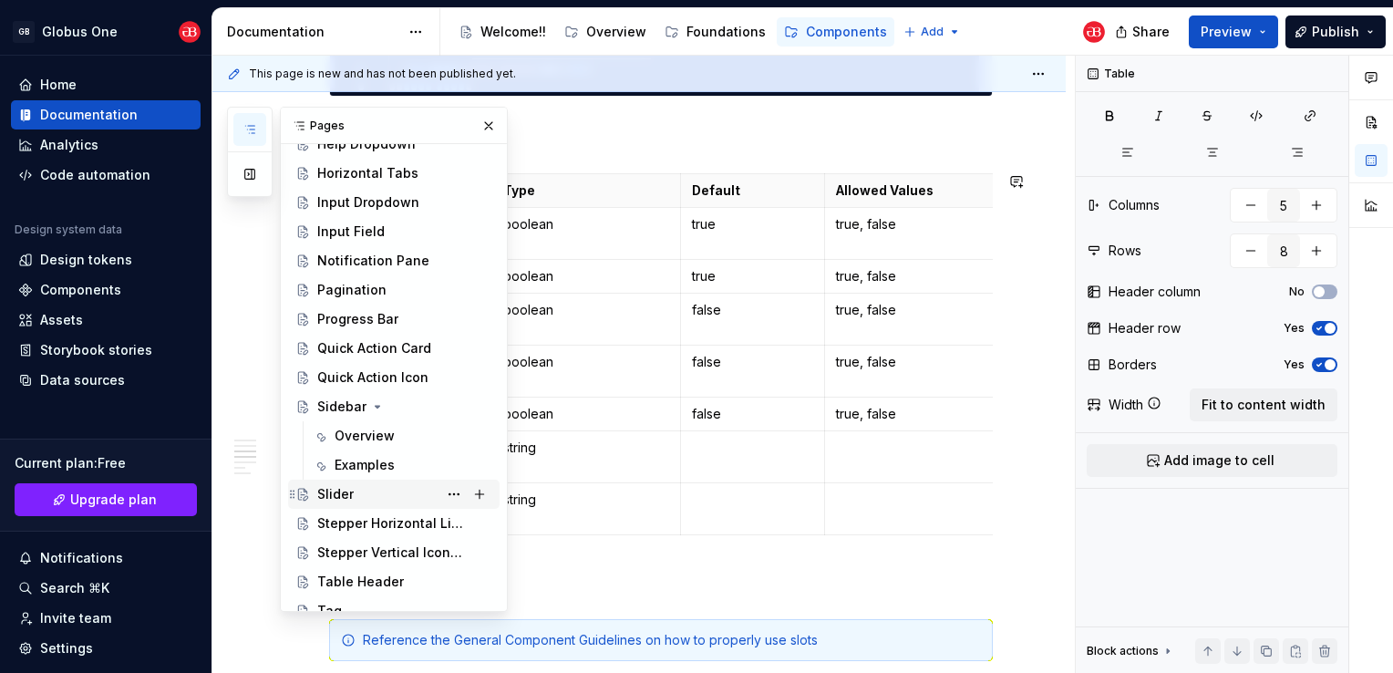
scroll to position [729, 0]
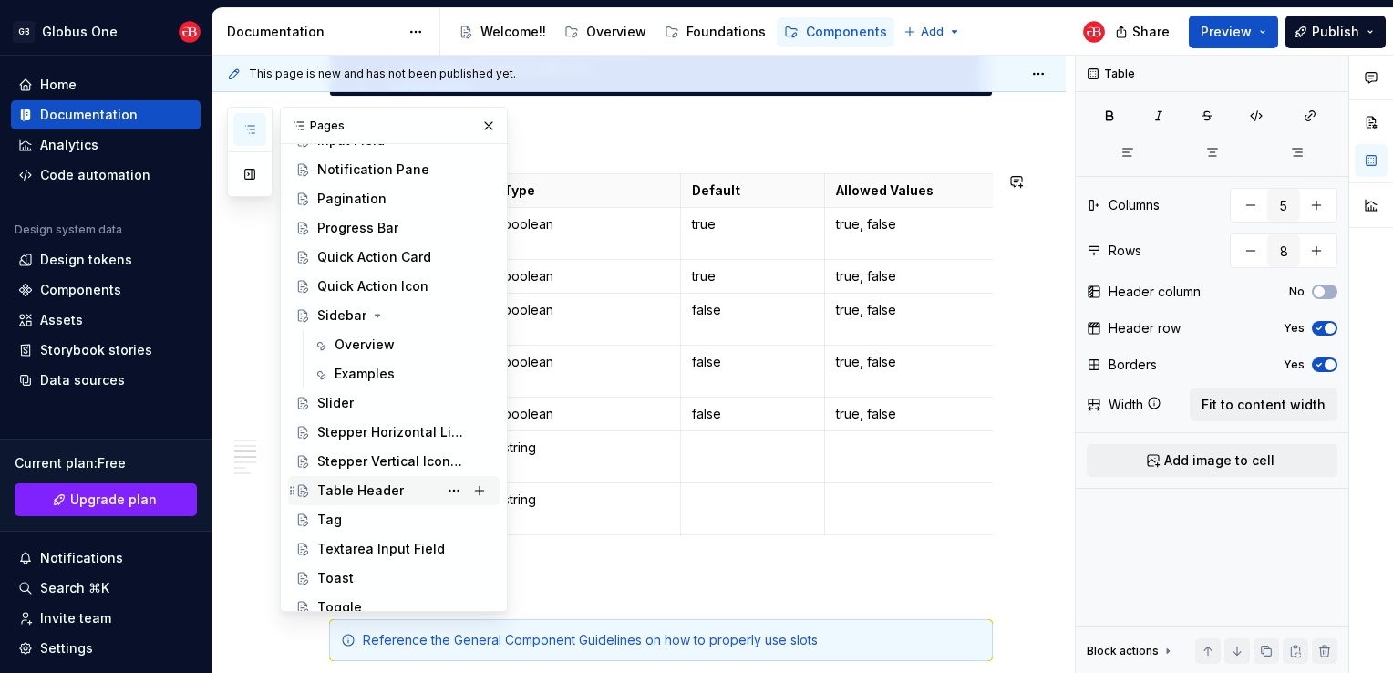
click at [357, 498] on div "Table Header" at bounding box center [360, 490] width 87 height 18
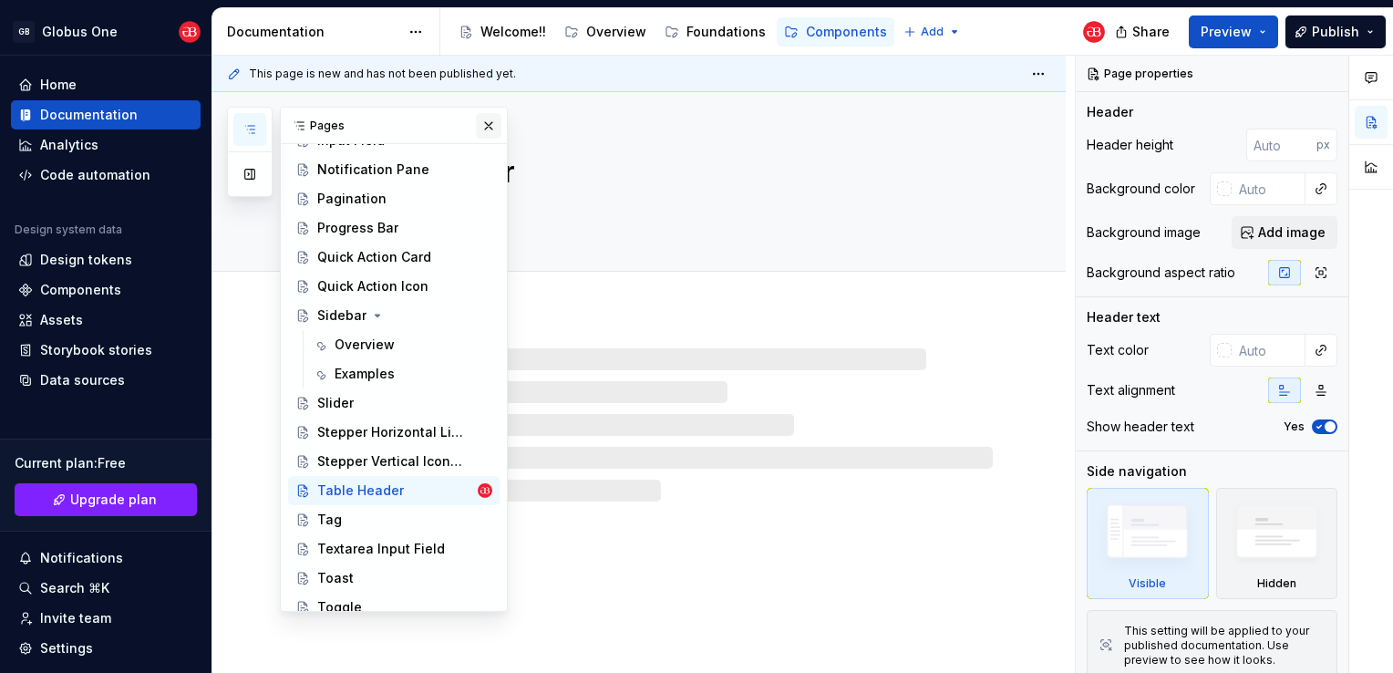
click at [477, 119] on button "button" at bounding box center [489, 126] width 26 height 26
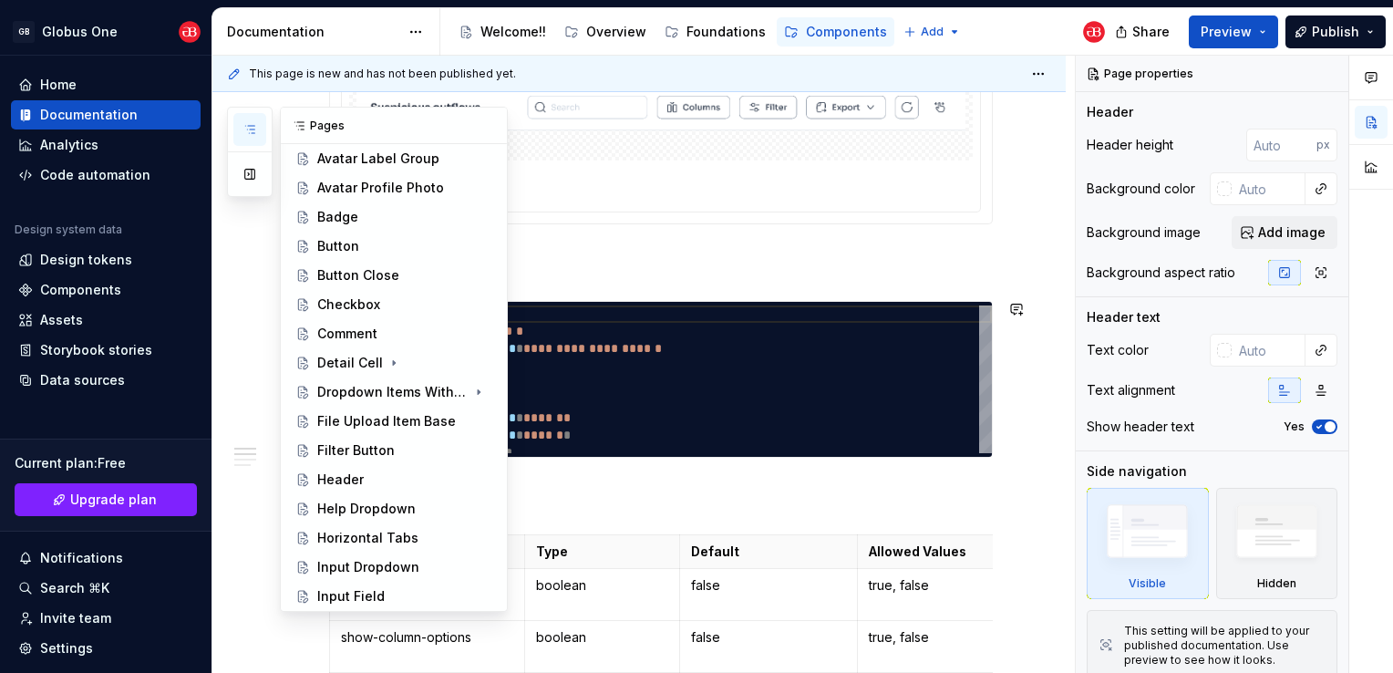
scroll to position [456, 0]
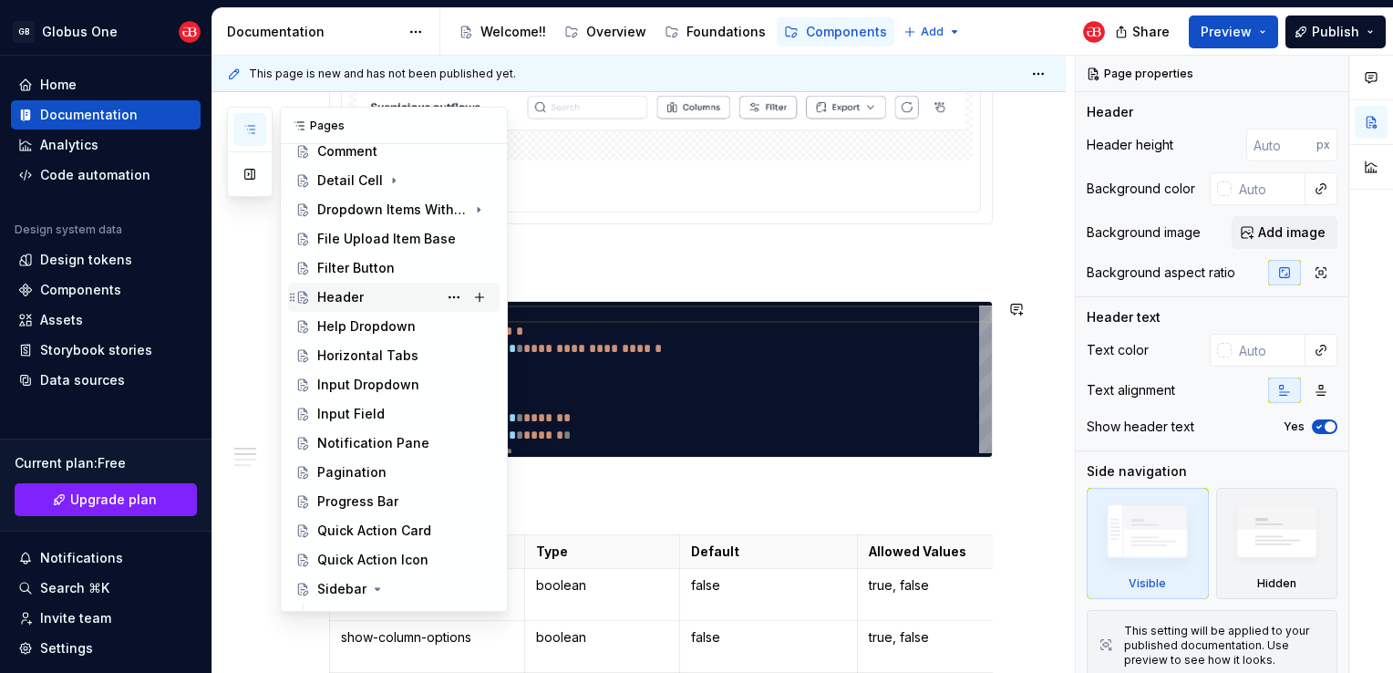
click at [359, 294] on div "Header" at bounding box center [340, 297] width 47 height 18
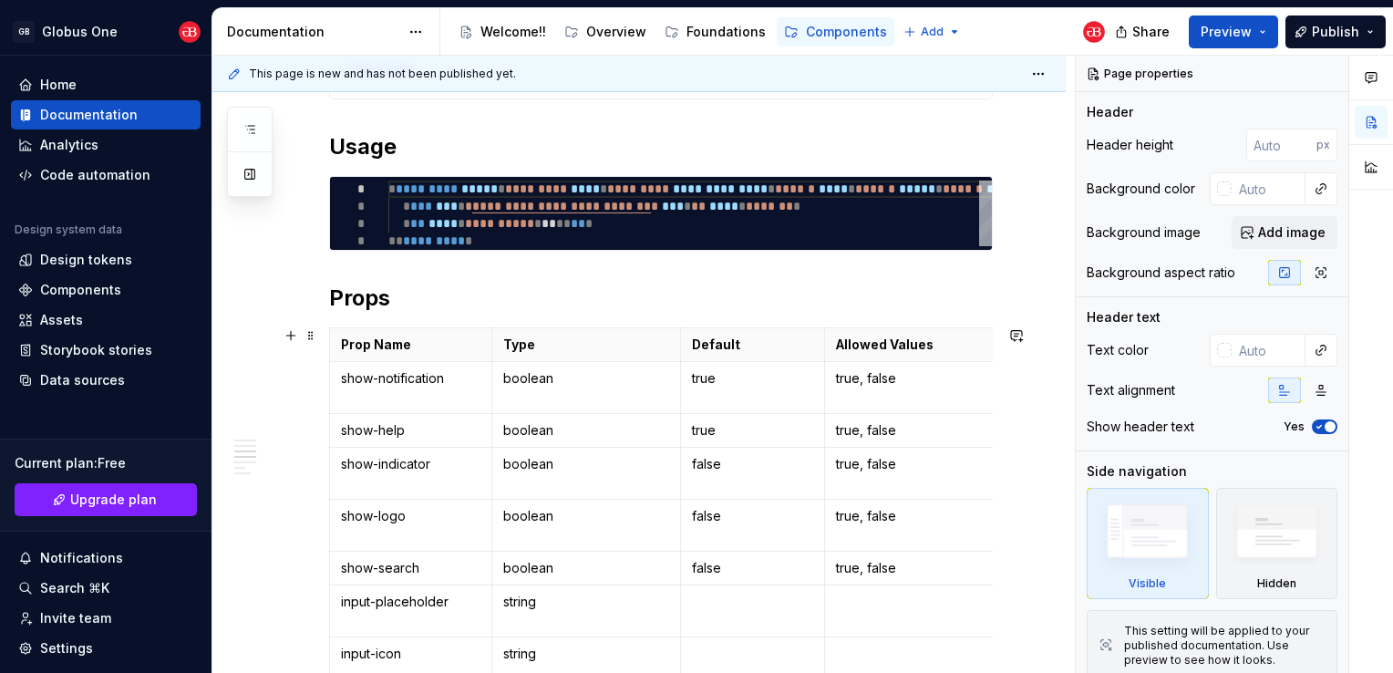
scroll to position [365, 0]
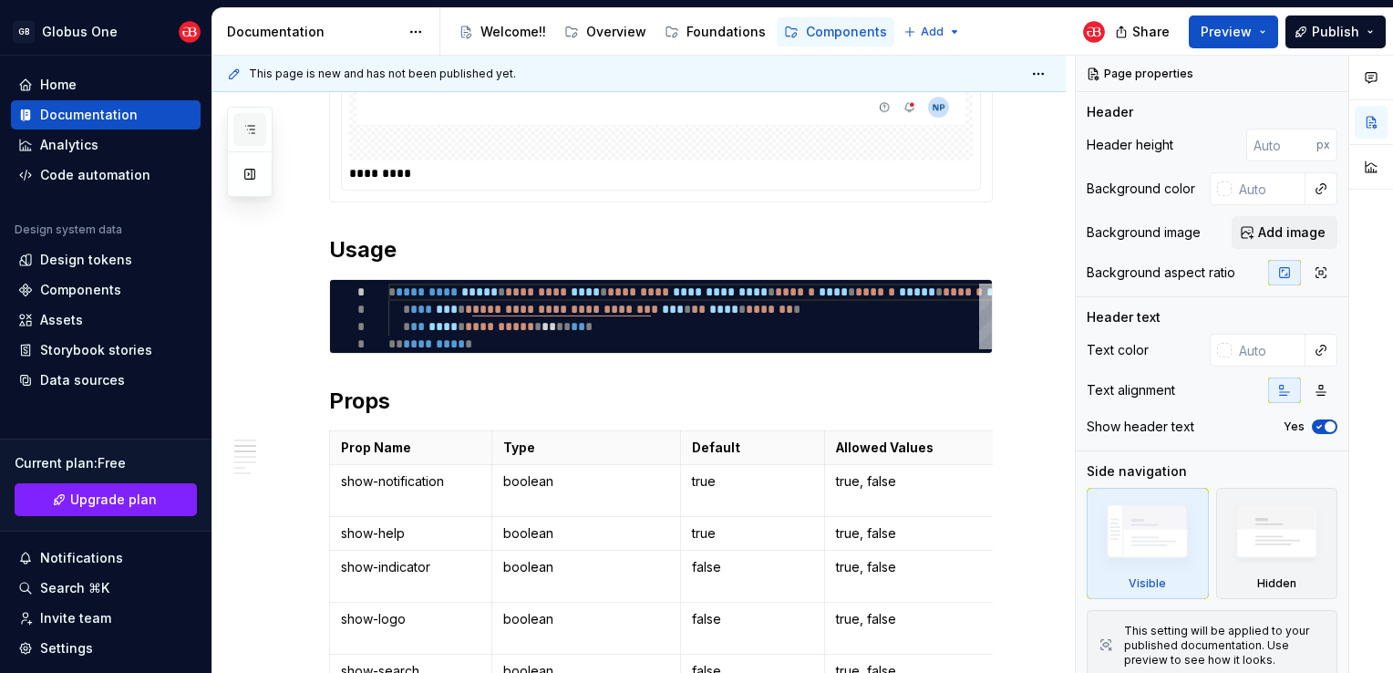
click at [253, 136] on icon "button" at bounding box center [250, 129] width 15 height 15
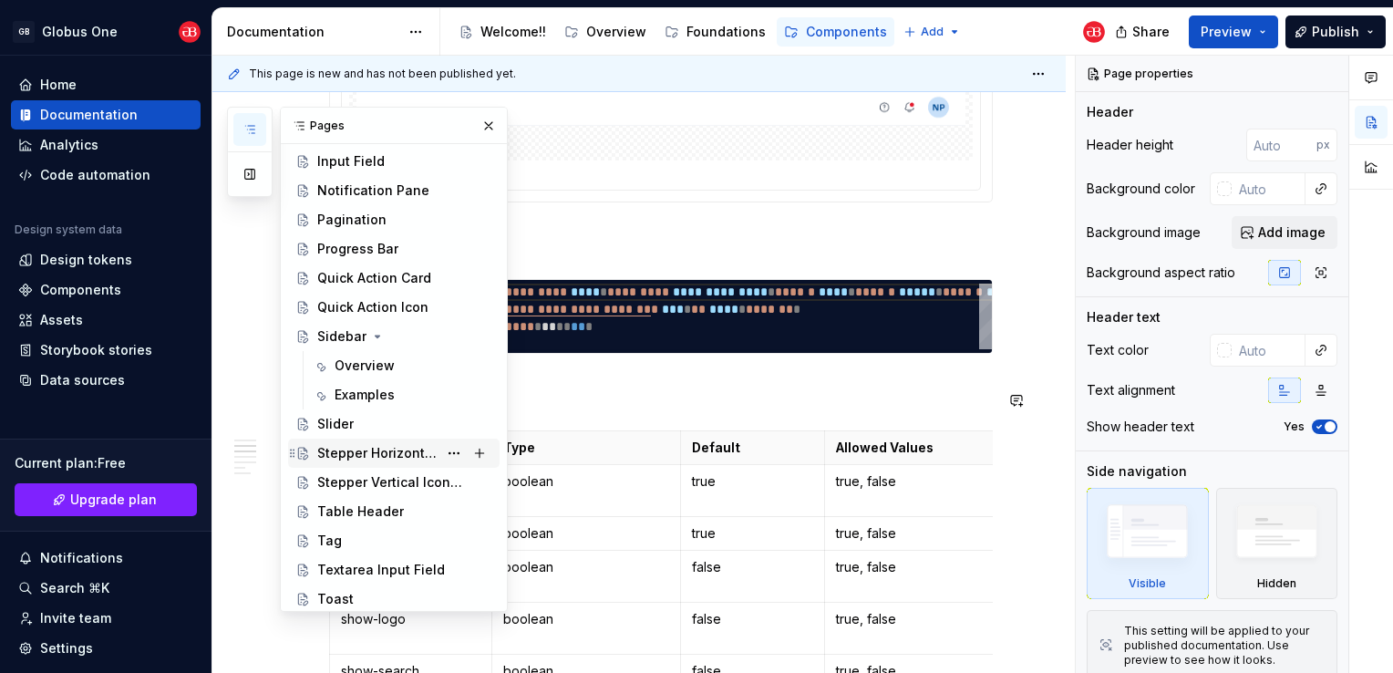
scroll to position [729, 0]
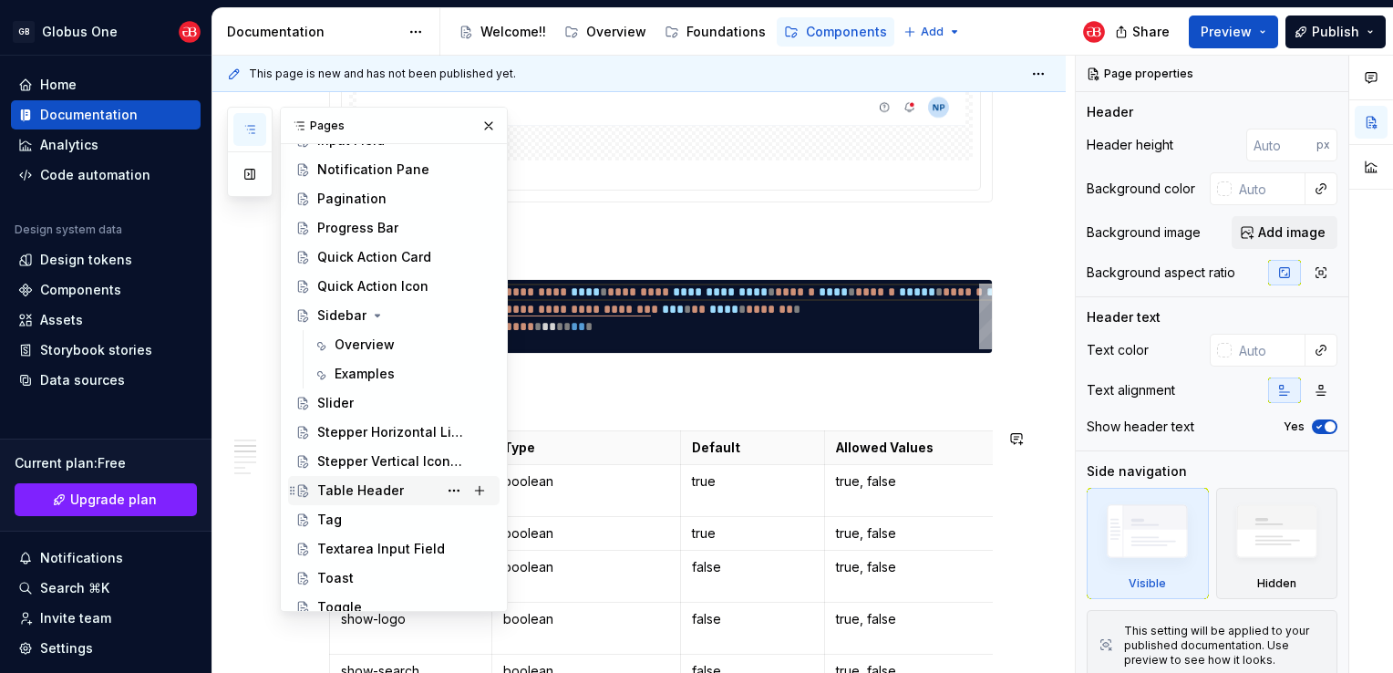
click at [385, 480] on div "Table Header" at bounding box center [404, 491] width 175 height 26
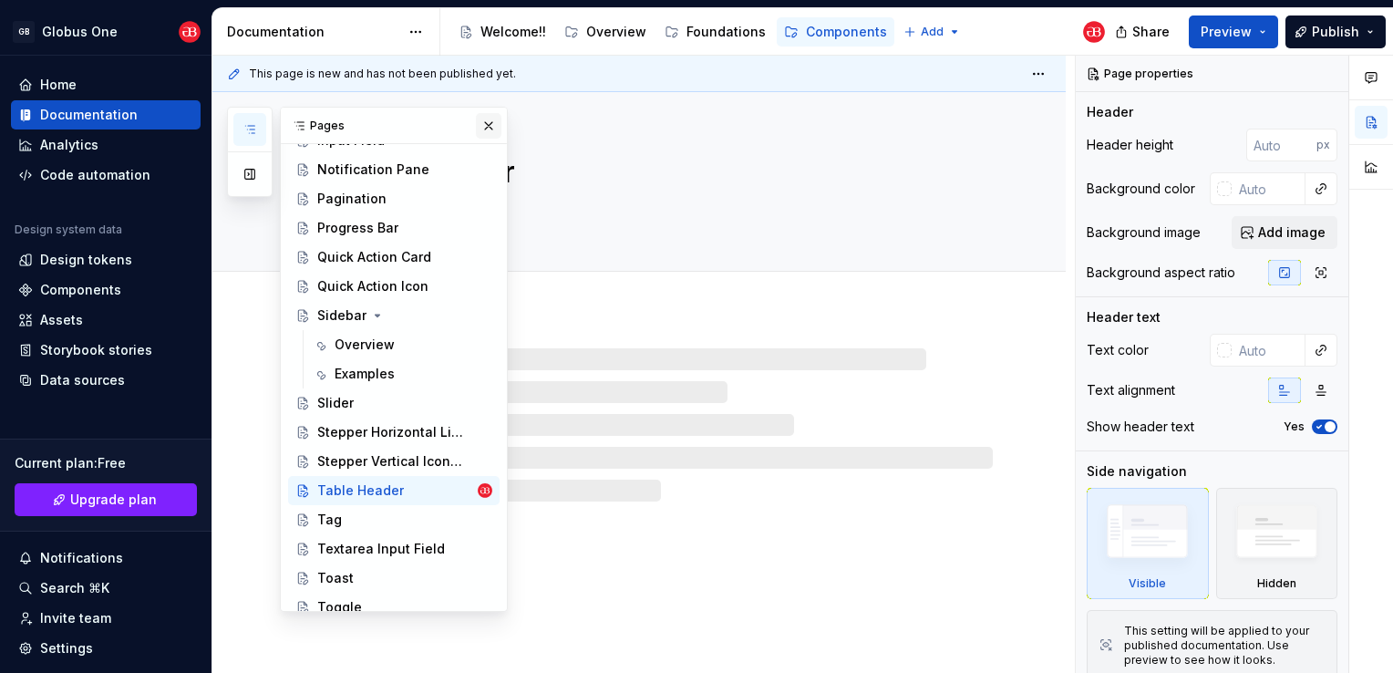
click at [485, 127] on button "button" at bounding box center [489, 126] width 26 height 26
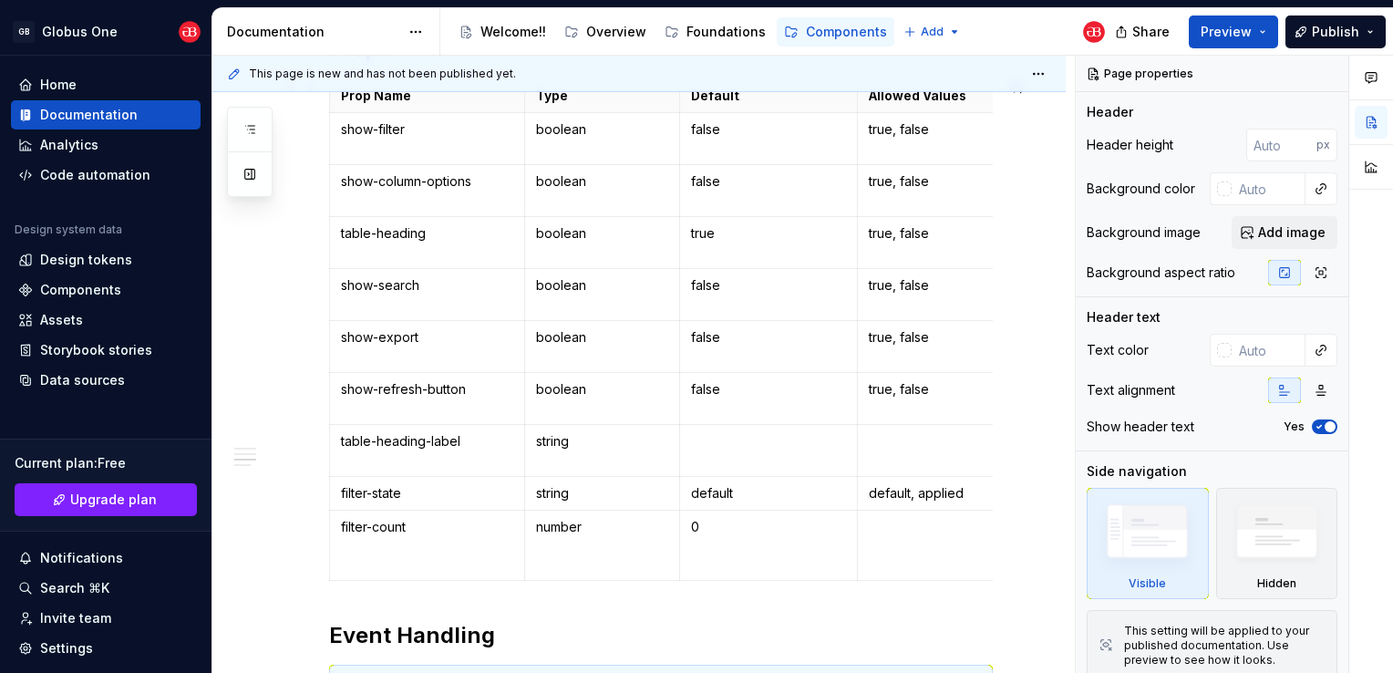
scroll to position [912, 0]
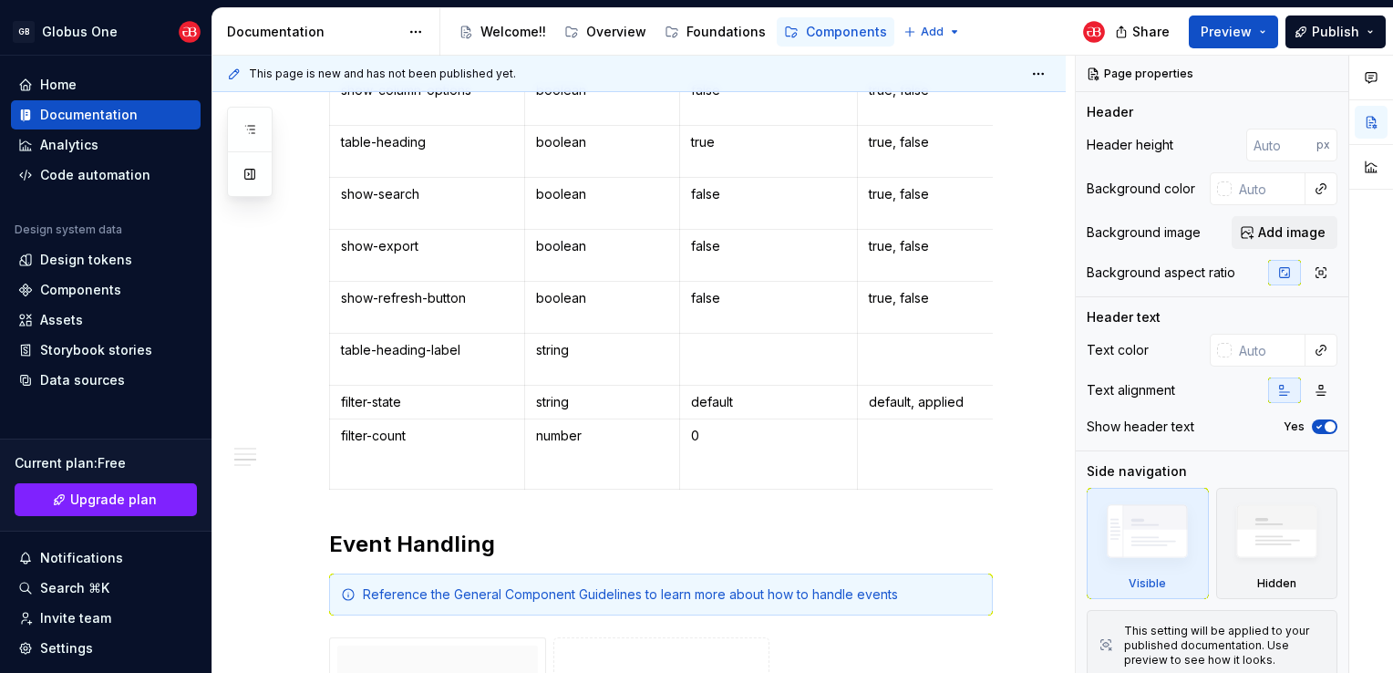
click at [326, 303] on div "**********" at bounding box center [638, 425] width 853 height 2051
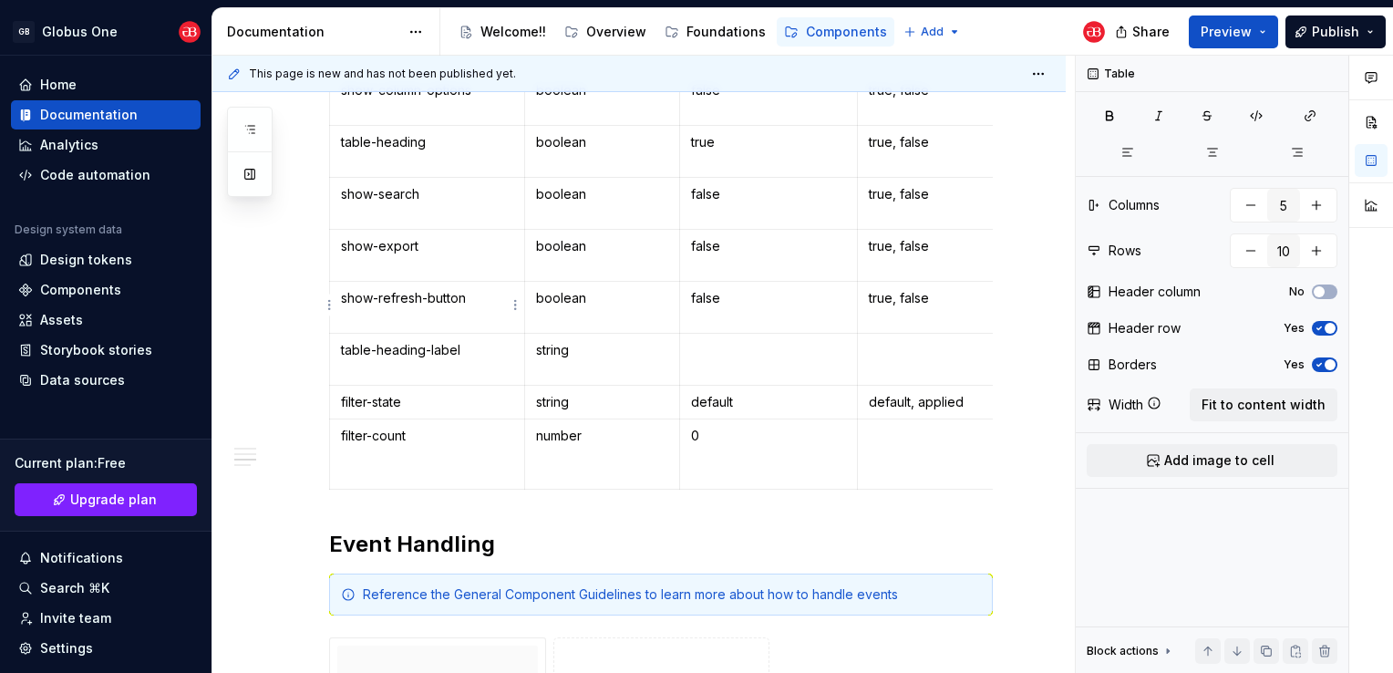
type textarea "*"
click at [331, 363] on html "GB Globus One Home Documentation Analytics Code automation Design system data D…" at bounding box center [696, 336] width 1393 height 673
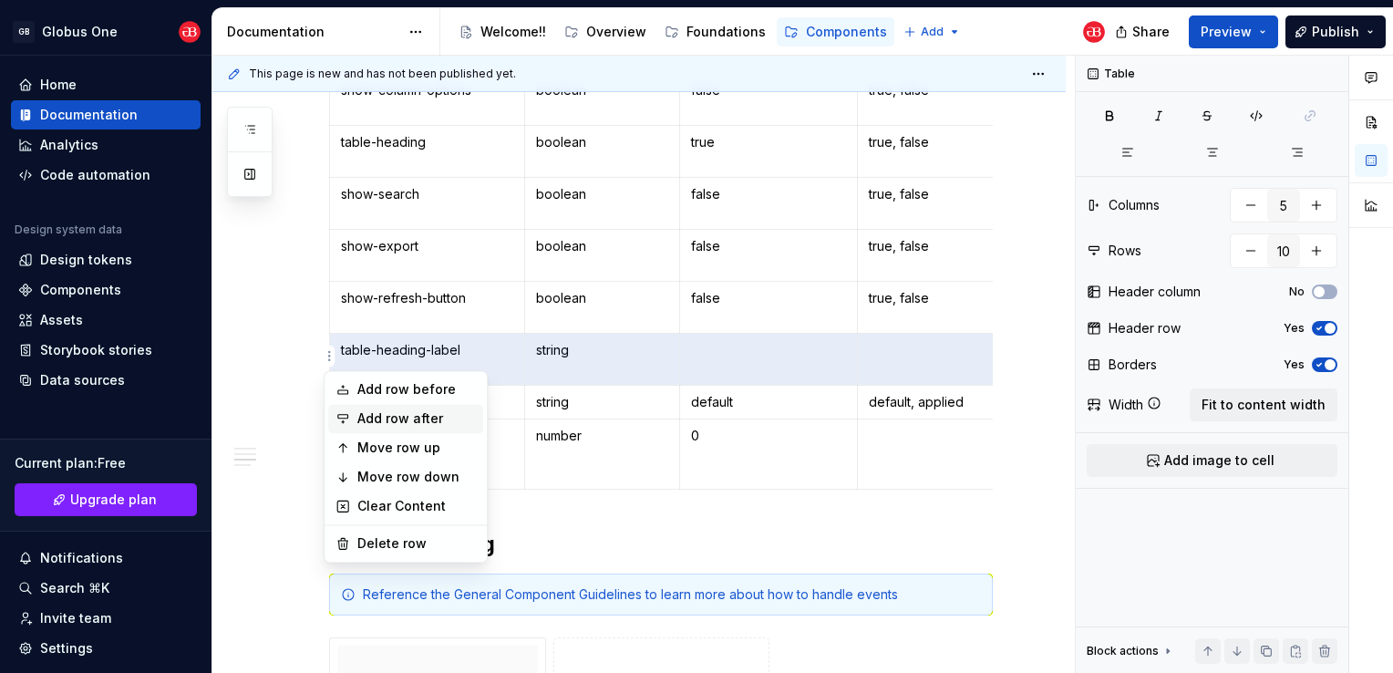
click at [349, 411] on icon at bounding box center [343, 418] width 15 height 15
type input "11"
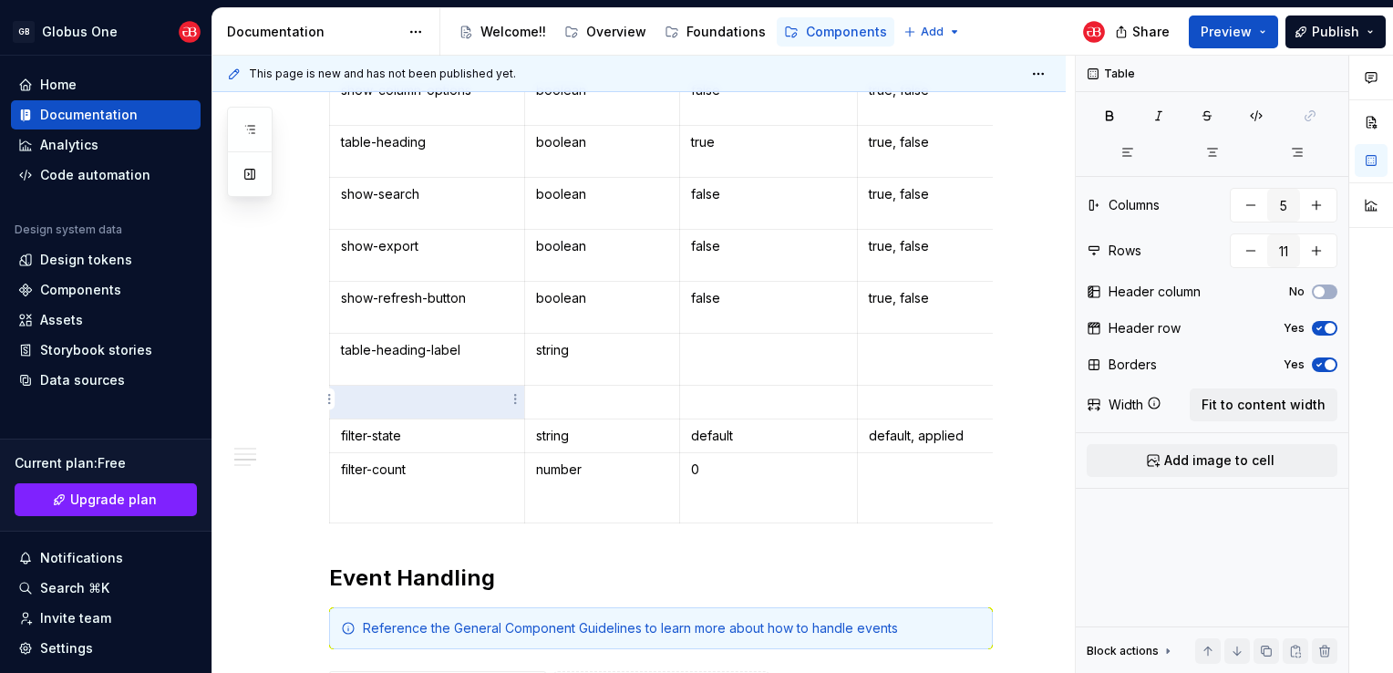
click at [421, 395] on p at bounding box center [427, 402] width 172 height 18
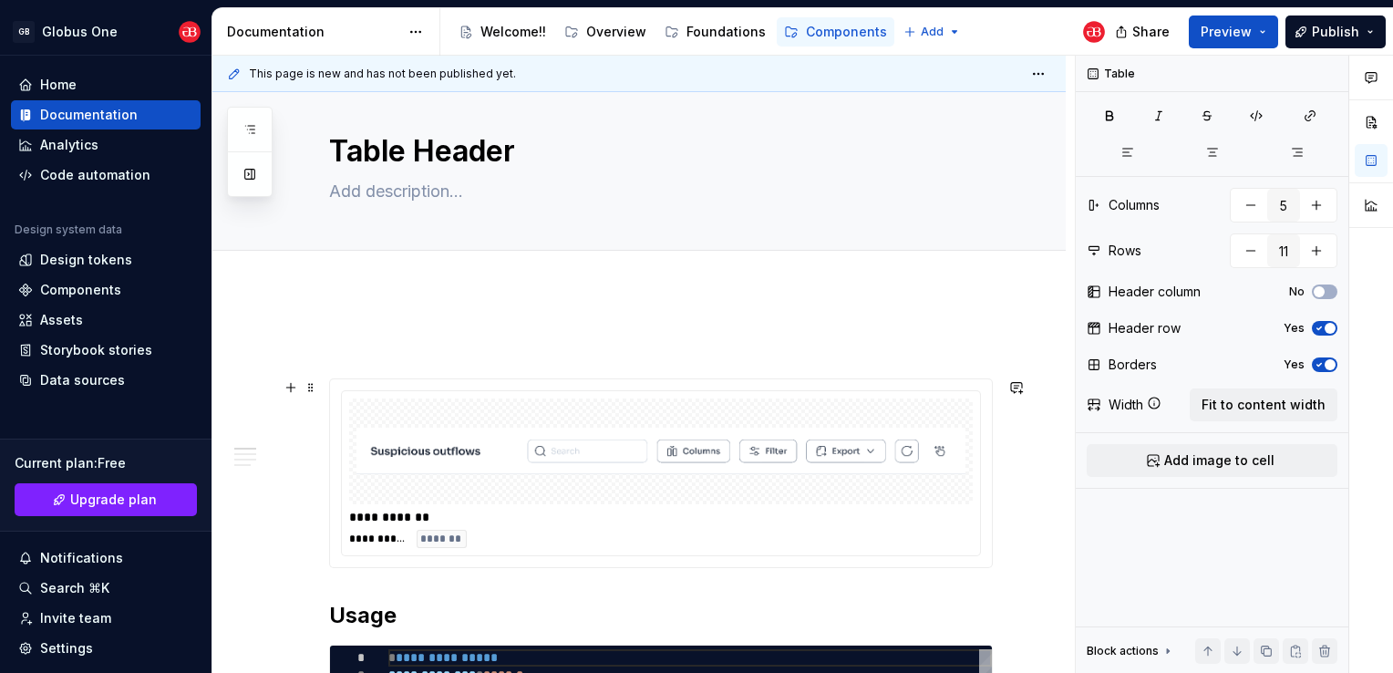
scroll to position [0, 0]
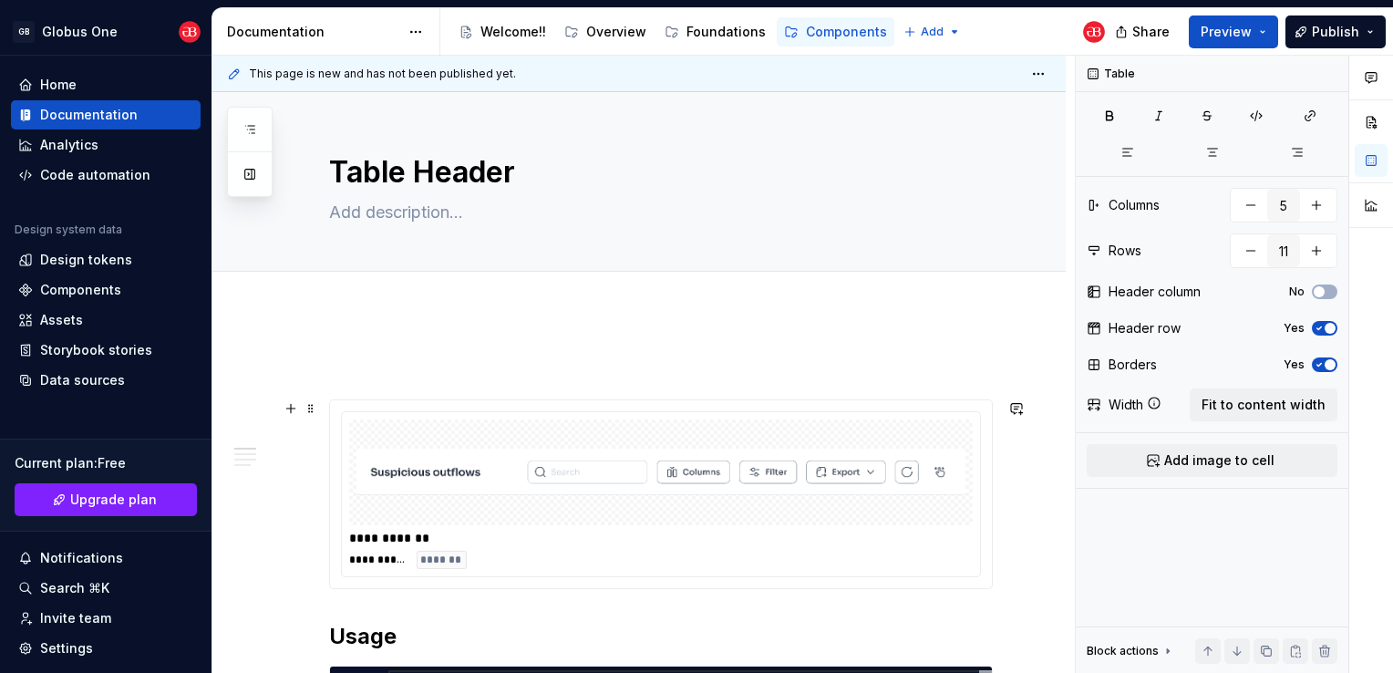
click at [627, 551] on div "**********" at bounding box center [661, 560] width 624 height 18
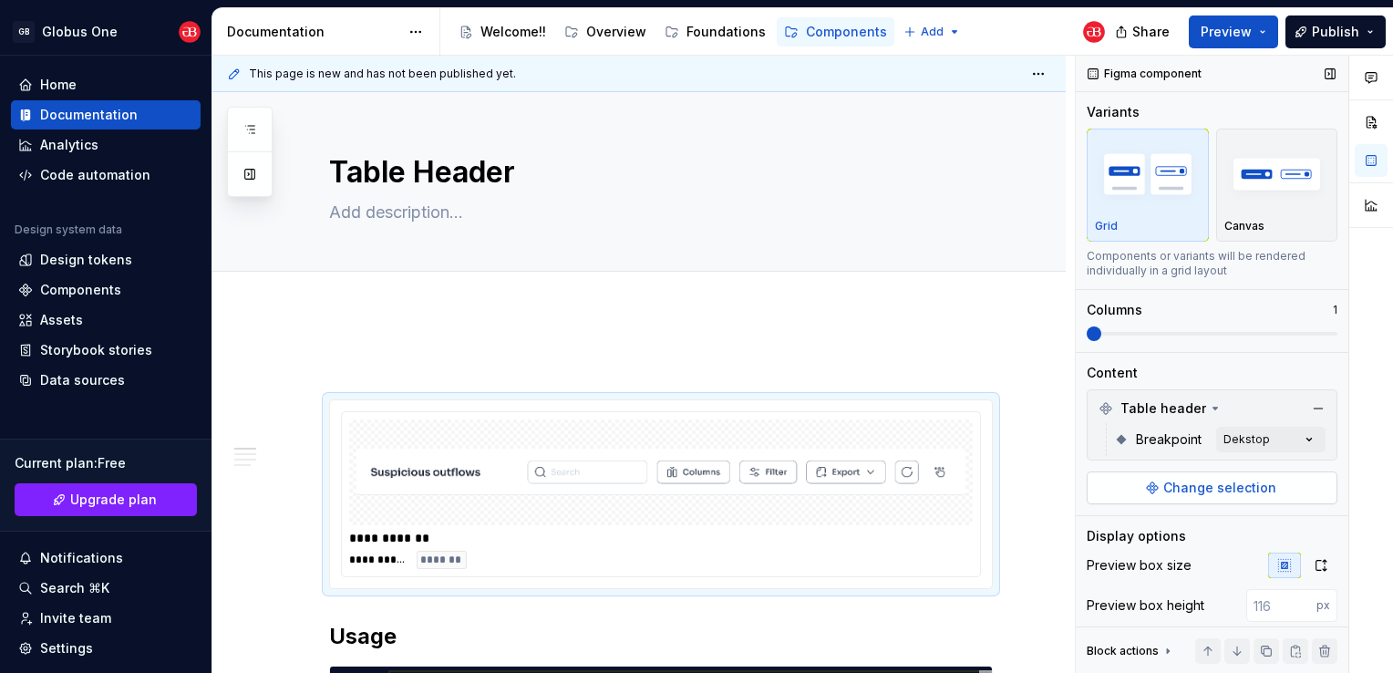
click at [1173, 485] on span "Change selection" at bounding box center [1220, 488] width 113 height 18
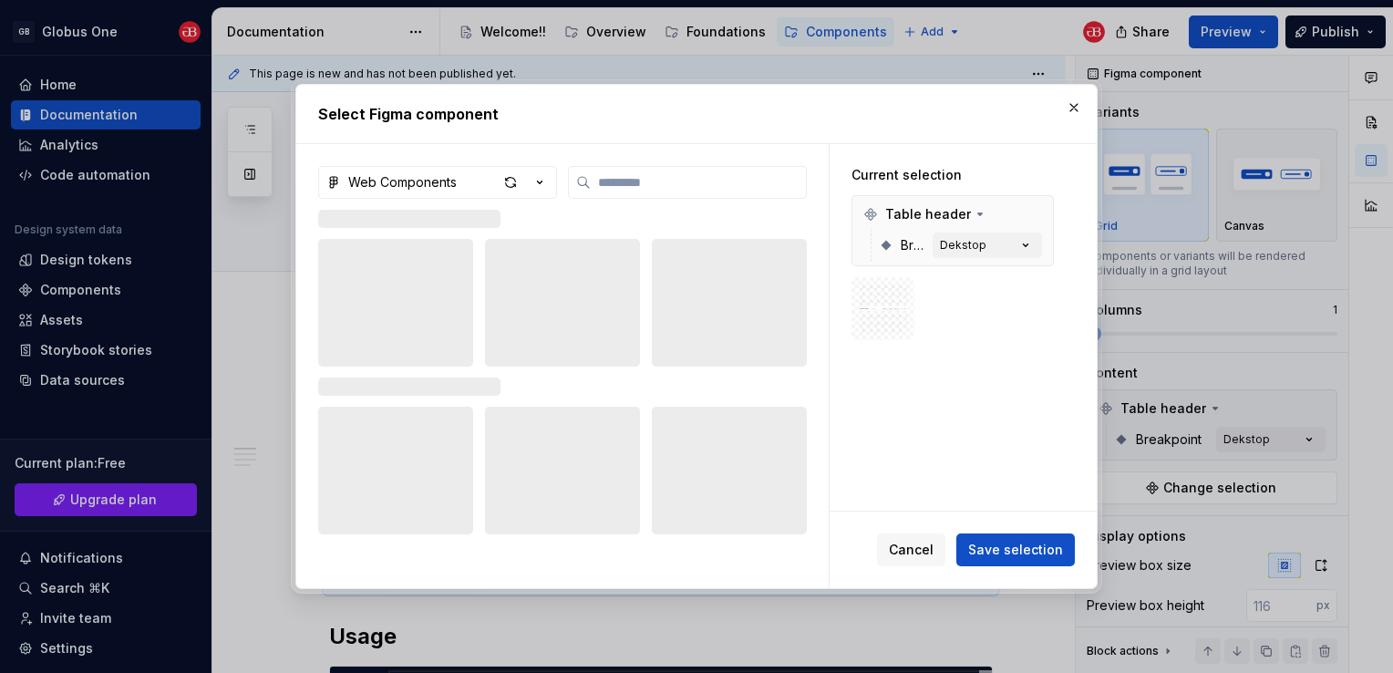
type textarea "*"
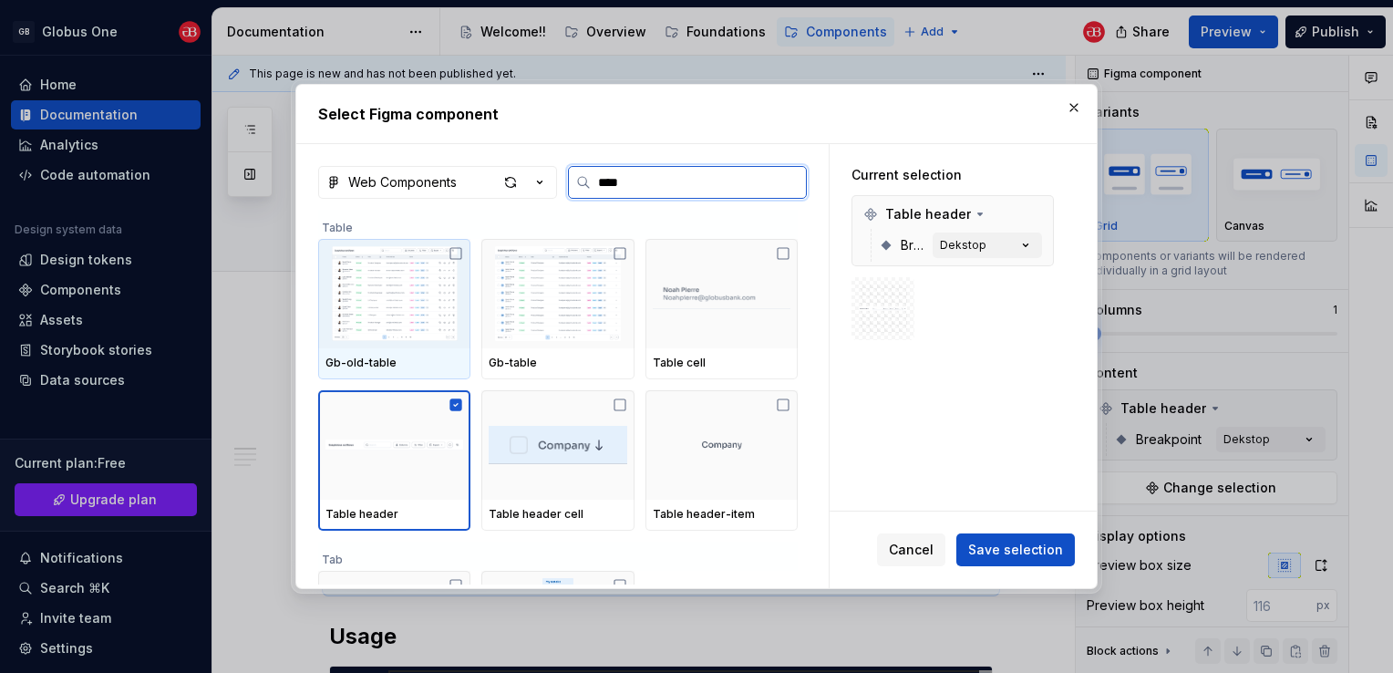
type input "*****"
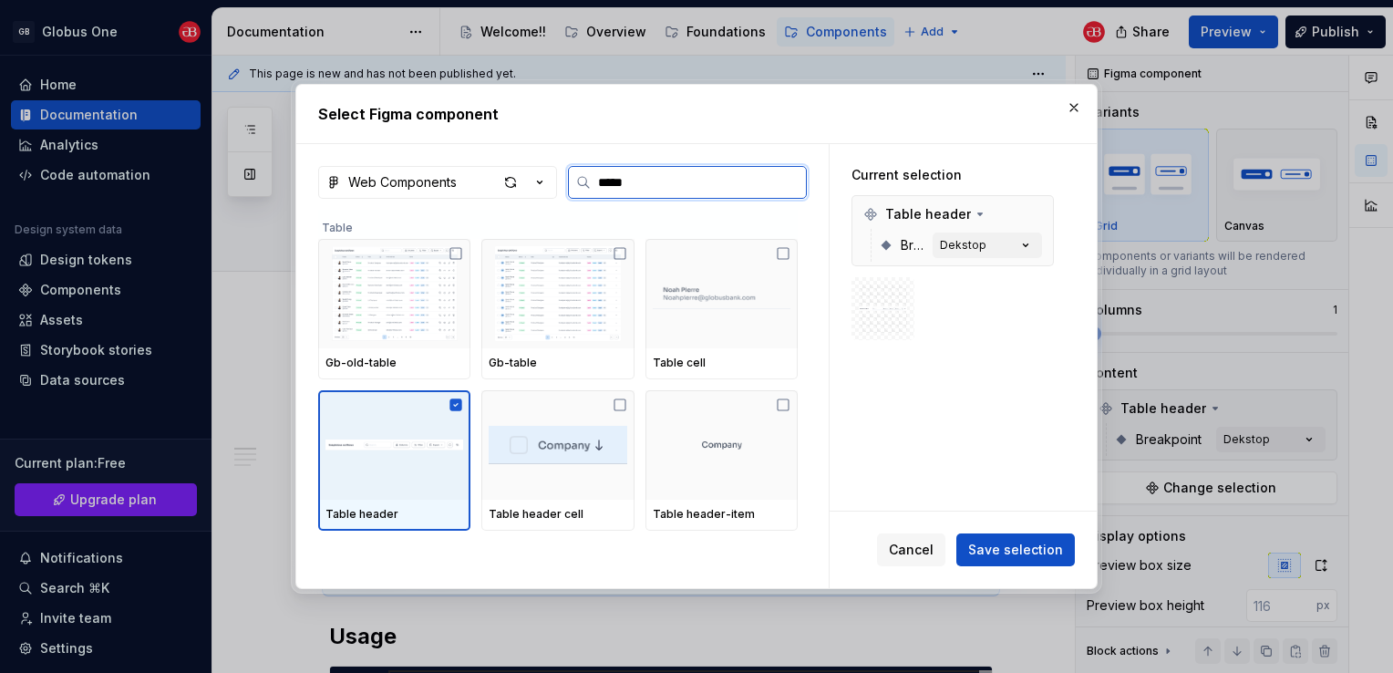
click at [401, 459] on img at bounding box center [395, 445] width 138 height 73
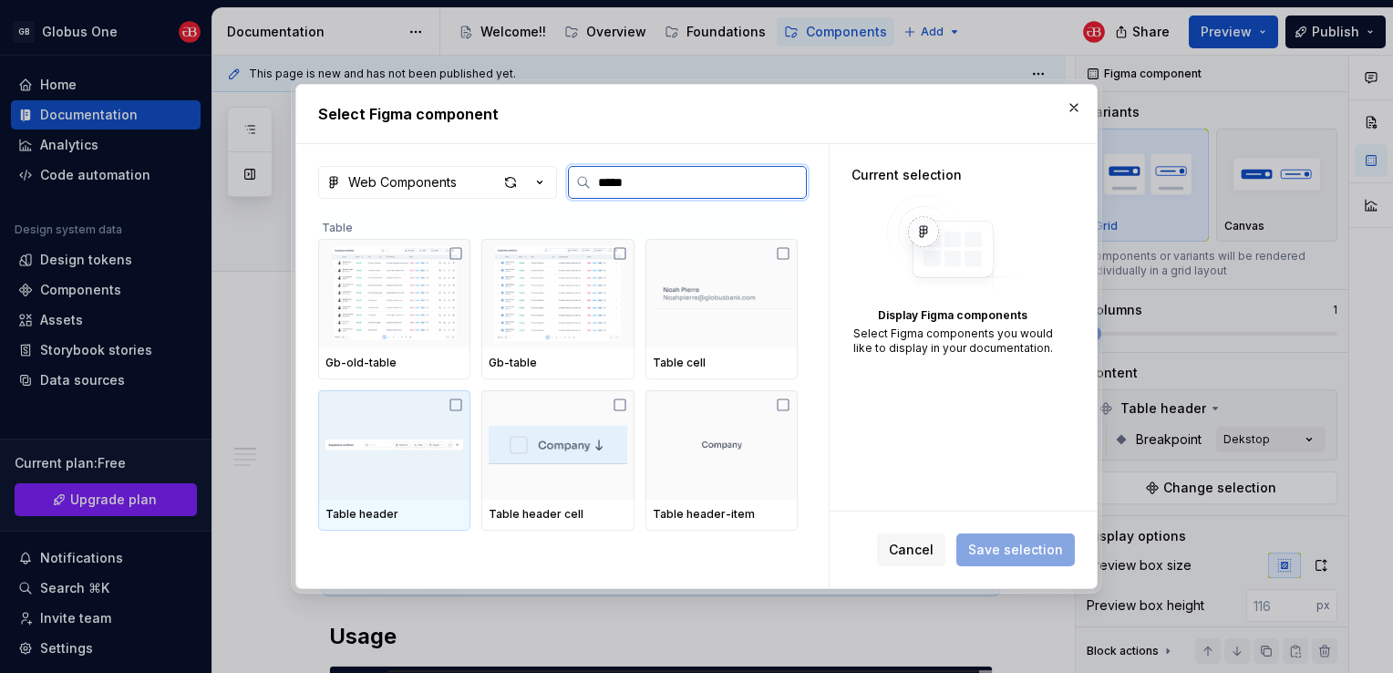
click at [377, 468] on img at bounding box center [395, 445] width 138 height 73
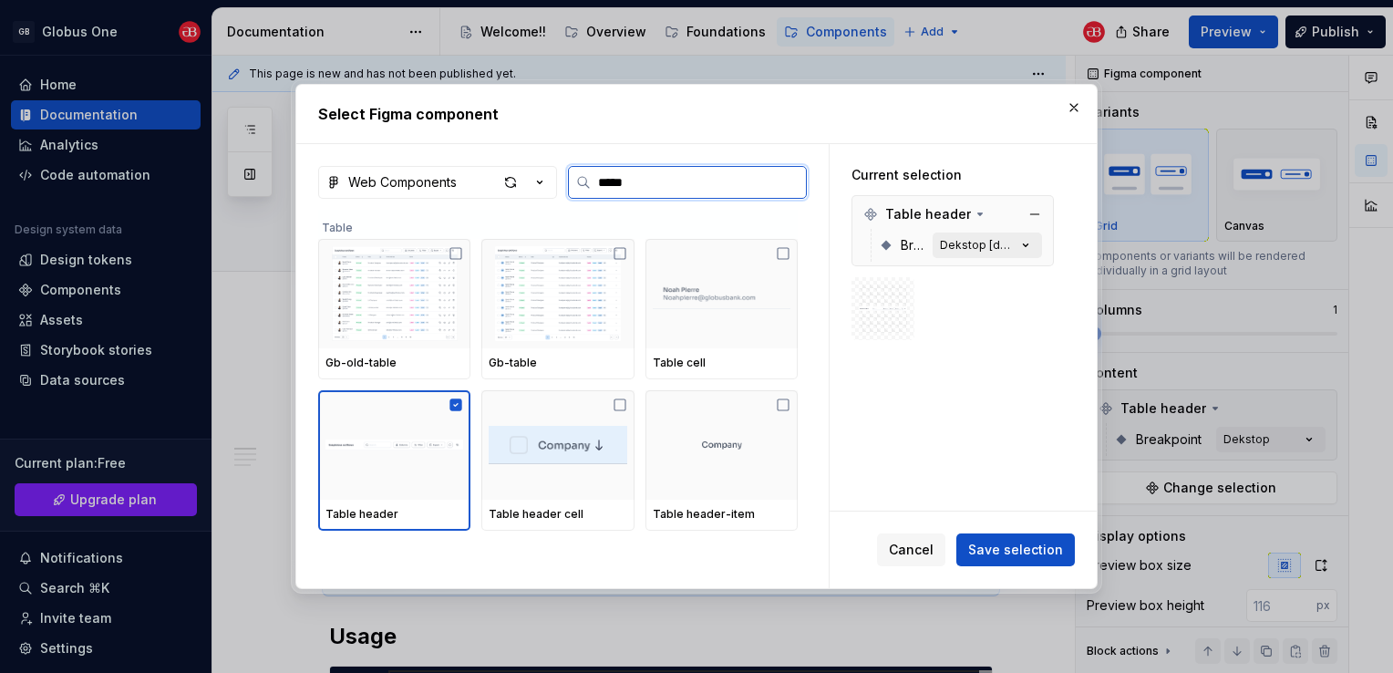
click at [1014, 248] on div "Dekstop [default]" at bounding box center [978, 245] width 77 height 15
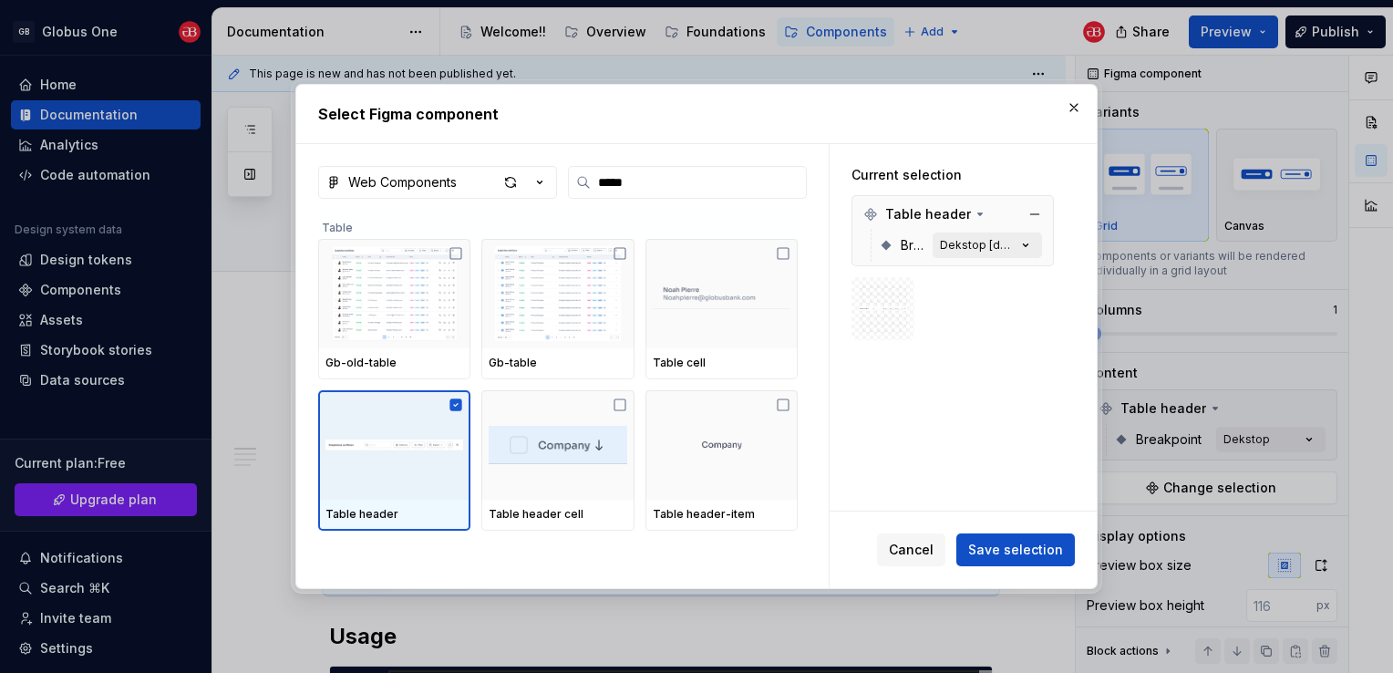
click at [1008, 245] on div "Dekstop [default]" at bounding box center [978, 245] width 77 height 15
click at [1076, 110] on button "button" at bounding box center [1074, 108] width 26 height 26
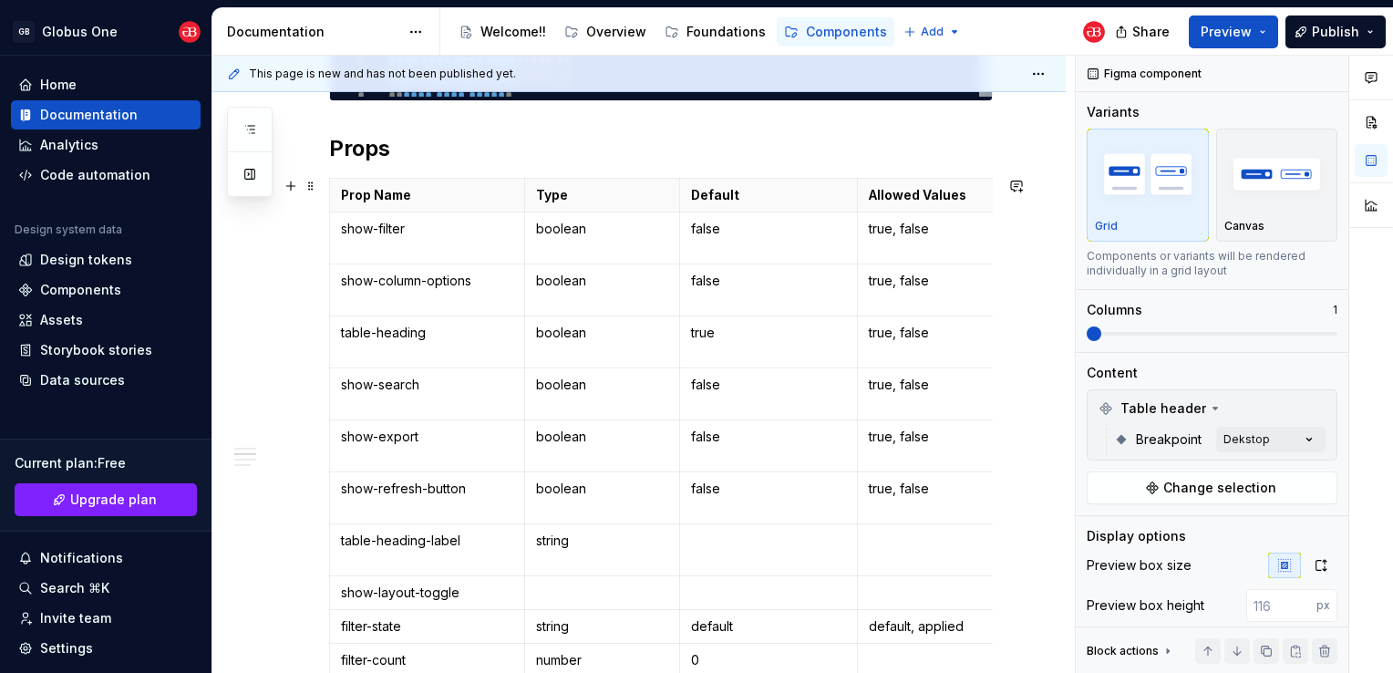
scroll to position [821, 0]
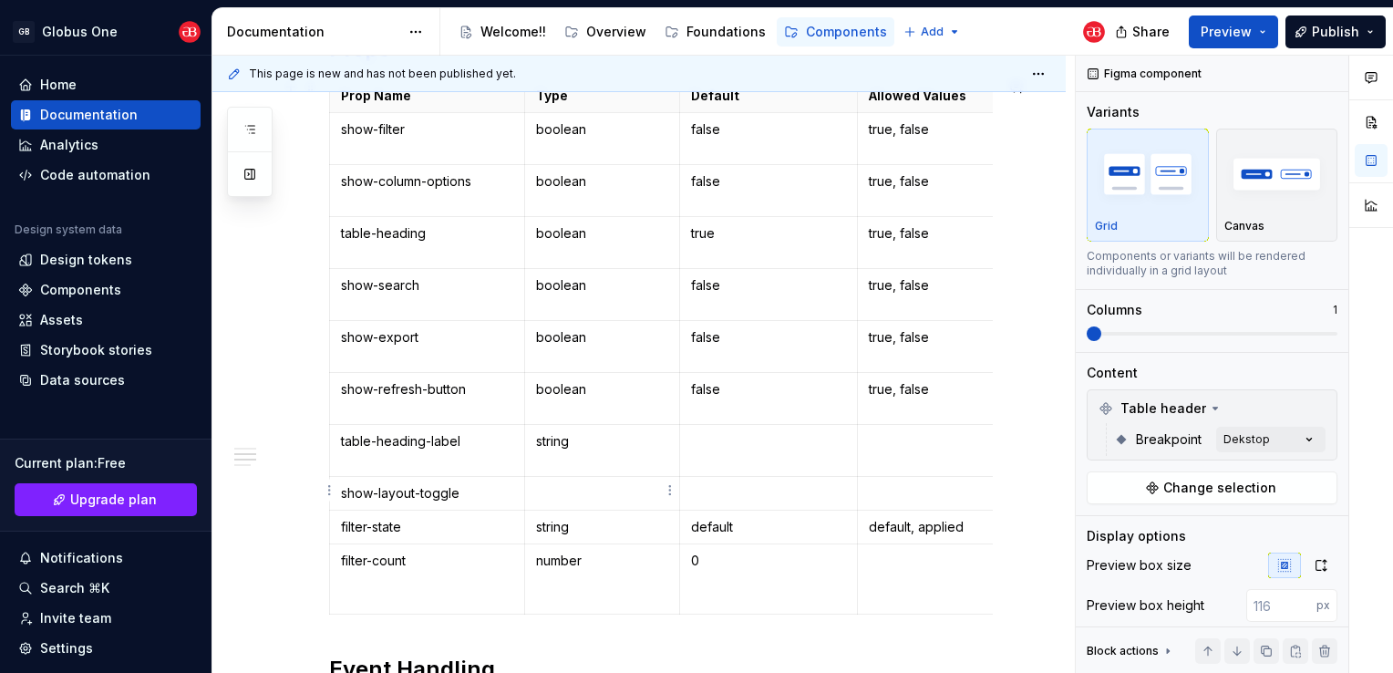
click at [590, 489] on p at bounding box center [602, 493] width 132 height 18
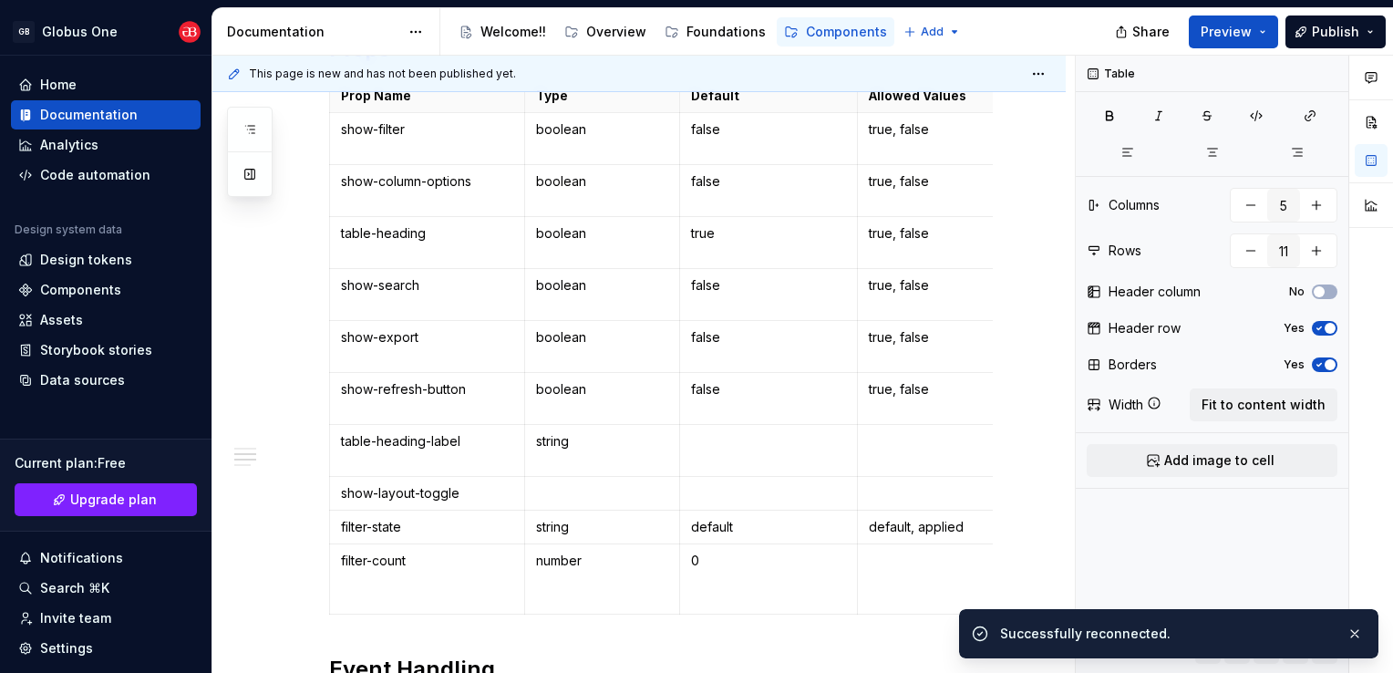
type textarea "*"
